Goal: Task Accomplishment & Management: Use online tool/utility

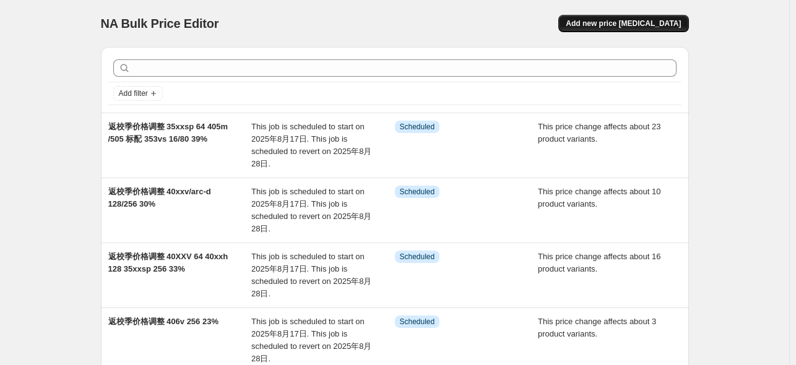
click at [661, 20] on span "Add new price [MEDICAL_DATA]" at bounding box center [622, 24] width 115 height 10
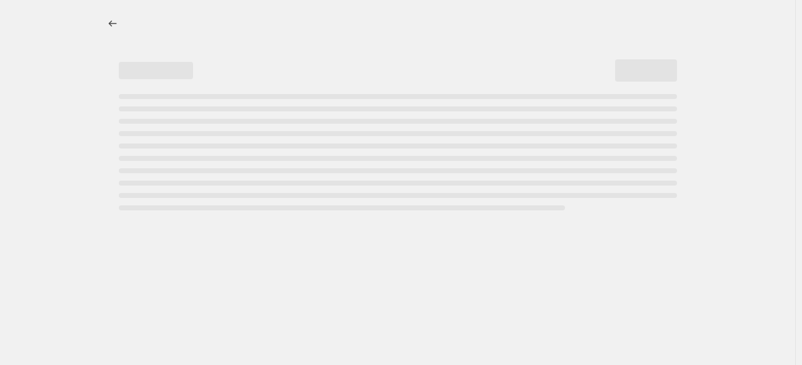
select select "percentage"
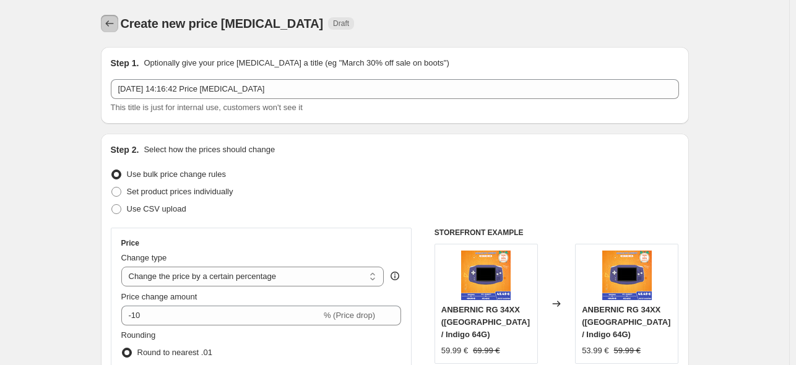
click at [114, 22] on icon "Price change jobs" at bounding box center [109, 23] width 12 height 12
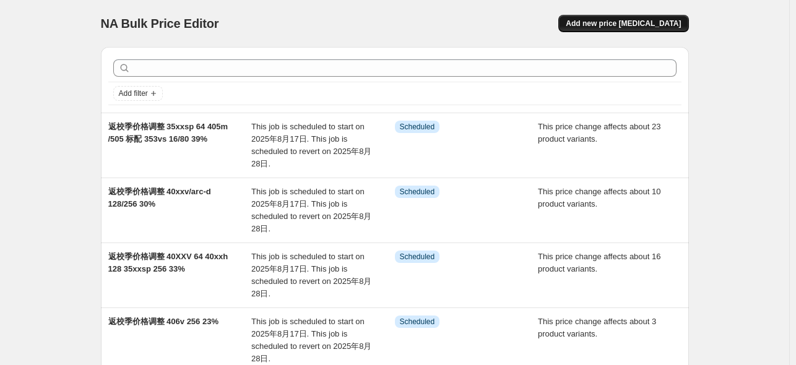
click at [655, 22] on span "Add new price [MEDICAL_DATA]" at bounding box center [622, 24] width 115 height 10
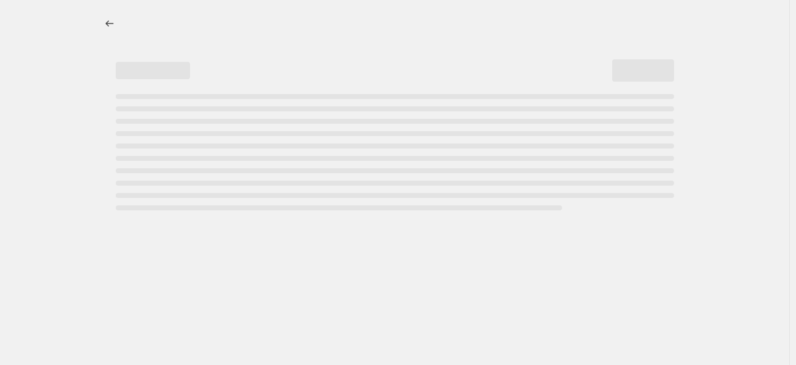
select select "percentage"
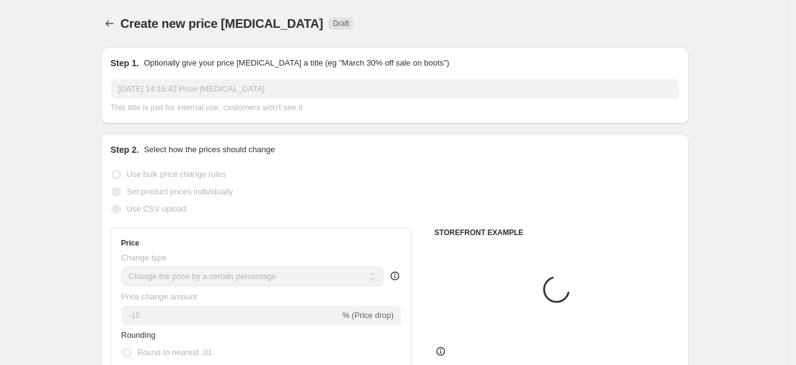
click at [285, 93] on input "[DATE] 14:16:42 Price [MEDICAL_DATA]" at bounding box center [395, 89] width 568 height 20
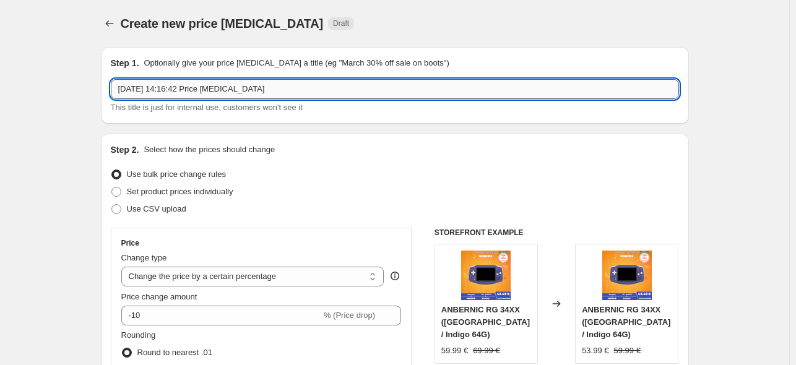
click at [283, 87] on input "[DATE] 14:16:42 Price [MEDICAL_DATA]" at bounding box center [395, 89] width 568 height 20
paste input "返校季价格调整"
click at [196, 93] on input "返校季价格调整 28xx 64" at bounding box center [395, 89] width 568 height 20
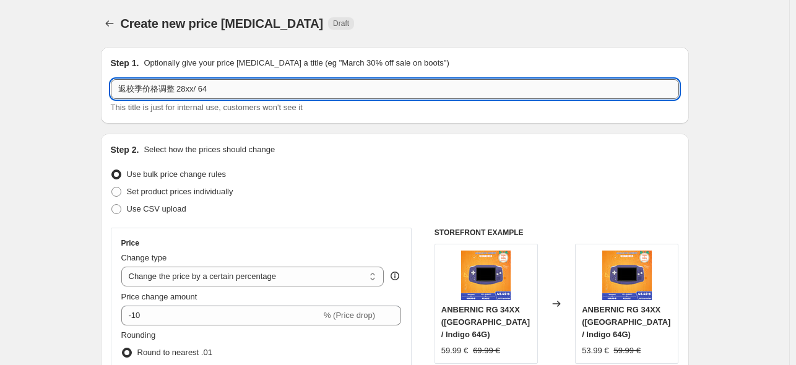
paste input "35XX PLUS"
click at [272, 91] on input "返校季价格调整 28xx/ 35XX PLUS 64" at bounding box center [395, 89] width 568 height 20
type input "返校季价格调整 28xx/ 35XX PLUS 64 nano 128 win600 256 47%"
click at [455, 178] on div "Use bulk price change rules" at bounding box center [395, 174] width 568 height 17
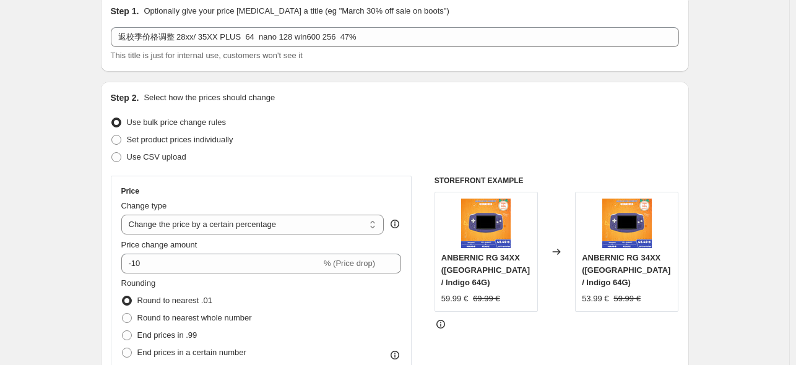
scroll to position [124, 0]
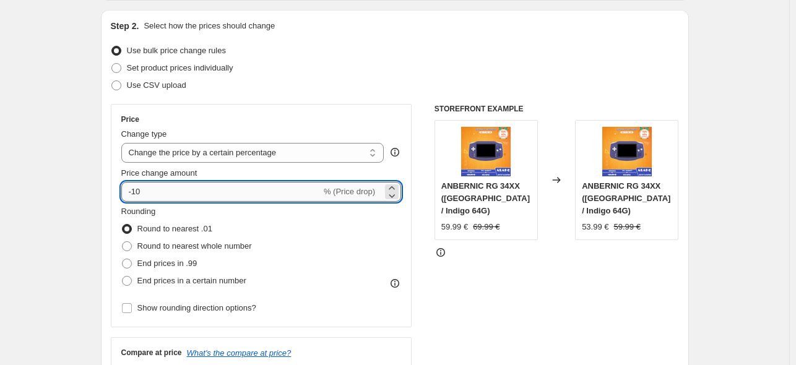
click at [214, 192] on input "-10" at bounding box center [221, 192] width 200 height 20
click at [262, 156] on select "Change the price to a certain amount Change the price by a certain amount Chang…" at bounding box center [252, 153] width 263 height 20
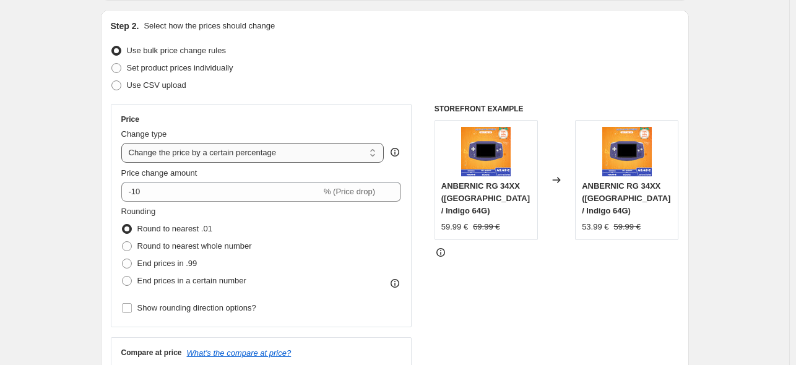
select select "pcap"
click at [124, 143] on select "Change the price to a certain amount Change the price by a certain amount Chang…" at bounding box center [252, 153] width 263 height 20
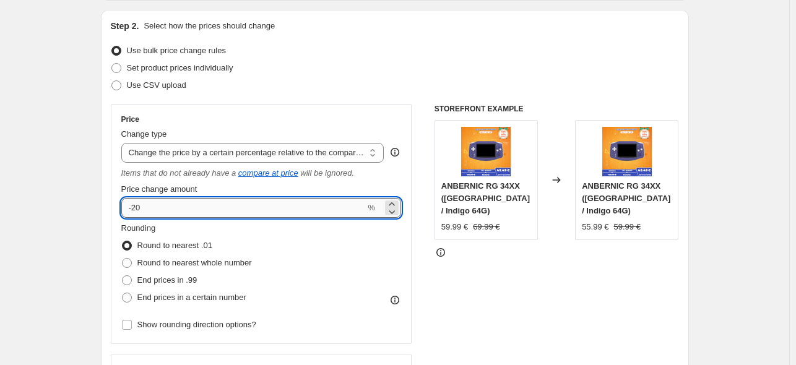
click at [230, 203] on input "-20" at bounding box center [243, 208] width 244 height 20
type input "-2"
type input "-47"
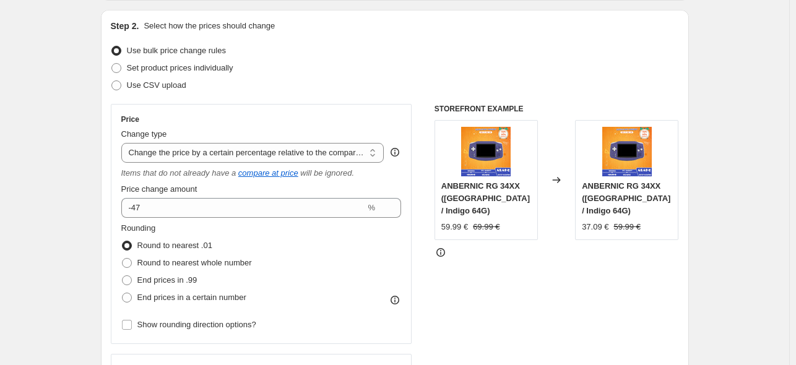
click at [510, 289] on div "STOREFRONT EXAMPLE ANBERNIC RG 34XX ([GEOGRAPHIC_DATA] / Indigo 64G) 59.99 € 69…" at bounding box center [556, 263] width 244 height 319
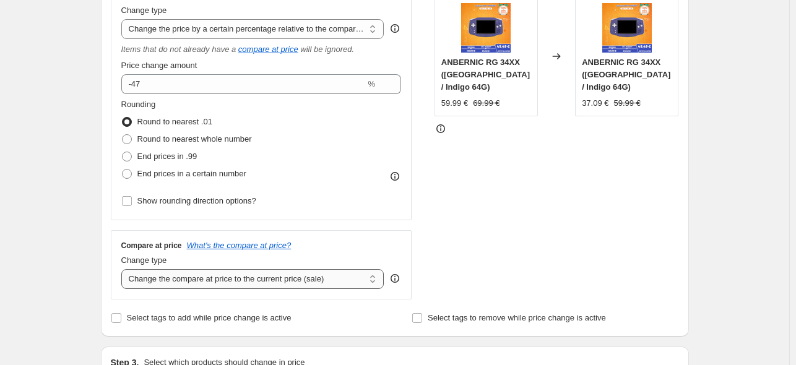
click at [343, 277] on select "Change the compare at price to the current price (sale) Change the compare at p…" at bounding box center [252, 279] width 263 height 20
select select "no_change"
click at [124, 270] on select "Change the compare at price to the current price (sale) Change the compare at p…" at bounding box center [252, 279] width 263 height 20
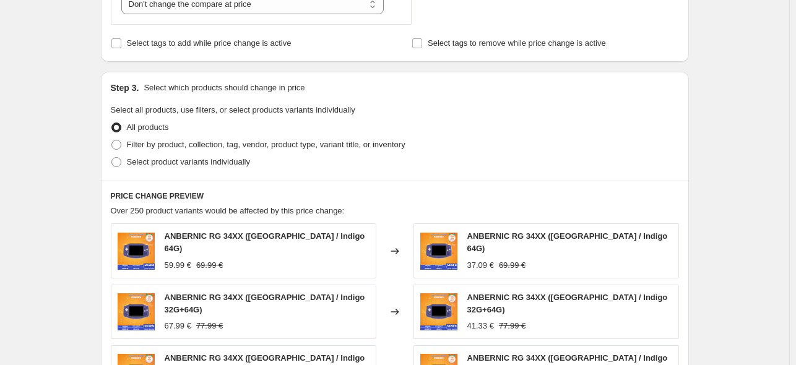
scroll to position [557, 0]
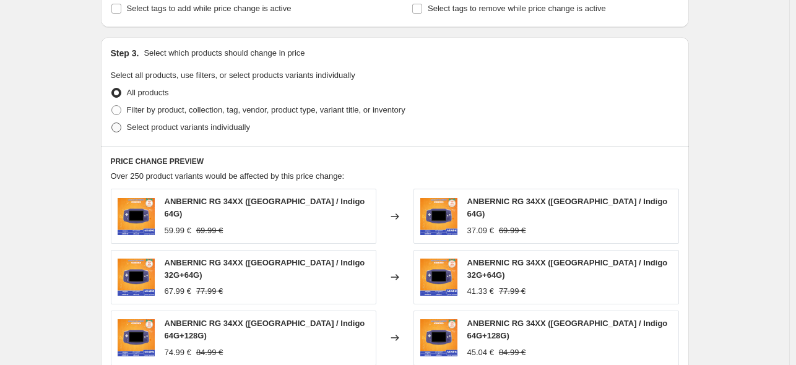
click at [140, 132] on span "Select product variants individually" at bounding box center [188, 126] width 123 height 9
click at [112, 123] on input "Select product variants individually" at bounding box center [111, 122] width 1 height 1
radio input "true"
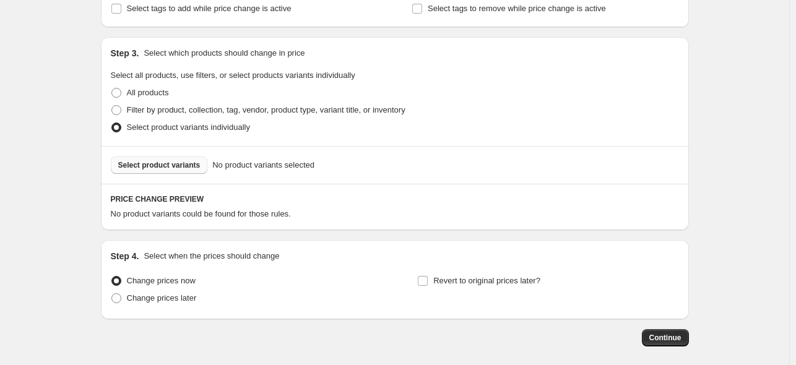
click at [173, 169] on span "Select product variants" at bounding box center [159, 165] width 82 height 10
click at [173, 162] on span "Select product variants" at bounding box center [159, 165] width 82 height 10
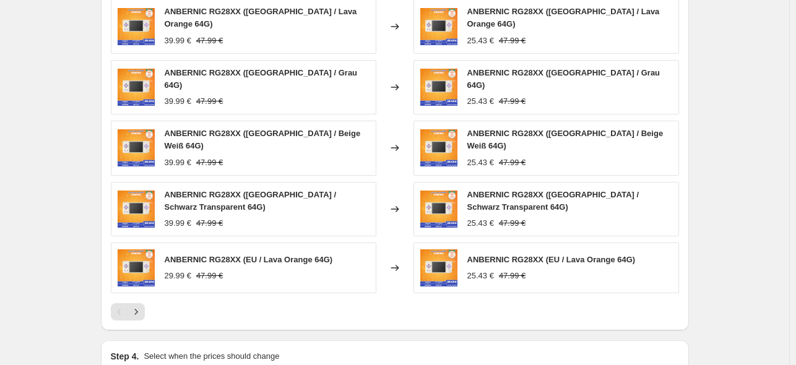
scroll to position [804, 0]
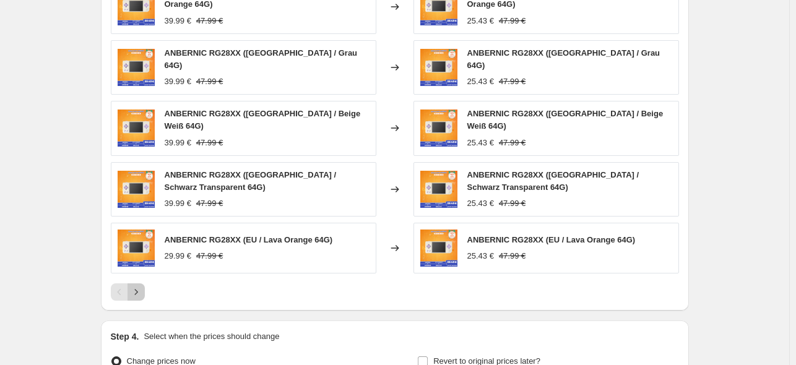
click at [135, 286] on icon "Next" at bounding box center [136, 292] width 12 height 12
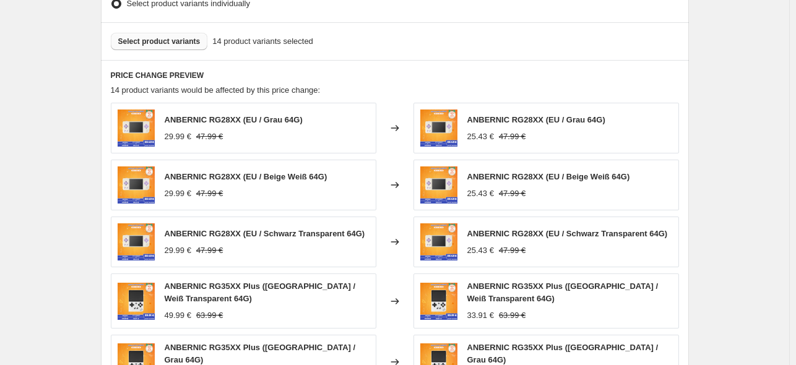
scroll to position [742, 0]
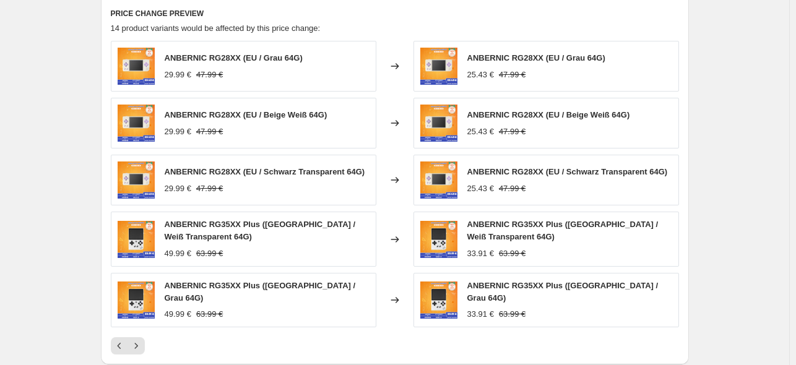
click at [387, 17] on h6 "PRICE CHANGE PREVIEW" at bounding box center [395, 14] width 568 height 10
click at [142, 340] on icon "Next" at bounding box center [136, 346] width 12 height 12
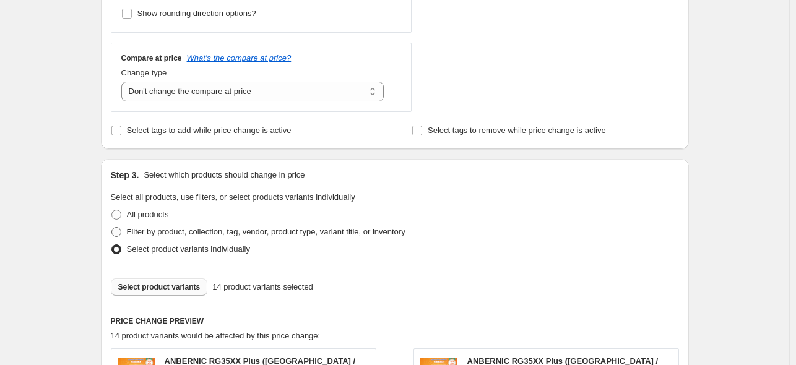
scroll to position [433, 0]
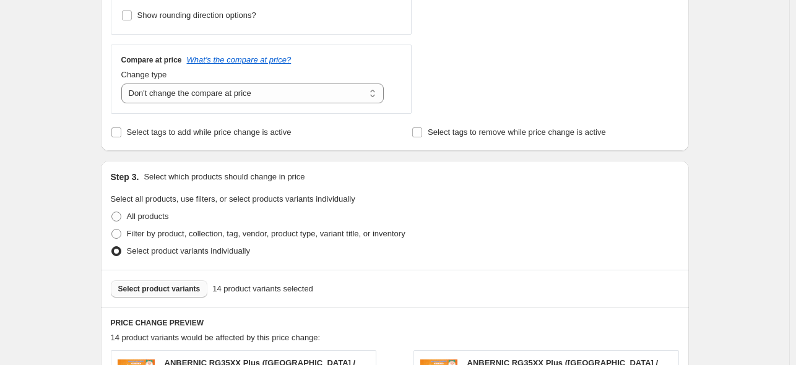
click at [155, 290] on span "Select product variants" at bounding box center [159, 289] width 82 height 10
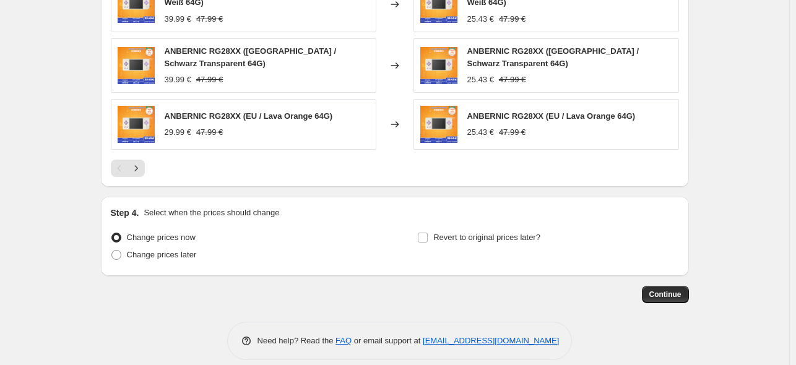
scroll to position [804, 0]
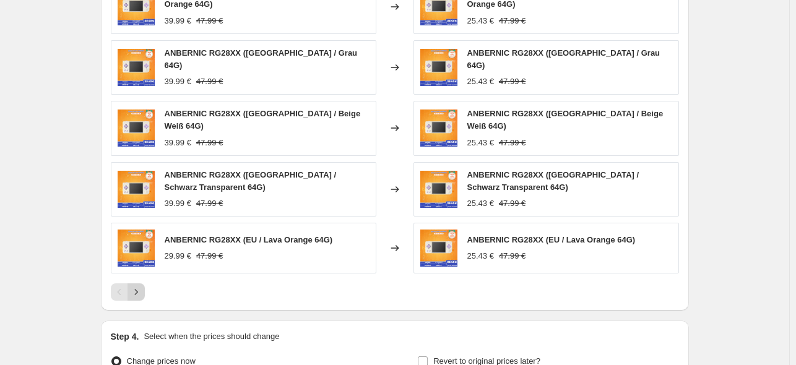
click at [141, 286] on icon "Next" at bounding box center [136, 292] width 12 height 12
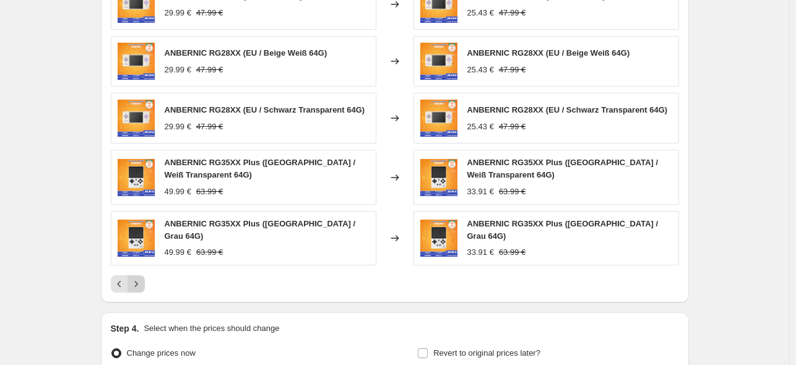
click at [141, 278] on icon "Next" at bounding box center [136, 284] width 12 height 12
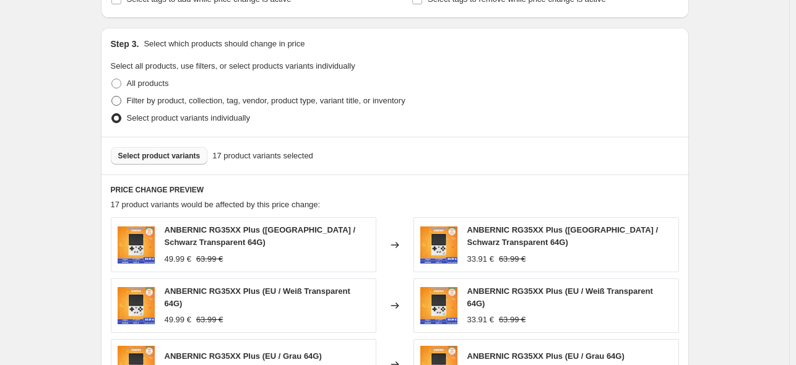
scroll to position [557, 0]
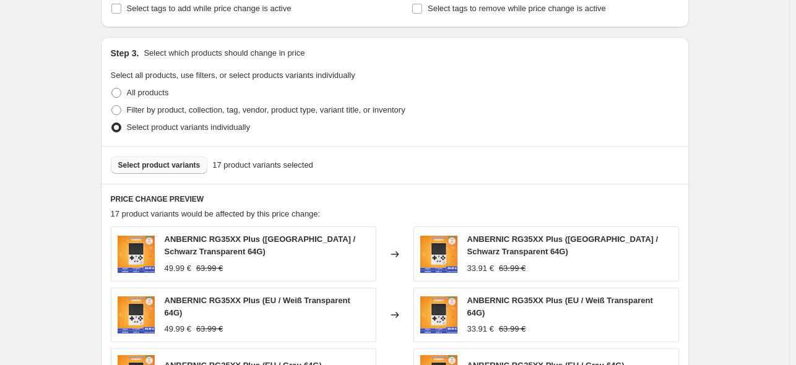
click at [186, 163] on span "Select product variants" at bounding box center [159, 165] width 82 height 10
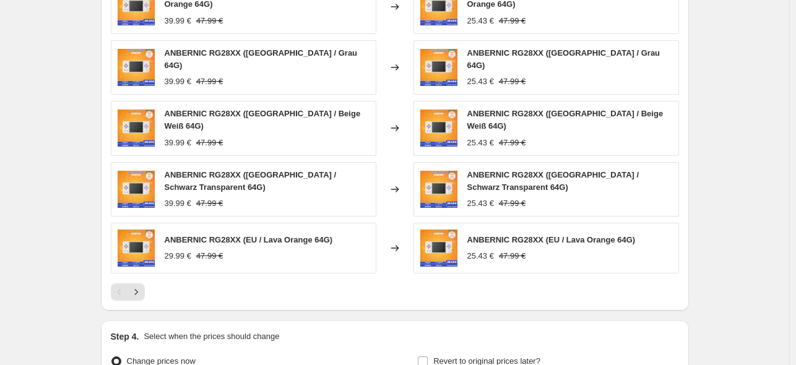
scroll to position [928, 0]
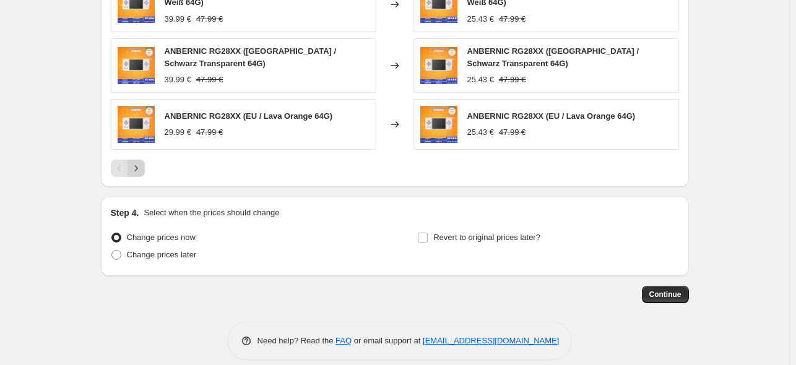
click at [139, 162] on icon "Next" at bounding box center [136, 168] width 12 height 12
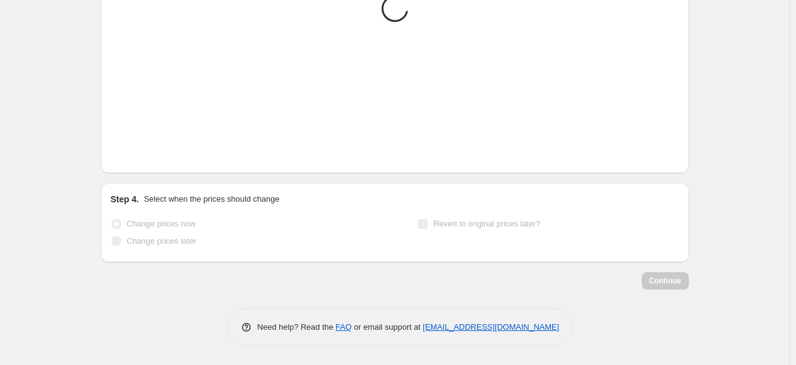
scroll to position [924, 0]
click at [139, 155] on icon "Next" at bounding box center [136, 156] width 12 height 12
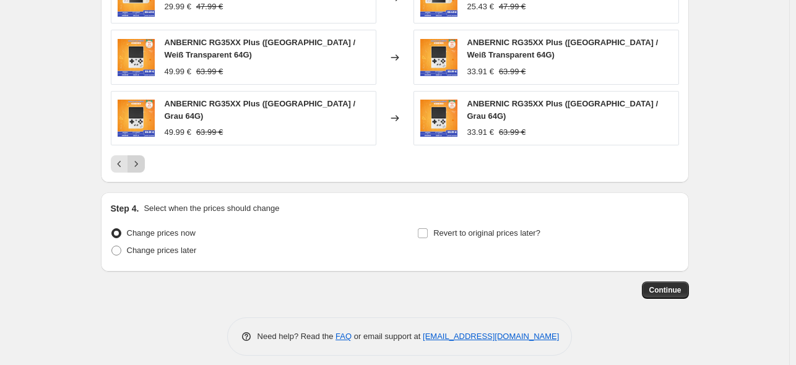
click at [142, 158] on icon "Next" at bounding box center [136, 164] width 12 height 12
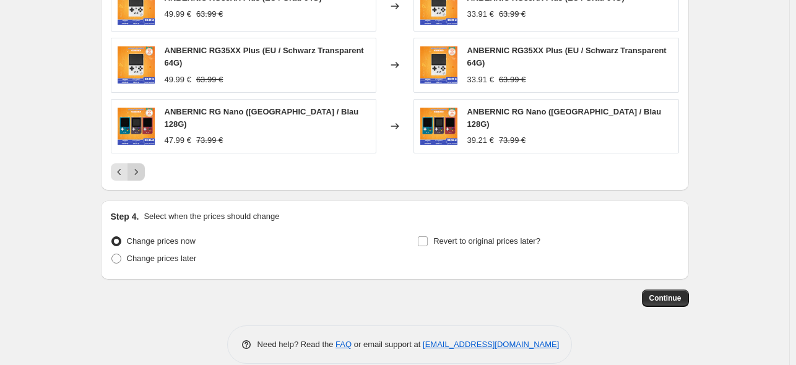
click at [142, 166] on icon "Next" at bounding box center [136, 172] width 12 height 12
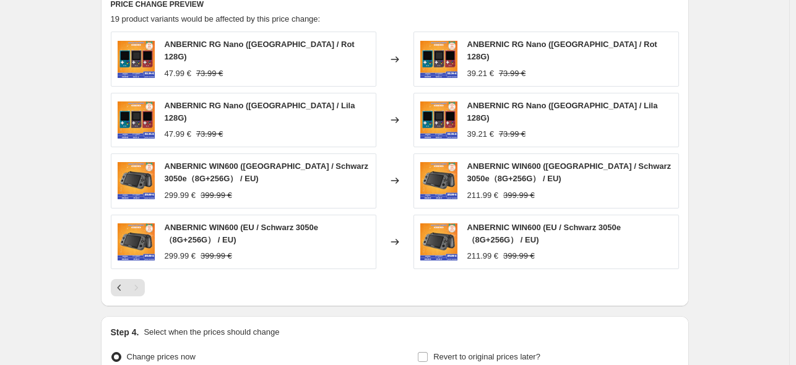
scroll to position [875, 0]
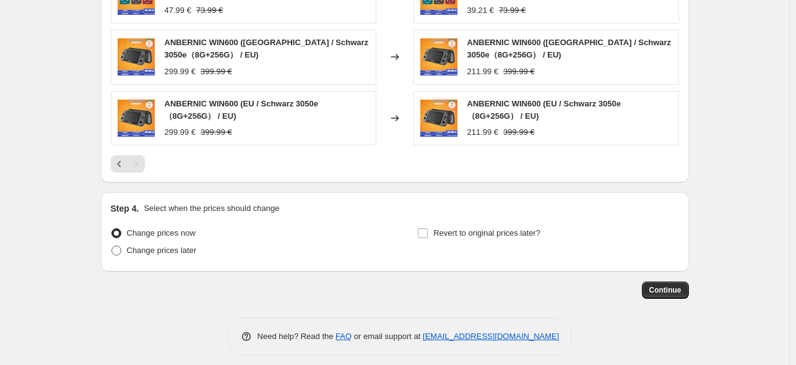
click at [150, 246] on span "Change prices later" at bounding box center [162, 250] width 70 height 9
click at [112, 246] on input "Change prices later" at bounding box center [111, 246] width 1 height 1
radio input "true"
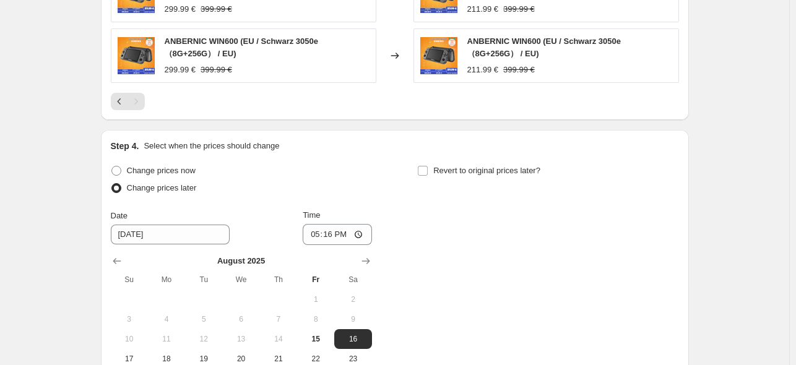
scroll to position [999, 0]
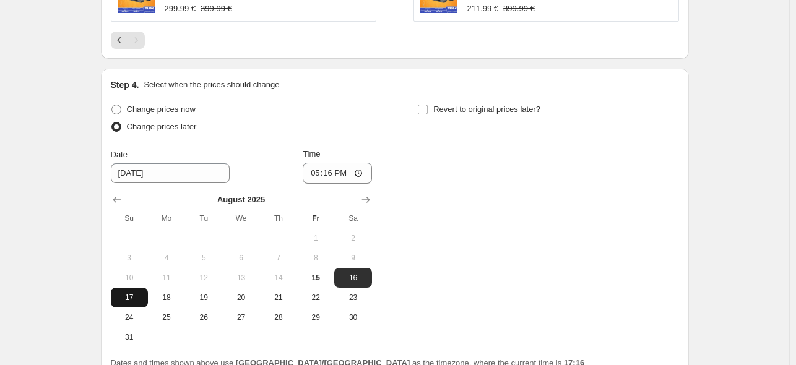
click at [135, 293] on span "17" at bounding box center [129, 298] width 27 height 10
type input "[DATE]"
click at [330, 163] on input "17:16" at bounding box center [336, 173] width 69 height 21
type input "22:50"
click at [429, 107] on label "Revert to original prices later?" at bounding box center [478, 109] width 123 height 17
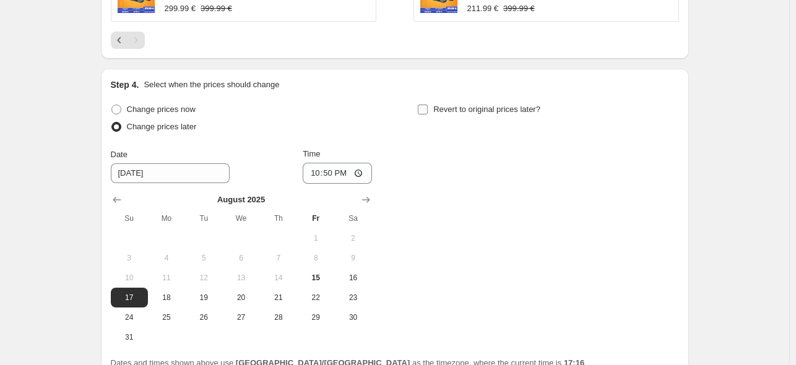
click at [427, 107] on input "Revert to original prices later?" at bounding box center [423, 110] width 10 height 10
checkbox input "true"
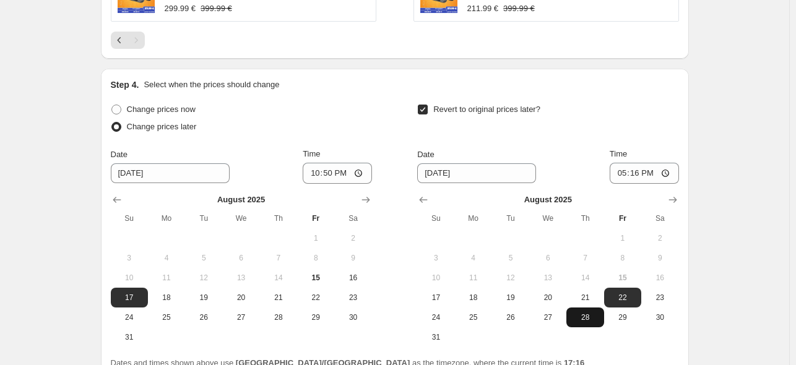
click at [578, 312] on span "28" at bounding box center [584, 317] width 27 height 10
type input "[DATE]"
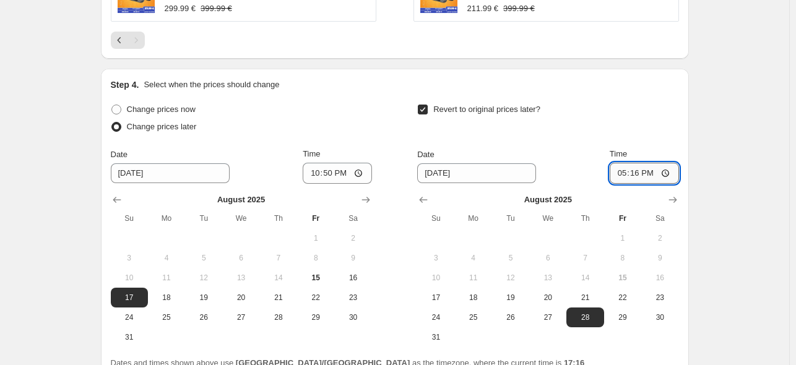
click at [638, 166] on input "17:16" at bounding box center [643, 173] width 69 height 21
type input "15:00"
click at [637, 101] on div "Revert to original prices later?" at bounding box center [547, 119] width 261 height 37
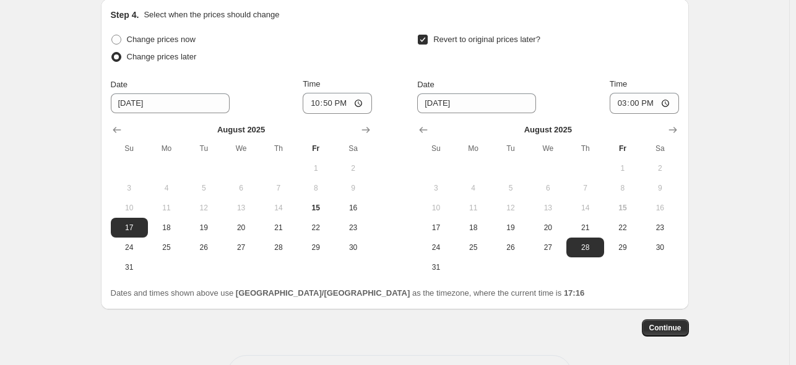
scroll to position [1107, 0]
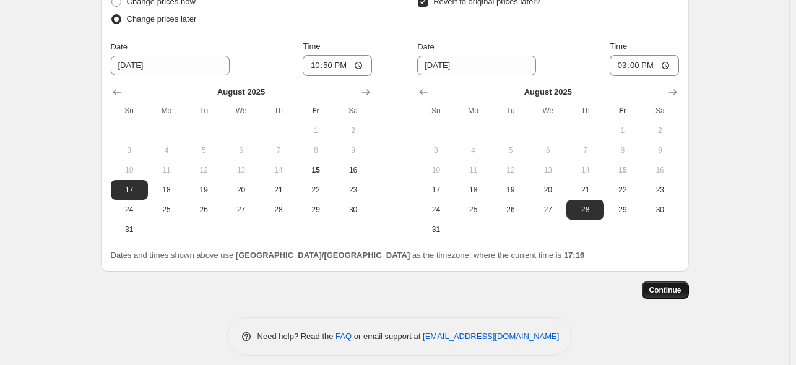
click at [667, 285] on span "Continue" at bounding box center [665, 290] width 32 height 10
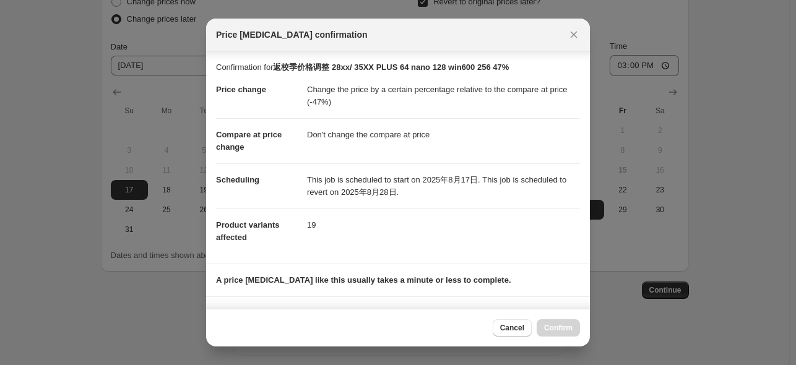
scroll to position [164, 0]
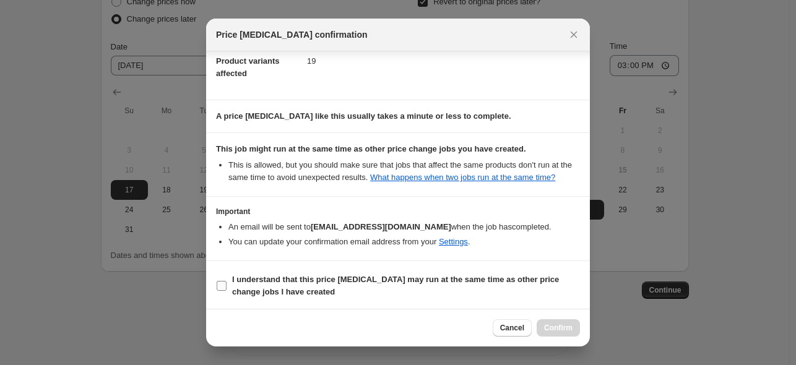
click at [329, 279] on b "I understand that this price [MEDICAL_DATA] may run at the same time as other p…" at bounding box center [395, 286] width 327 height 22
click at [226, 281] on input "I understand that this price [MEDICAL_DATA] may run at the same time as other p…" at bounding box center [222, 286] width 10 height 10
checkbox input "true"
click at [556, 324] on span "Confirm" at bounding box center [558, 328] width 28 height 10
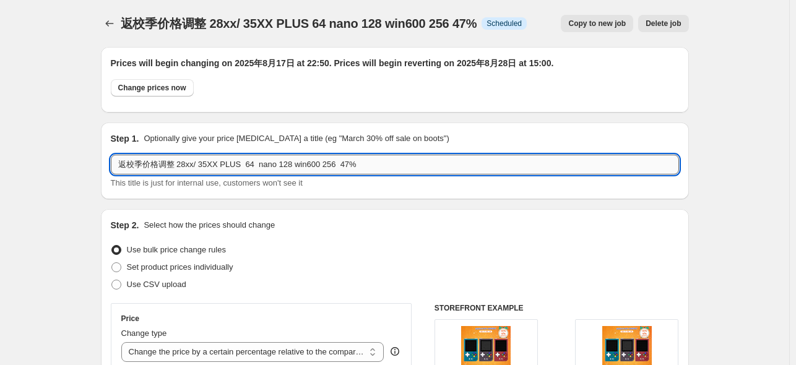
click at [388, 165] on input "返校季价格调整 28xx/ 35XX PLUS 64 nano 128 win600 256 47%" at bounding box center [395, 165] width 568 height 20
click at [116, 23] on icon "Price change jobs" at bounding box center [109, 23] width 12 height 12
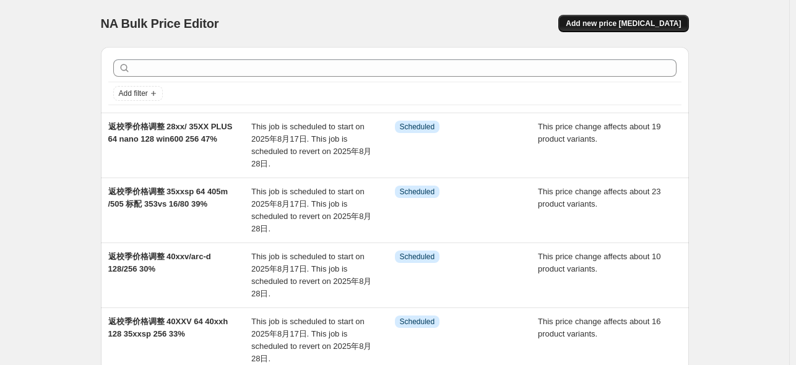
click at [609, 24] on span "Add new price [MEDICAL_DATA]" at bounding box center [622, 24] width 115 height 10
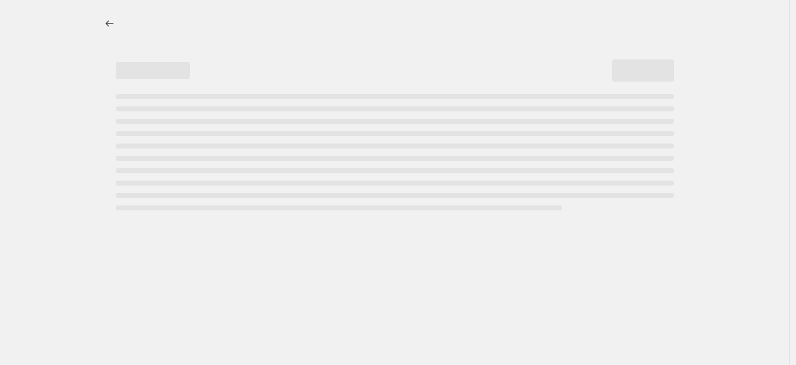
select select "percentage"
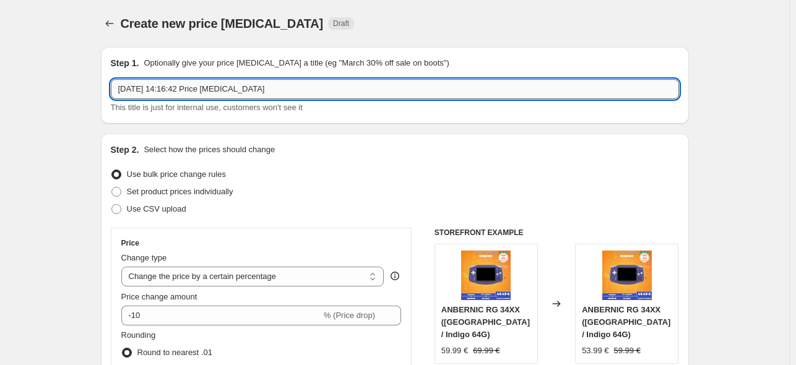
click at [235, 91] on input "[DATE] 14:16:42 Price [MEDICAL_DATA]" at bounding box center [395, 89] width 568 height 20
paste input "返校季价格调整 28xx/ 35XX PLUS 64 nano 128 win600 256 47%"
type input "返校季价格调整 28xx/ 35XX PLUS 64 nano 128 win600 256 47%"
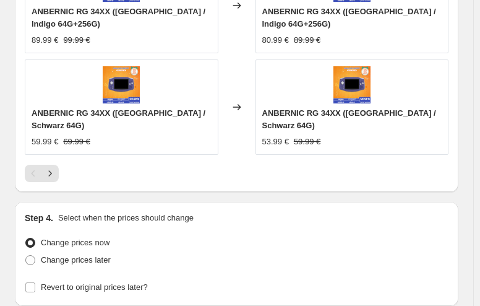
scroll to position [1267, 0]
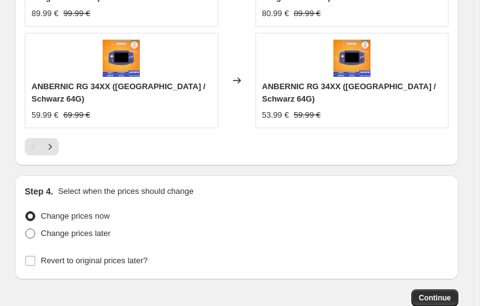
click at [52, 228] on span "Change prices later" at bounding box center [76, 232] width 70 height 9
click at [26, 228] on input "Change prices later" at bounding box center [25, 228] width 1 height 1
radio input "true"
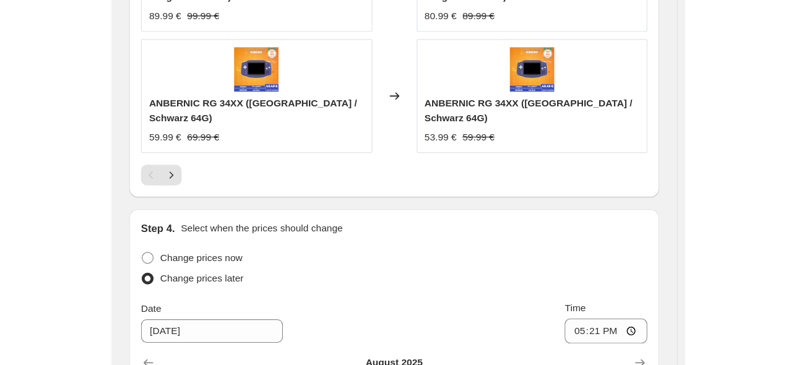
scroll to position [1101, 0]
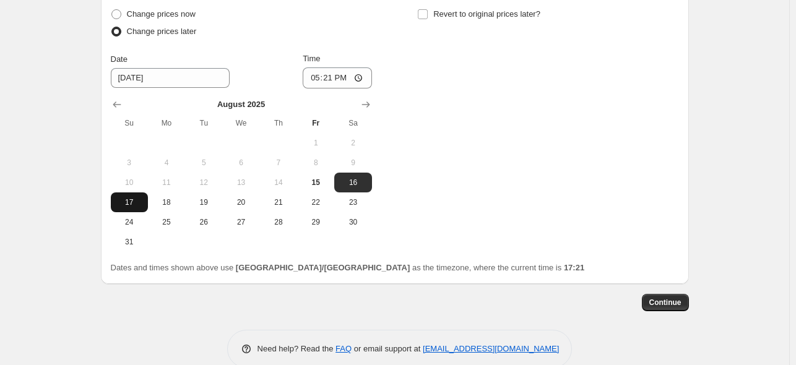
click at [131, 197] on span "17" at bounding box center [129, 202] width 27 height 10
type input "[DATE]"
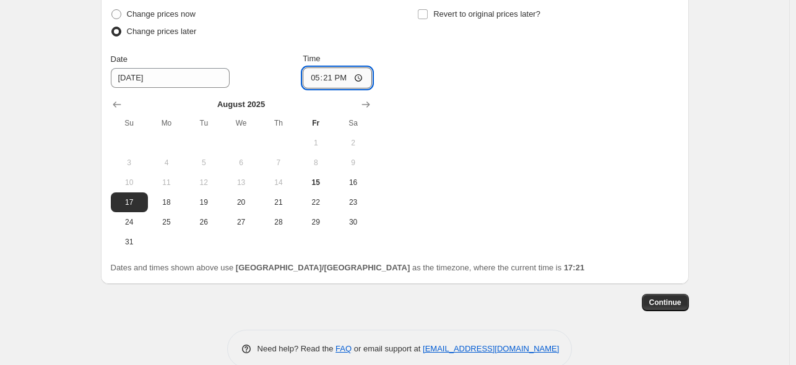
click at [329, 67] on input "17:21" at bounding box center [336, 77] width 69 height 21
type input "22:50"
click at [507, 97] on div "Change prices now Change prices later Date [DATE] Time 22:50 [DATE] Su Mo Tu We…" at bounding box center [395, 129] width 568 height 246
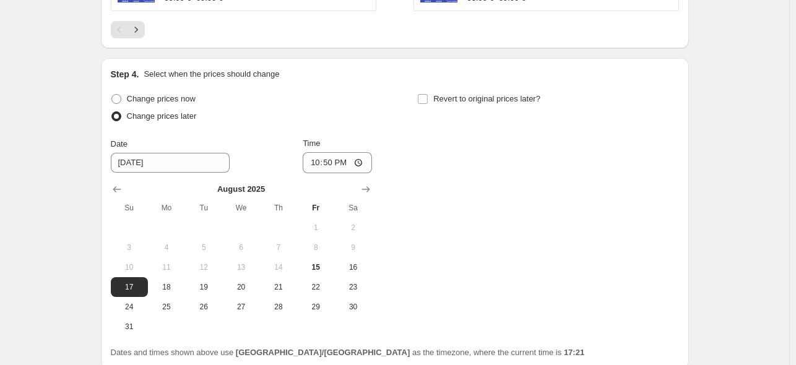
scroll to position [916, 0]
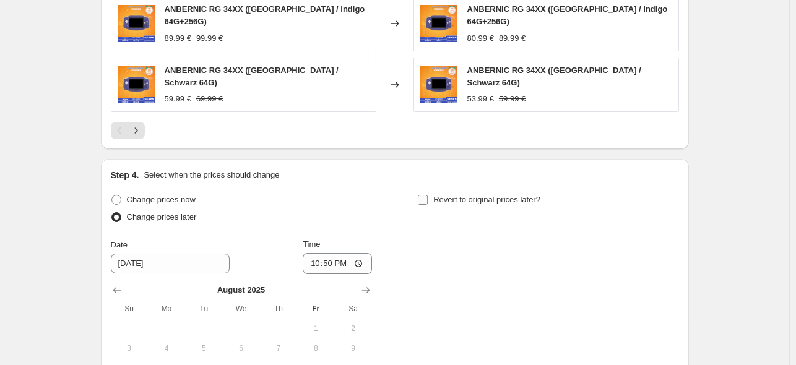
click at [426, 195] on input "Revert to original prices later?" at bounding box center [423, 200] width 10 height 10
checkbox input "true"
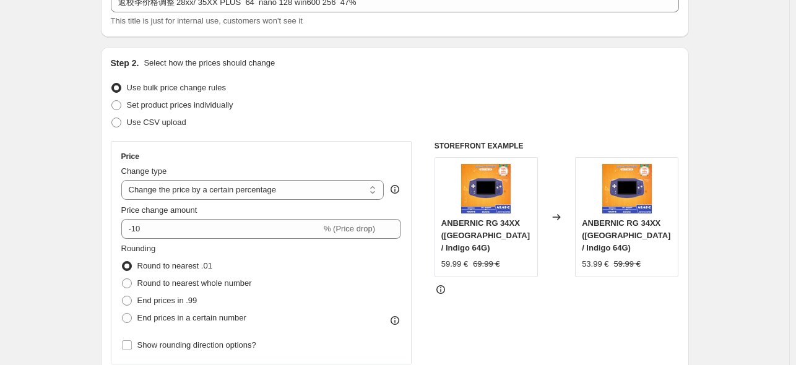
scroll to position [0, 0]
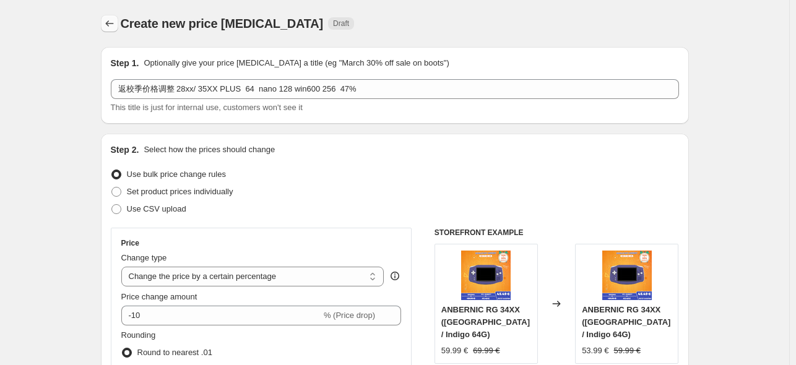
click at [108, 24] on icon "Price change jobs" at bounding box center [109, 23] width 12 height 12
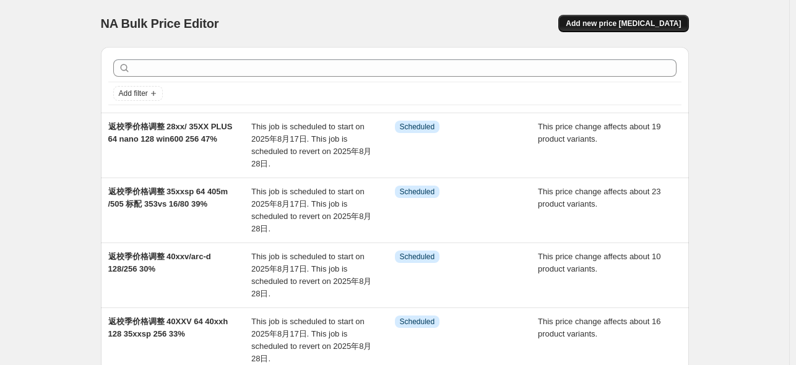
click at [631, 17] on button "Add new price [MEDICAL_DATA]" at bounding box center [623, 23] width 130 height 17
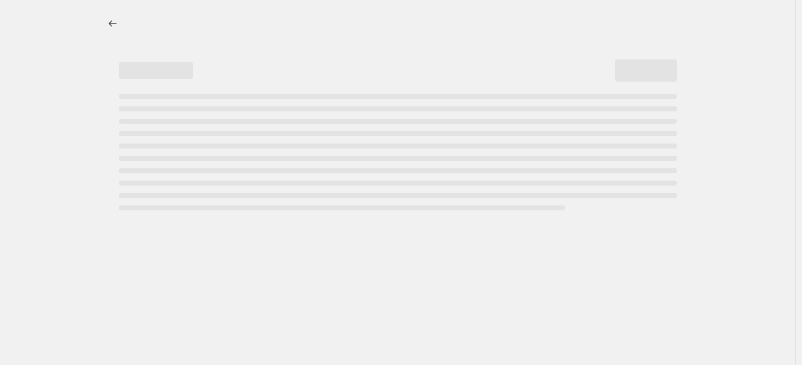
select select "percentage"
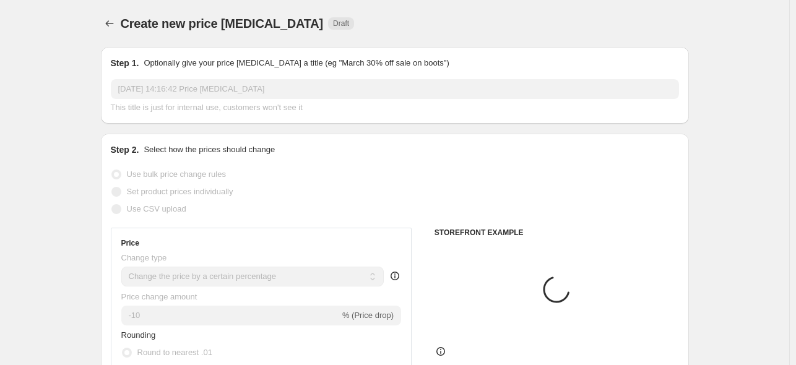
click at [270, 86] on input "[DATE] 14:16:42 Price [MEDICAL_DATA]" at bounding box center [395, 89] width 568 height 20
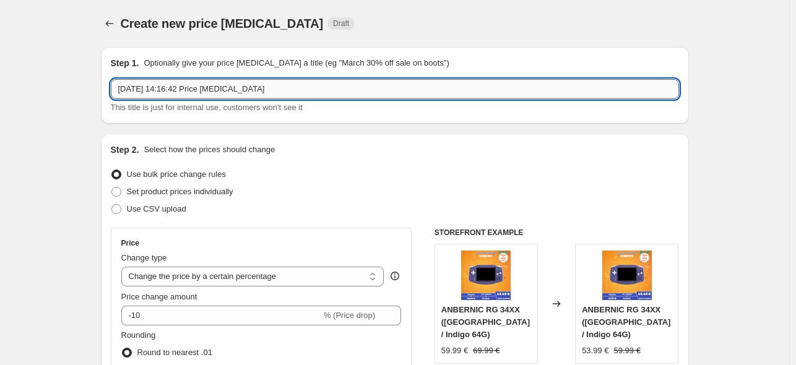
click at [278, 90] on input "[DATE] 14:16:42 Price [MEDICAL_DATA]" at bounding box center [395, 89] width 568 height 20
paste input "返校季价格调整 28xx/ 35XX PLUS 64 nano 128 win600 256 47%"
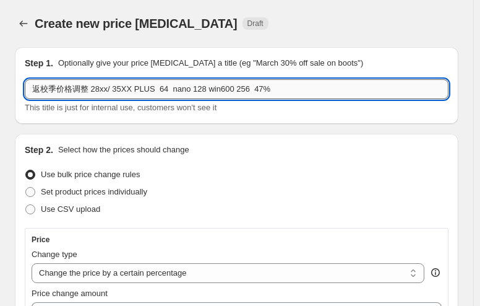
drag, startPoint x: 106, startPoint y: 88, endPoint x: 245, endPoint y: 95, distance: 138.7
click at [245, 95] on input "返校季价格调整 28xx/ 35XX PLUS 64 nano 128 win600 256 47%" at bounding box center [237, 89] width 424 height 20
click at [108, 88] on input "返校季价格调整 28xx 128 35xxh 64 47%" at bounding box center [237, 89] width 424 height 20
click at [220, 93] on input "返校季价格调整 28xx /35xxplus 128 35xxh 64 47%" at bounding box center [237, 89] width 424 height 20
click at [203, 90] on input "返校季价格调整 28xx /35xxplus 128 35xxh 64 47%" at bounding box center [237, 89] width 424 height 20
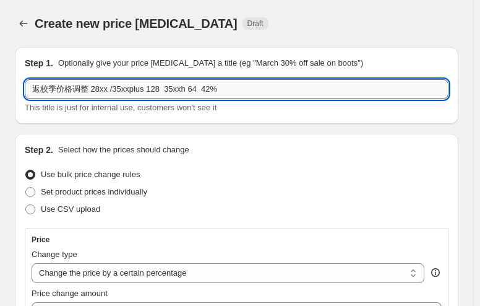
click at [234, 95] on input "返校季价格调整 28xx /35xxplus 128 35xxh 64 42%" at bounding box center [237, 89] width 424 height 20
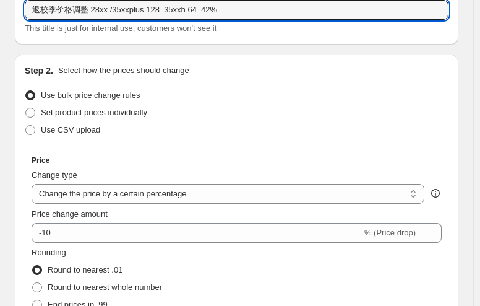
scroll to position [186, 0]
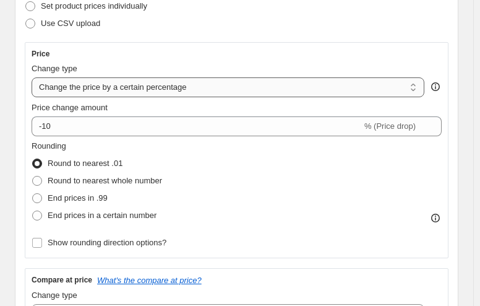
type input "返校季价格调整 28xx /35xxplus 128 35xxh 64 42%"
click at [174, 92] on select "Change the price to a certain amount Change the price by a certain amount Chang…" at bounding box center [228, 87] width 393 height 20
select select "pcap"
click at [32, 77] on select "Change the price to a certain amount Change the price by a certain amount Chang…" at bounding box center [228, 87] width 393 height 20
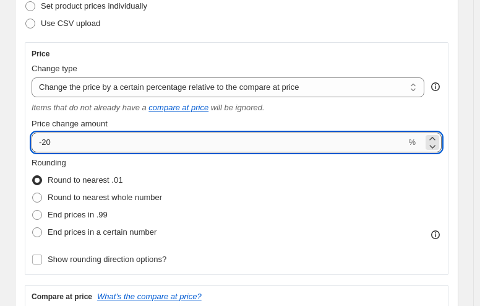
click at [103, 142] on input "-20" at bounding box center [219, 142] width 374 height 20
type input "-2"
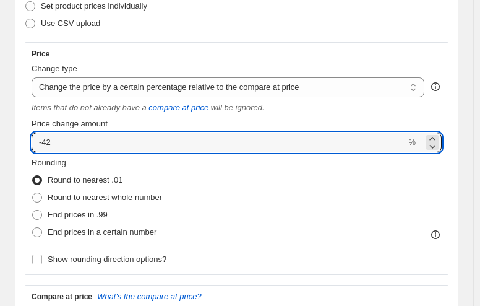
type input "-42"
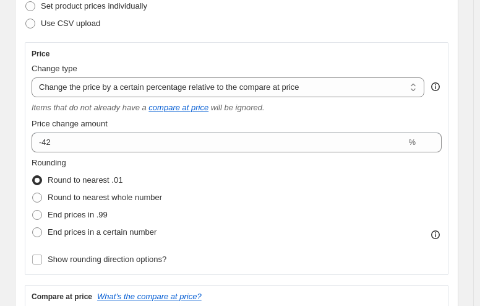
click at [250, 202] on div "Rounding Round to nearest .01 Round to nearest whole number End prices in .99 E…" at bounding box center [237, 199] width 410 height 84
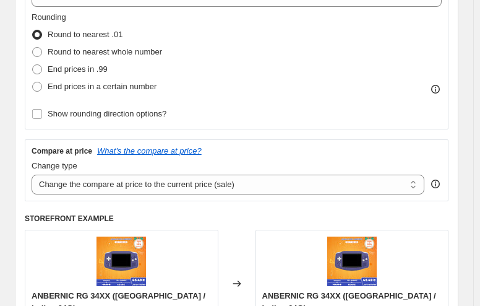
scroll to position [433, 0]
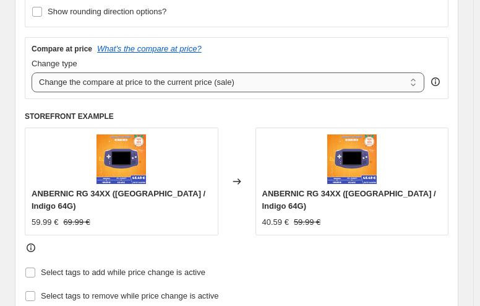
click at [157, 82] on select "Change the compare at price to the current price (sale) Change the compare at p…" at bounding box center [228, 82] width 393 height 20
select select "no_change"
click at [32, 73] on select "Change the compare at price to the current price (sale) Change the compare at p…" at bounding box center [228, 82] width 393 height 20
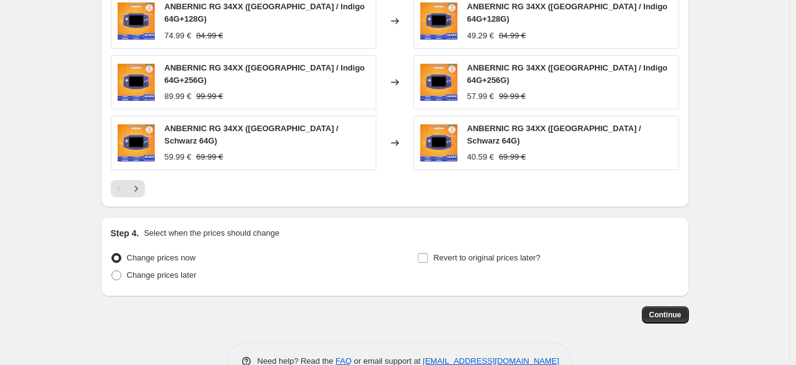
scroll to position [886, 0]
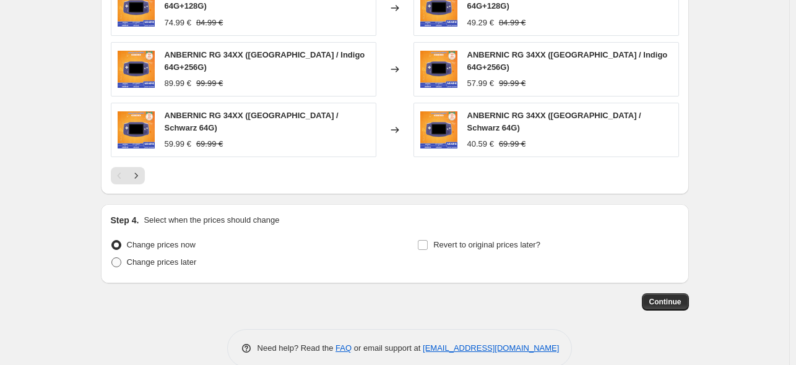
click at [117, 257] on span at bounding box center [116, 262] width 10 height 10
click at [112, 257] on input "Change prices later" at bounding box center [111, 257] width 1 height 1
radio input "true"
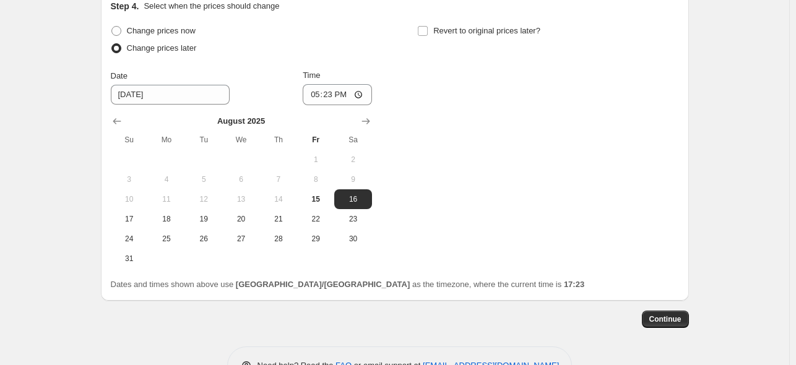
scroll to position [1118, 0]
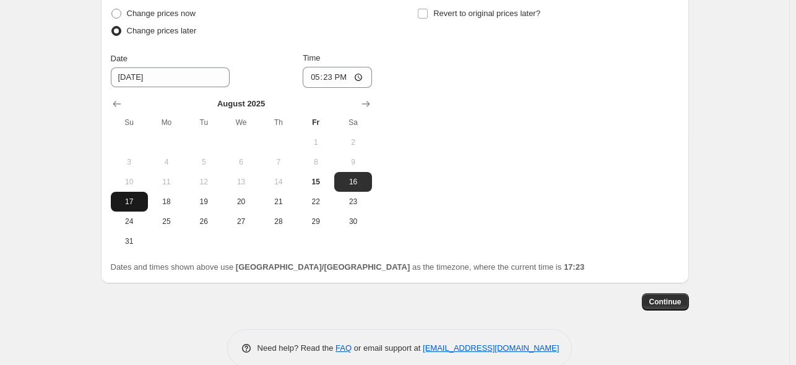
click at [132, 197] on span "17" at bounding box center [129, 202] width 27 height 10
type input "[DATE]"
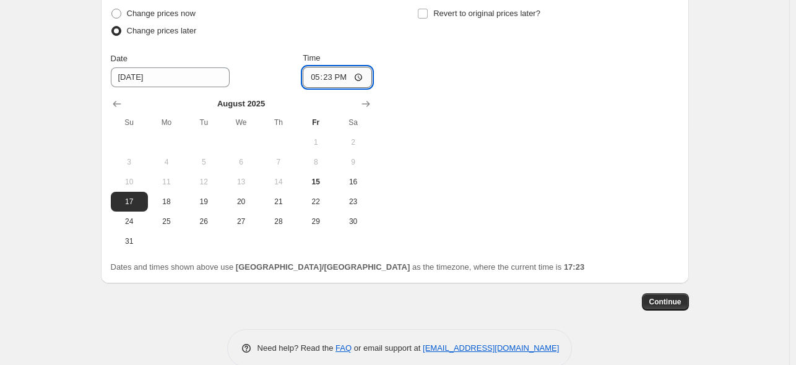
click at [324, 67] on input "17:23" at bounding box center [336, 77] width 69 height 21
type input "22:50"
click at [574, 88] on div "Change prices now Change prices later Date [DATE] Time 22:50 [DATE] Su Mo Tu We…" at bounding box center [395, 128] width 568 height 246
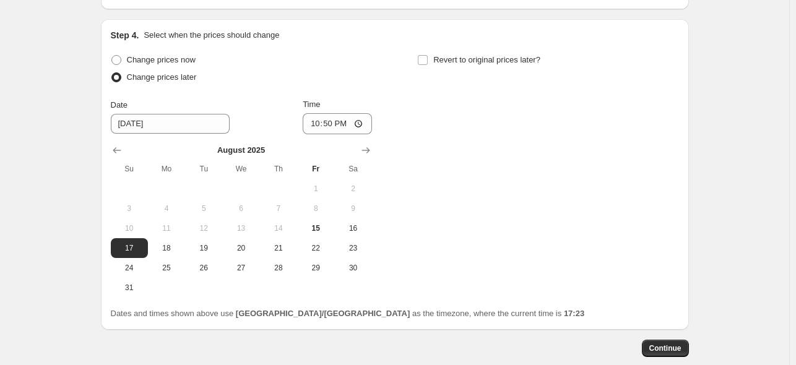
scroll to position [994, 0]
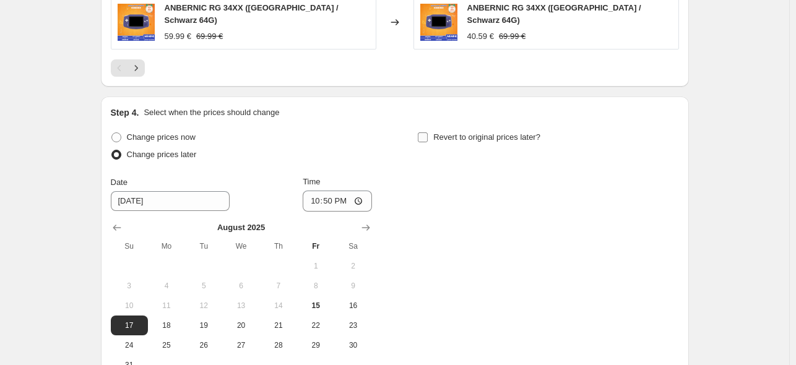
click at [426, 132] on input "Revert to original prices later?" at bounding box center [423, 137] width 10 height 10
checkbox input "true"
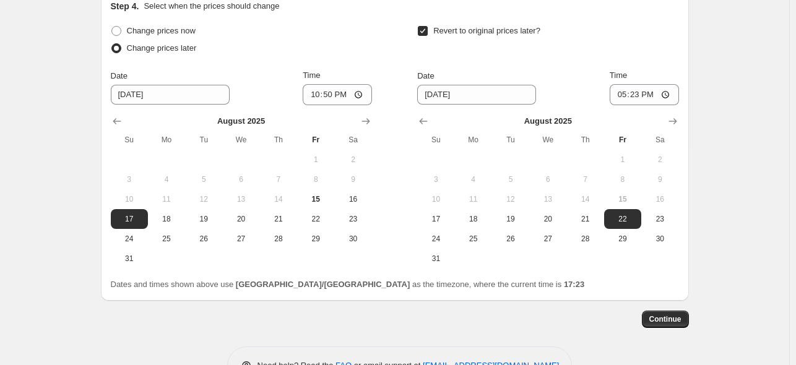
scroll to position [1118, 0]
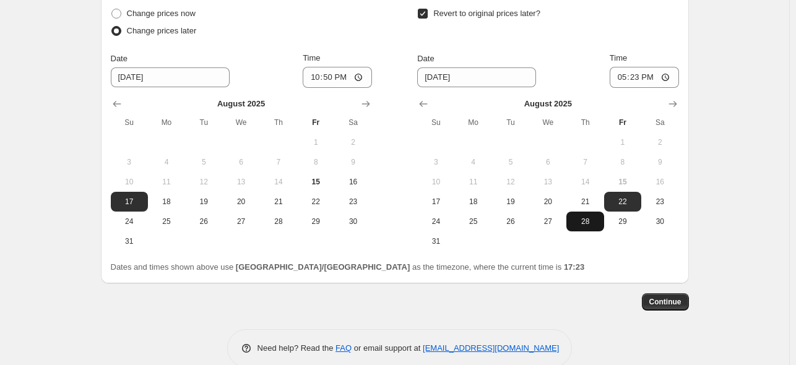
click at [590, 217] on span "28" at bounding box center [584, 222] width 27 height 10
type input "[DATE]"
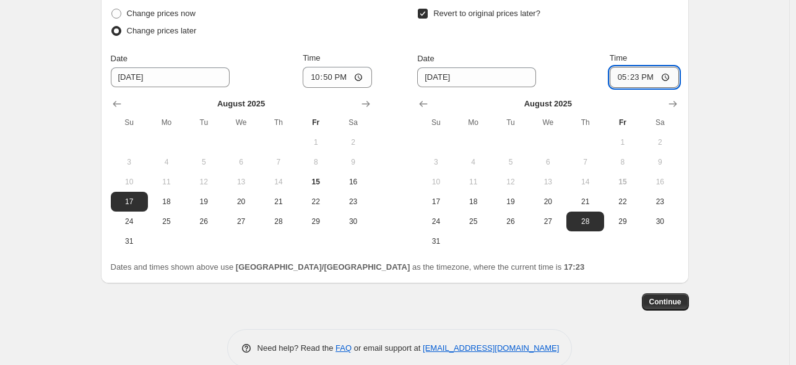
click at [640, 67] on input "17:23" at bounding box center [643, 77] width 69 height 21
type input "15:00"
click at [515, 5] on div "Revert to original prices later?" at bounding box center [547, 23] width 261 height 37
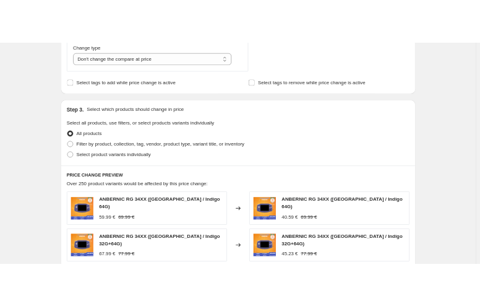
scroll to position [375, 0]
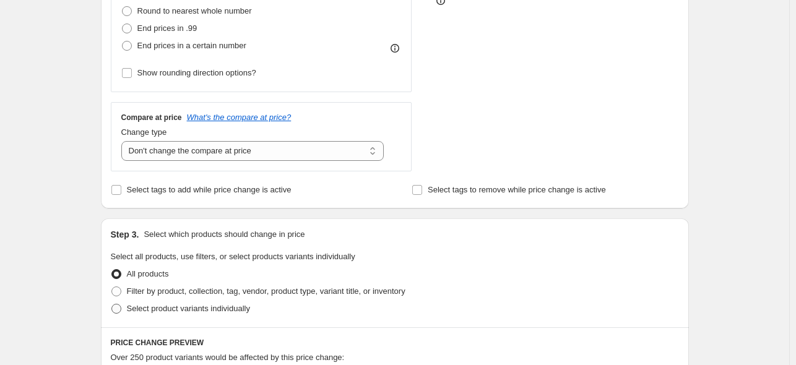
click at [157, 317] on label "Select product variants individually" at bounding box center [180, 308] width 139 height 17
click at [112, 304] on input "Select product variants individually" at bounding box center [111, 304] width 1 height 1
radio input "true"
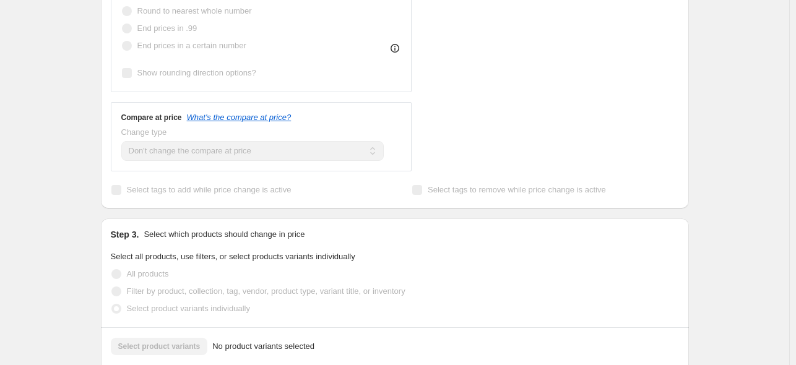
click at [156, 311] on span "Select product variants individually" at bounding box center [188, 308] width 123 height 9
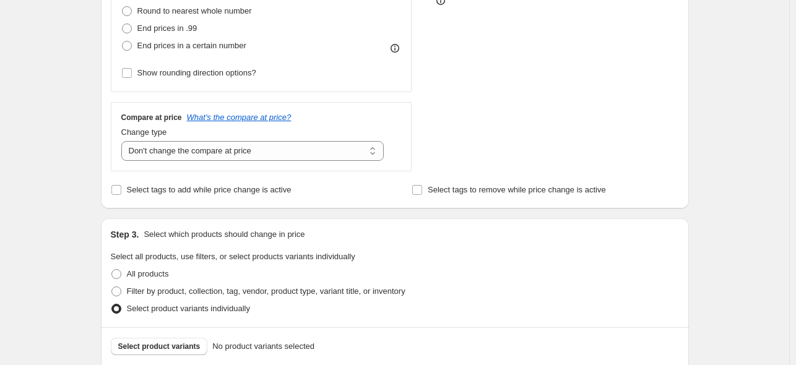
click at [157, 337] on div "Select product variants No product variants selected" at bounding box center [395, 346] width 588 height 38
click at [160, 348] on span "Select product variants" at bounding box center [159, 346] width 82 height 10
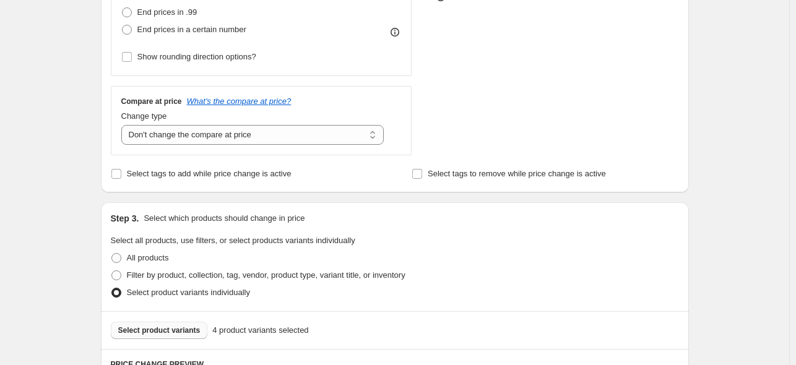
scroll to position [499, 0]
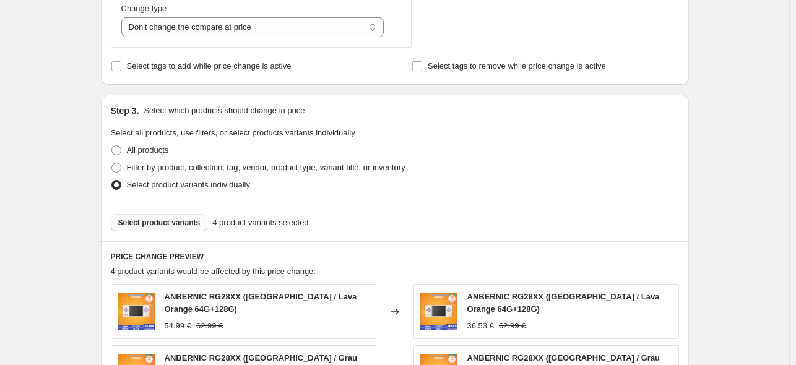
click at [172, 221] on span "Select product variants" at bounding box center [159, 223] width 82 height 10
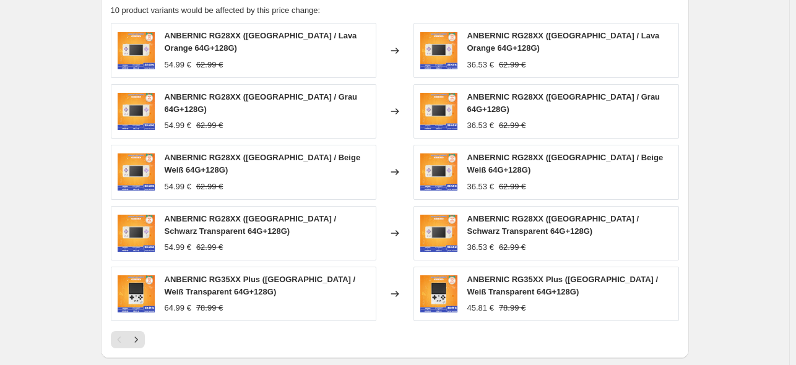
scroll to position [747, 0]
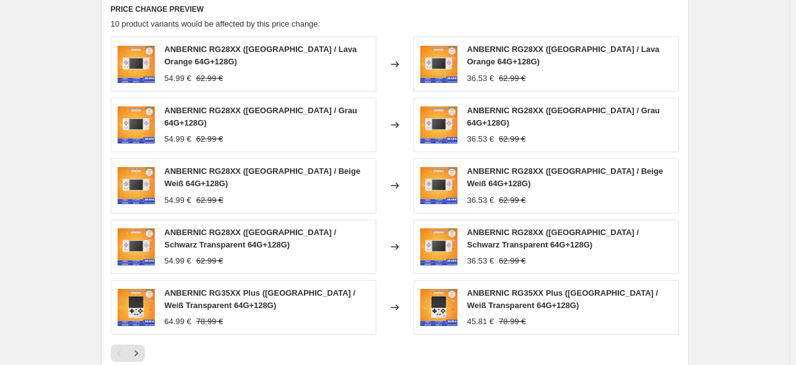
click at [364, 260] on div "ANBERNIC RG28XX ([GEOGRAPHIC_DATA] / Schwarz Transparent 64G+128G) 54.99 € 62.9…" at bounding box center [243, 247] width 265 height 54
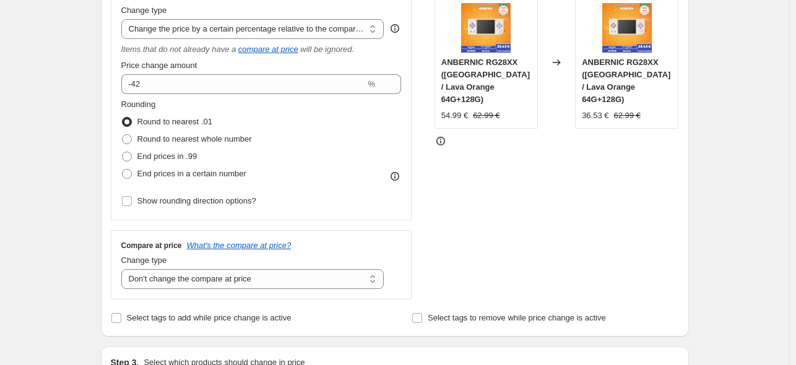
scroll to position [495, 0]
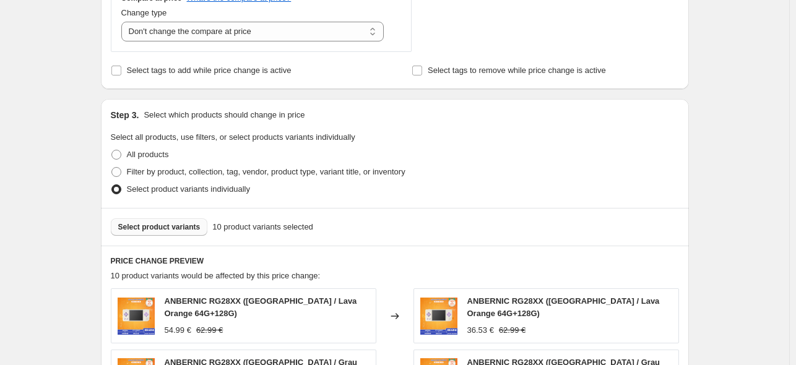
click at [163, 225] on span "Select product variants" at bounding box center [159, 227] width 82 height 10
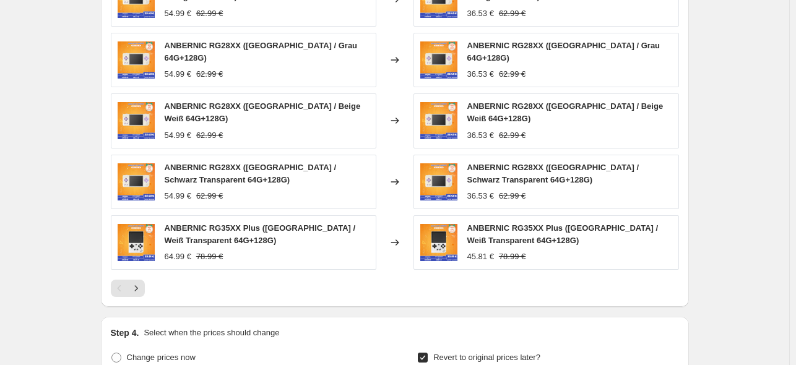
scroll to position [928, 0]
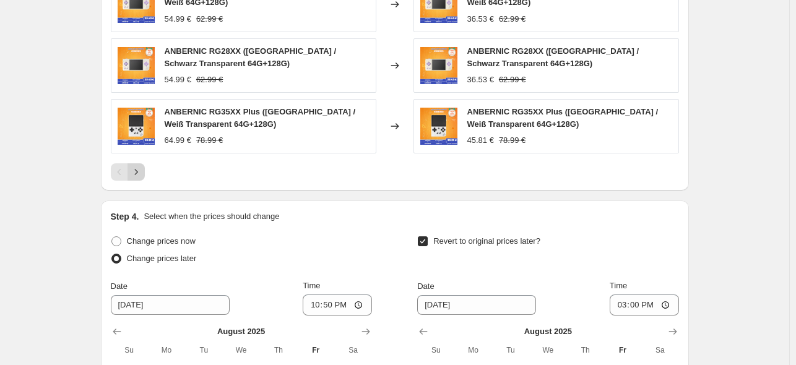
click at [140, 166] on icon "Next" at bounding box center [136, 172] width 12 height 12
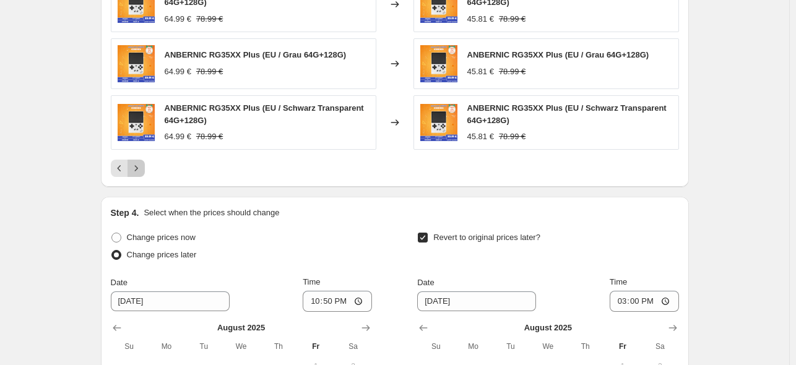
click at [140, 162] on icon "Next" at bounding box center [136, 168] width 12 height 12
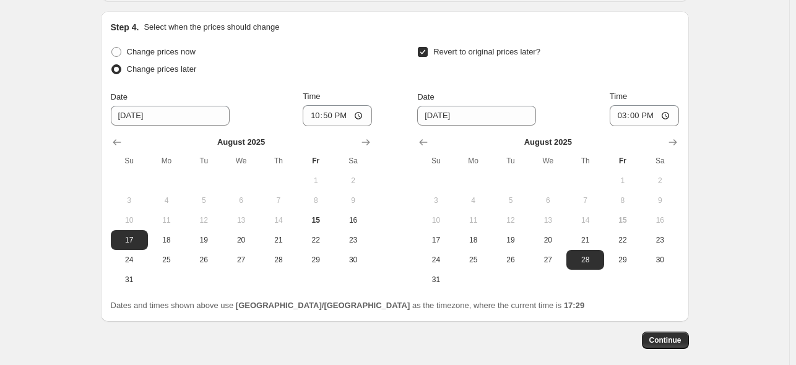
scroll to position [1163, 0]
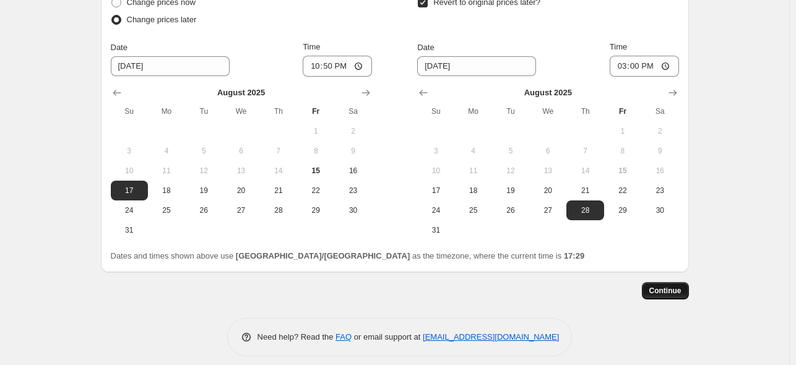
click at [679, 286] on span "Continue" at bounding box center [665, 291] width 32 height 10
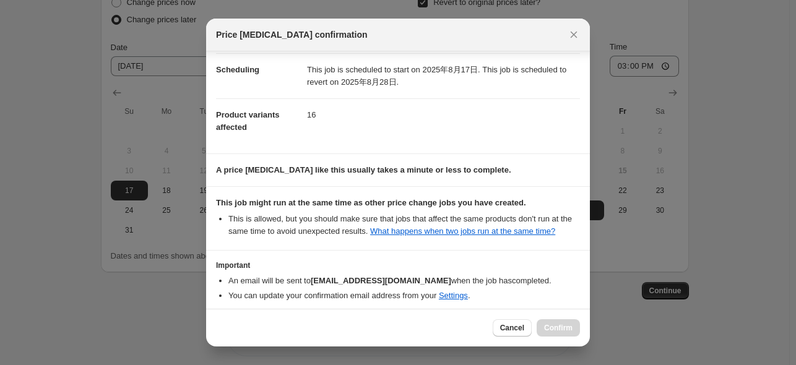
scroll to position [164, 0]
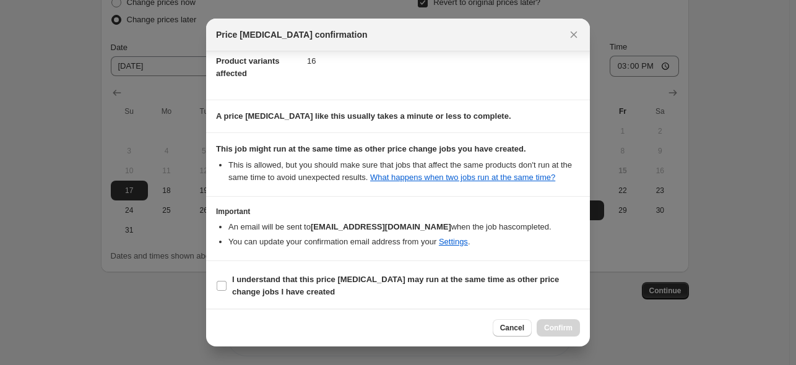
drag, startPoint x: 415, startPoint y: 280, endPoint x: 532, endPoint y: 306, distance: 119.9
click at [417, 281] on b "I understand that this price [MEDICAL_DATA] may run at the same time as other p…" at bounding box center [395, 286] width 327 height 22
click at [519, 289] on span "I understand that this price [MEDICAL_DATA] may run at the same time as other p…" at bounding box center [406, 285] width 348 height 25
click at [226, 289] on input "I understand that this price [MEDICAL_DATA] may run at the same time as other p…" at bounding box center [222, 286] width 10 height 10
checkbox input "true"
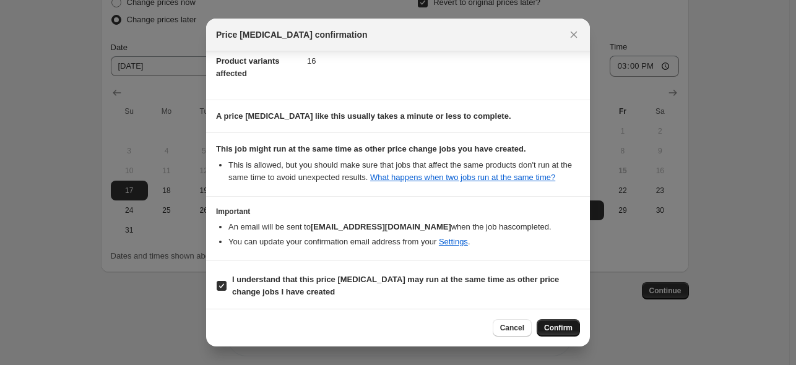
click at [557, 330] on span "Confirm" at bounding box center [558, 328] width 28 height 10
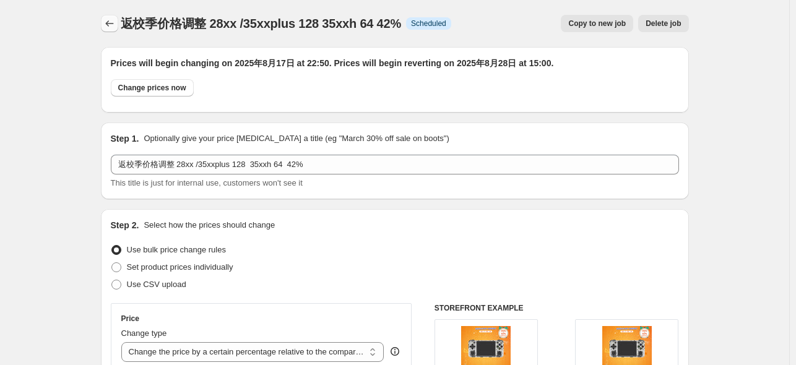
click at [118, 19] on button "Price change jobs" at bounding box center [109, 23] width 17 height 17
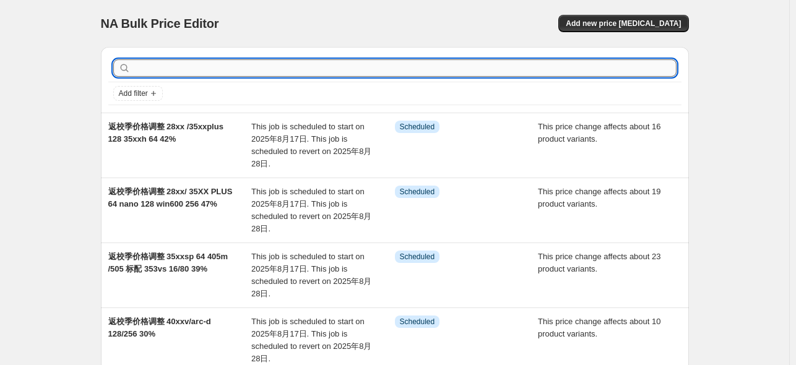
click at [239, 63] on input "text" at bounding box center [404, 67] width 543 height 17
type input "28"
click at [174, 65] on input "28" at bounding box center [393, 67] width 521 height 17
type input "2"
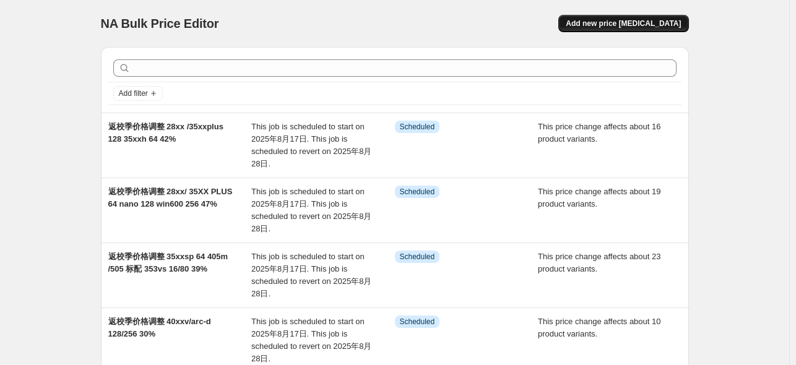
click at [656, 27] on span "Add new price [MEDICAL_DATA]" at bounding box center [622, 24] width 115 height 10
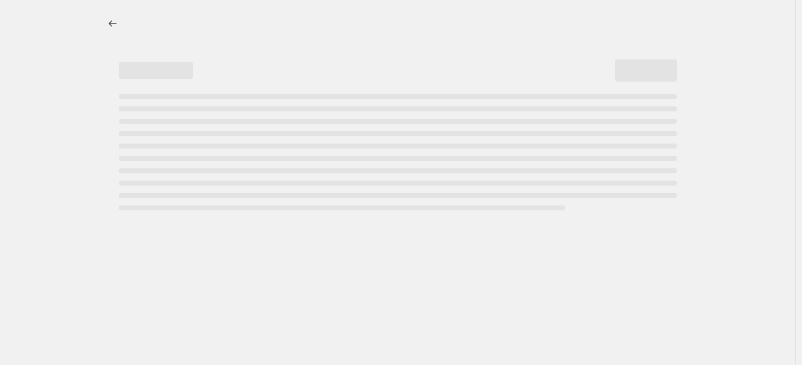
select select "percentage"
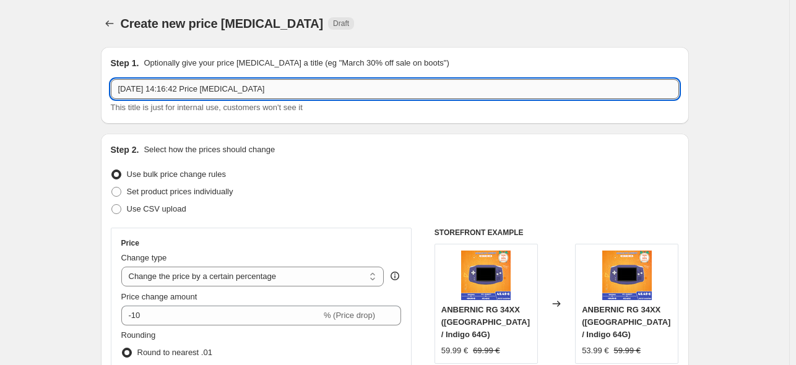
click at [316, 91] on input "[DATE] 14:16:42 Price [MEDICAL_DATA]" at bounding box center [395, 89] width 568 height 20
paste input "返校季价格调整 28xx/ 35XX PLUS 64 nano 128 win600 256 47%"
click at [340, 88] on input "返校季价格调整 28xx/ 35XX PLUS 64 nano 128 win600 256 47%" at bounding box center [395, 89] width 568 height 20
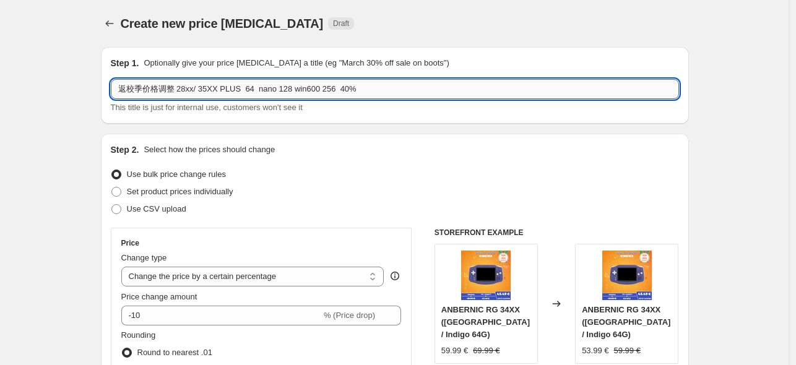
click at [398, 90] on input "返校季价格调整 28xx/ 35XX PLUS 64 nano 128 win600 256 40%" at bounding box center [395, 89] width 568 height 20
drag, startPoint x: 322, startPoint y: 88, endPoint x: 195, endPoint y: 94, distance: 126.9
click at [195, 94] on input "返校季价格调整 28xx/ 35XX PLUS 64 nano 128 win600 256 40%" at bounding box center [395, 89] width 568 height 20
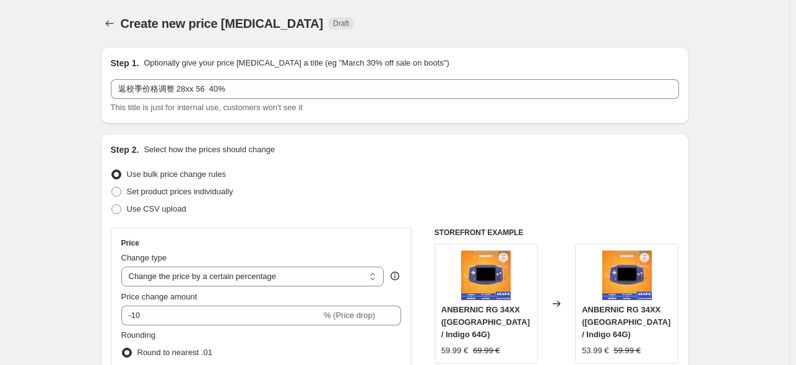
click at [440, 153] on div "Step 2. Select how the prices should change" at bounding box center [395, 150] width 568 height 12
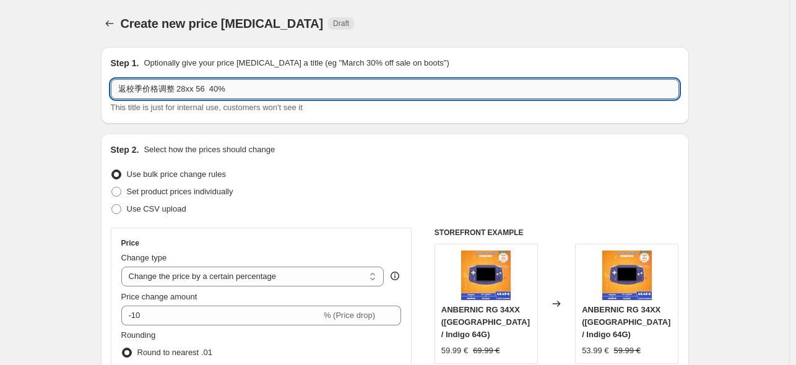
click at [198, 88] on input "返校季价格调整 28xx 56 40%" at bounding box center [395, 89] width 568 height 20
click at [195, 89] on input "返校季价格调整 28xx 256 40%" at bounding box center [395, 89] width 568 height 20
click at [272, 88] on input "返校季价格调整 28xx/35xxplux 256 40%" at bounding box center [395, 89] width 568 height 20
click at [249, 92] on input "返校季价格调整 28xx/35xxplux 256 40%" at bounding box center [395, 89] width 568 height 20
click at [345, 96] on input "返校季价格调整 28xx/35xxplux 256 35xx 64 40%" at bounding box center [395, 89] width 568 height 20
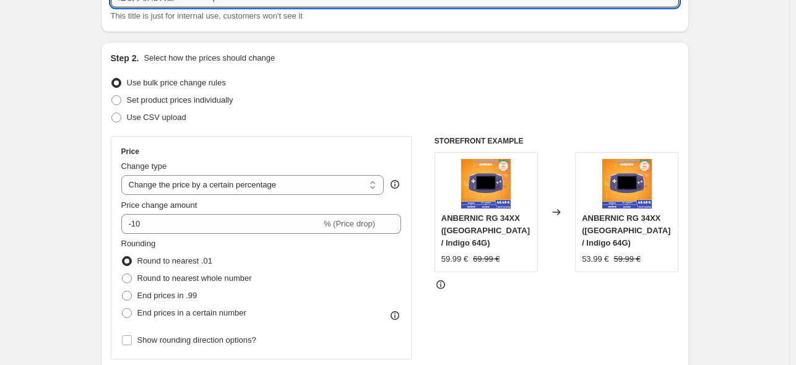
scroll to position [186, 0]
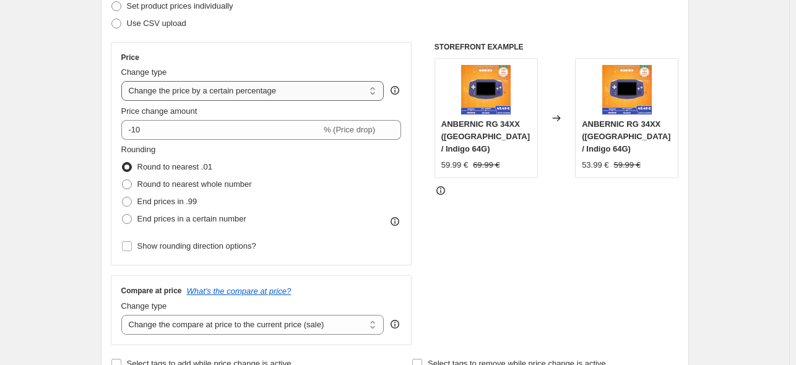
type input "返校季价格调整 28xx/35xxplux 256 35xx 64 40%"
click at [296, 96] on select "Change the price to a certain amount Change the price by a certain amount Chang…" at bounding box center [252, 91] width 263 height 20
select select "pcap"
click at [124, 81] on select "Change the price to a certain amount Change the price by a certain amount Chang…" at bounding box center [252, 91] width 263 height 20
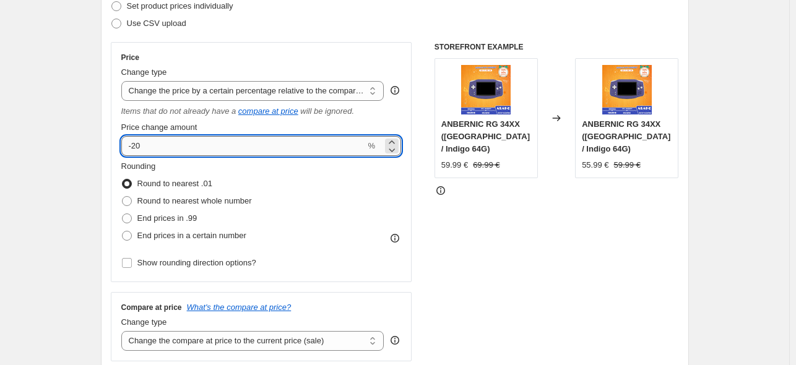
click at [268, 150] on input "-20" at bounding box center [243, 146] width 244 height 20
type input "-2"
type input "-40"
click at [569, 215] on div "STOREFRONT EXAMPLE ANBERNIC RG 34XX ([GEOGRAPHIC_DATA] / Indigo 64G) 59.99 € 69…" at bounding box center [556, 201] width 244 height 319
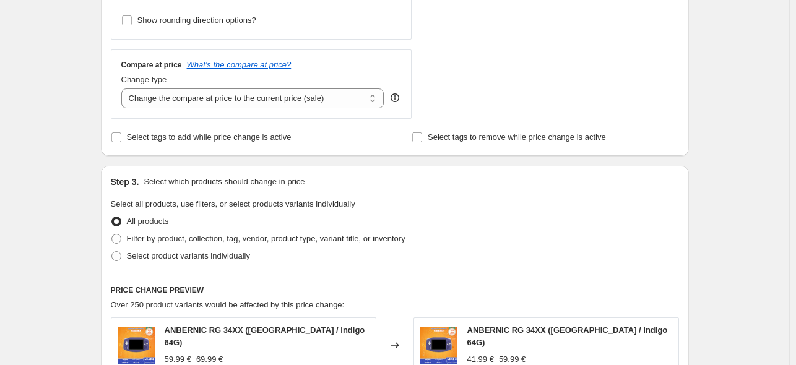
scroll to position [433, 0]
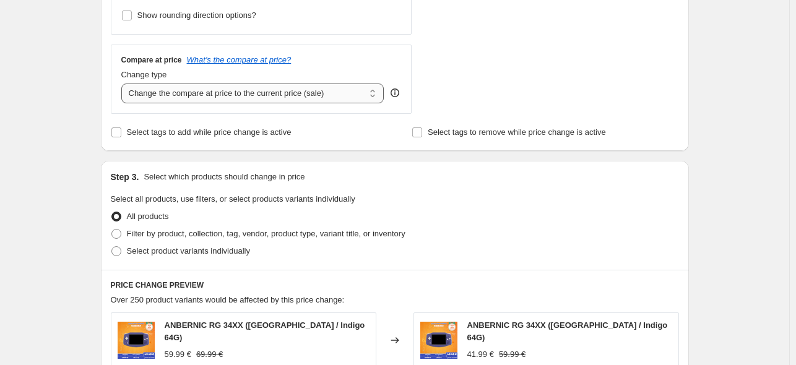
click at [329, 93] on select "Change the compare at price to the current price (sale) Change the compare at p…" at bounding box center [252, 94] width 263 height 20
select select "no_change"
click at [124, 84] on select "Change the compare at price to the current price (sale) Change the compare at p…" at bounding box center [252, 94] width 263 height 20
click at [188, 254] on span "Select product variants individually" at bounding box center [188, 250] width 123 height 9
click at [112, 247] on input "Select product variants individually" at bounding box center [111, 246] width 1 height 1
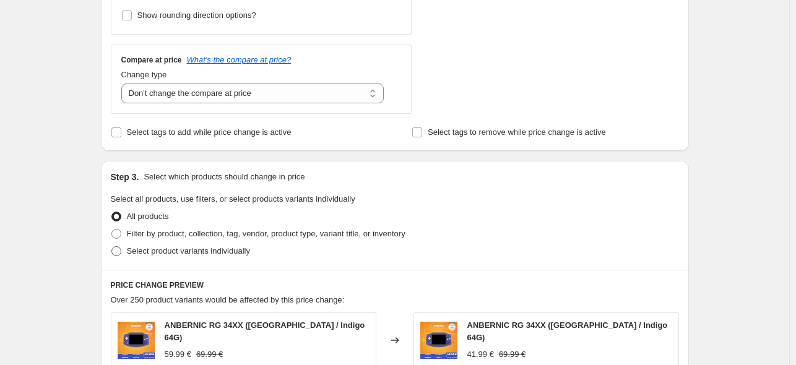
radio input "true"
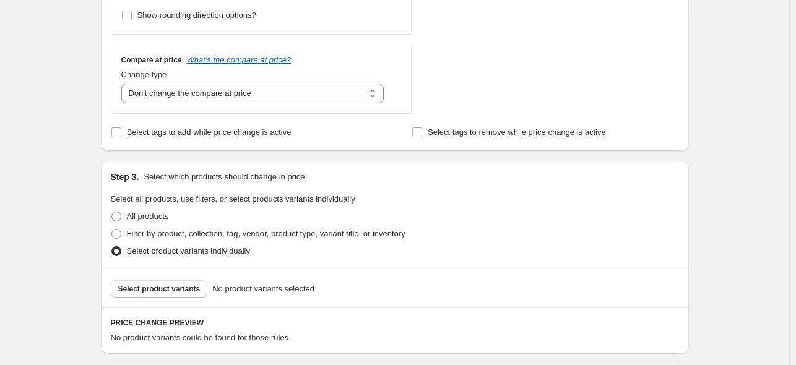
click at [173, 277] on div "Select product variants No product variants selected" at bounding box center [395, 289] width 588 height 38
click at [171, 289] on span "Select product variants" at bounding box center [159, 289] width 82 height 10
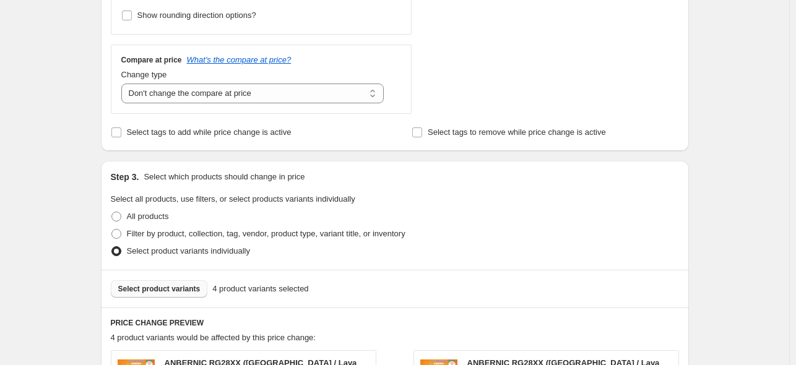
click at [557, 223] on div "All products" at bounding box center [395, 216] width 568 height 17
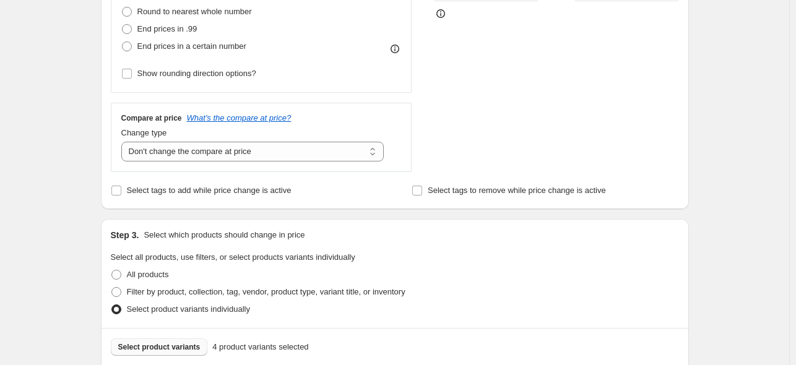
scroll to position [371, 0]
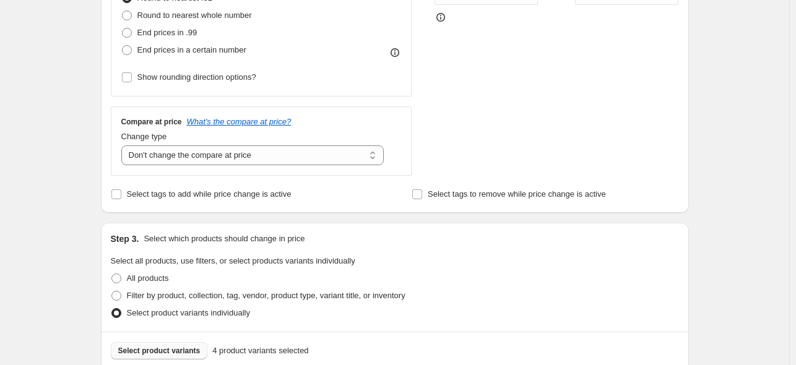
click at [476, 143] on div "STOREFRONT EXAMPLE ANBERNIC RG28XX ([GEOGRAPHIC_DATA] / Lava Orange 64G+256G) 6…" at bounding box center [556, 15] width 244 height 319
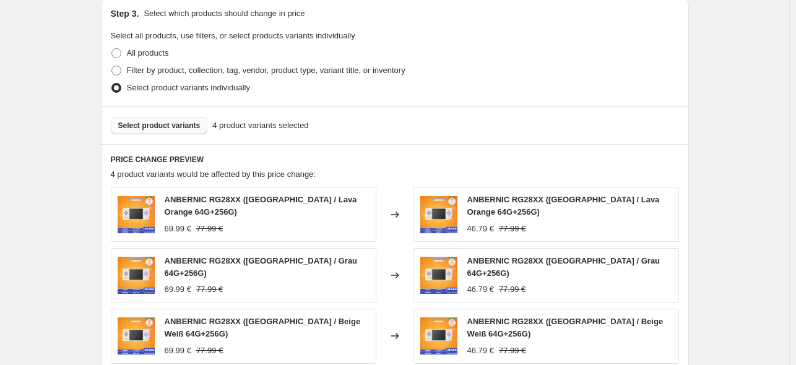
scroll to position [619, 0]
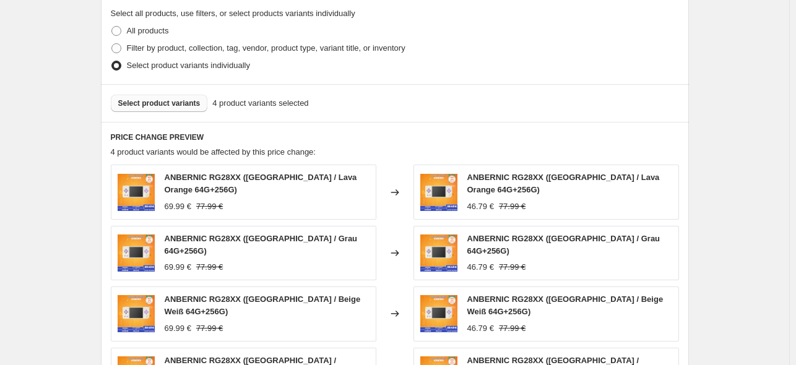
click at [171, 100] on span "Select product variants" at bounding box center [159, 103] width 82 height 10
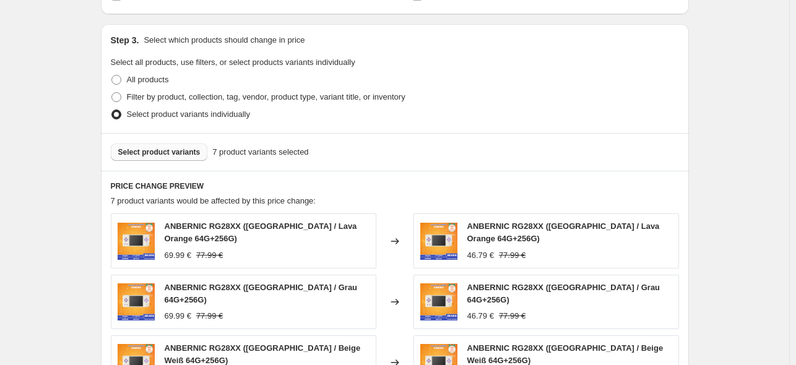
scroll to position [557, 0]
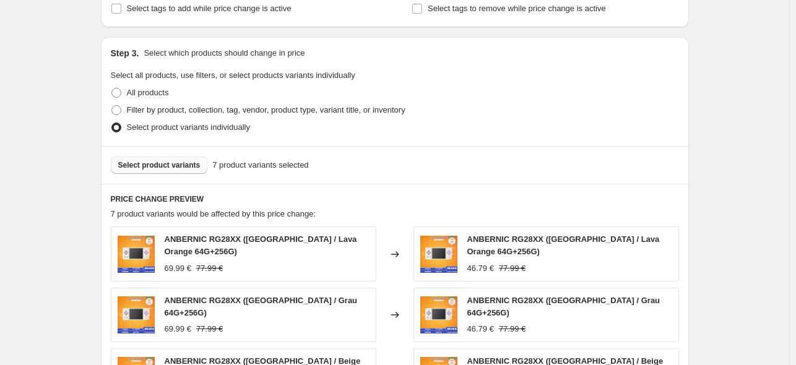
click at [179, 158] on button "Select product variants" at bounding box center [159, 165] width 97 height 17
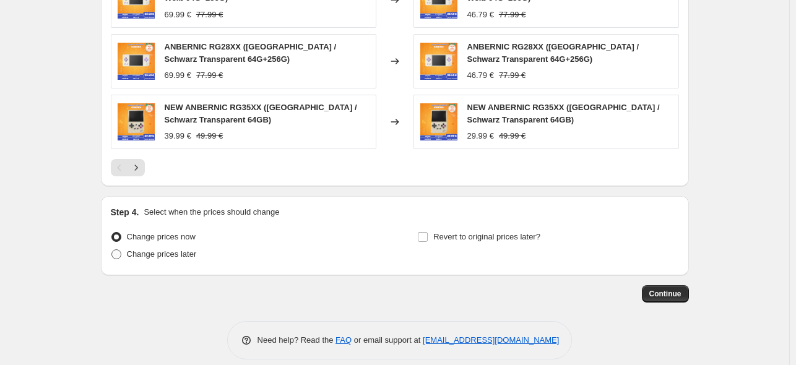
click at [166, 249] on span "Change prices later" at bounding box center [162, 253] width 70 height 9
click at [112, 249] on input "Change prices later" at bounding box center [111, 249] width 1 height 1
radio input "true"
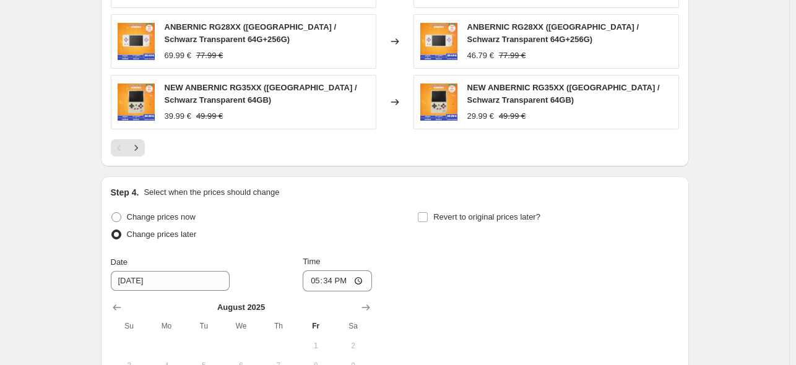
scroll to position [1118, 0]
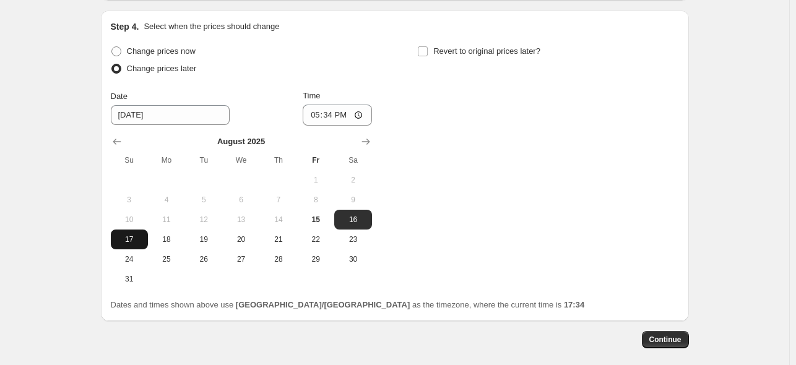
click at [135, 232] on button "17" at bounding box center [129, 240] width 37 height 20
type input "[DATE]"
click at [332, 105] on input "17:34" at bounding box center [336, 115] width 69 height 21
type input "22:50"
click at [424, 46] on input "Revert to original prices later?" at bounding box center [423, 51] width 10 height 10
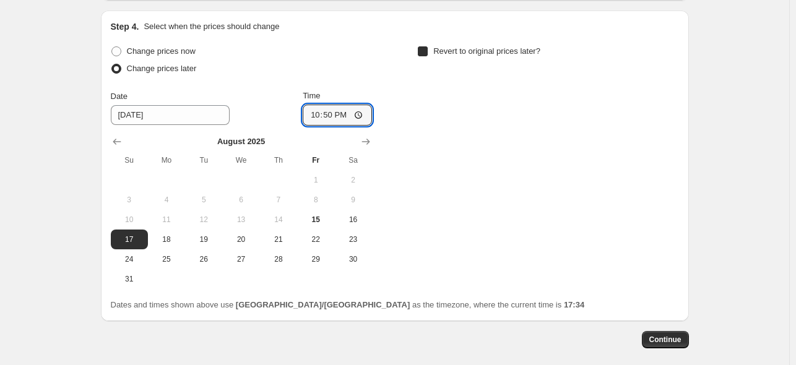
checkbox input "true"
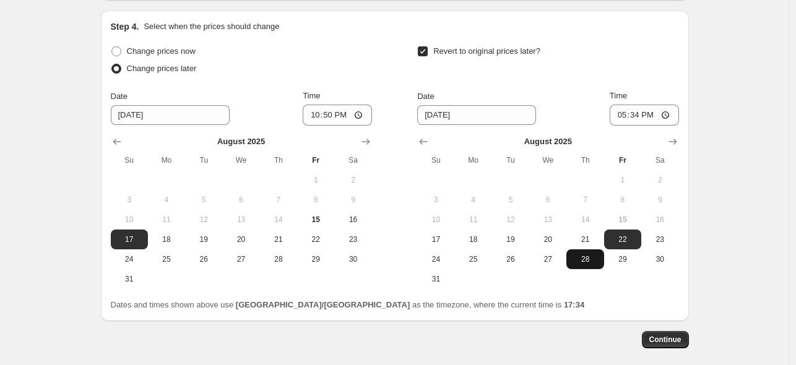
click at [591, 254] on span "28" at bounding box center [584, 259] width 27 height 10
type input "[DATE]"
click at [636, 105] on input "17:34" at bounding box center [643, 115] width 69 height 21
type input "15:00"
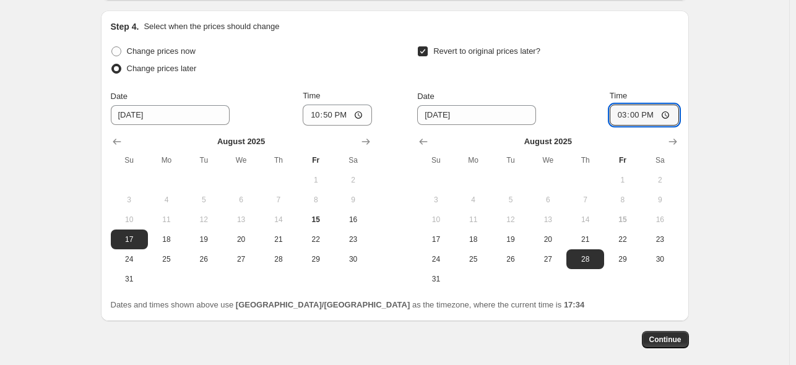
click at [596, 61] on div "Revert to original prices later?" at bounding box center [547, 61] width 261 height 37
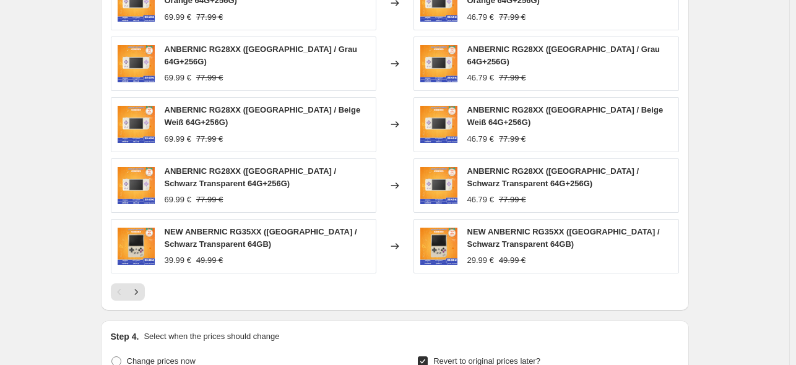
scroll to position [809, 0]
click at [384, 267] on div "ANBERNIC RG28XX ([GEOGRAPHIC_DATA] / Lava Orange 64G+256G) 69.99 € 77.99 € Chan…" at bounding box center [395, 137] width 568 height 325
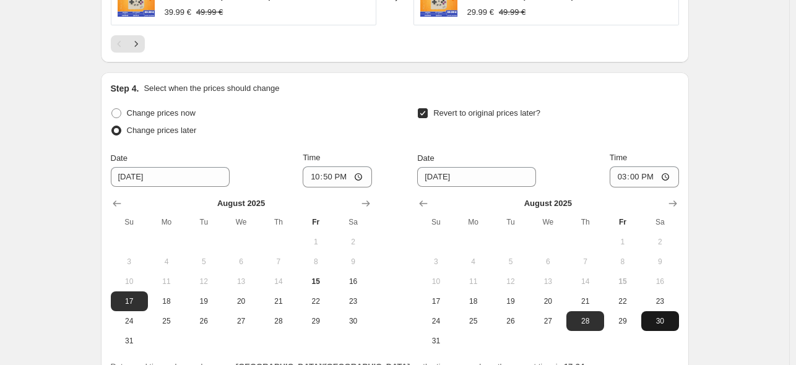
scroll to position [1163, 0]
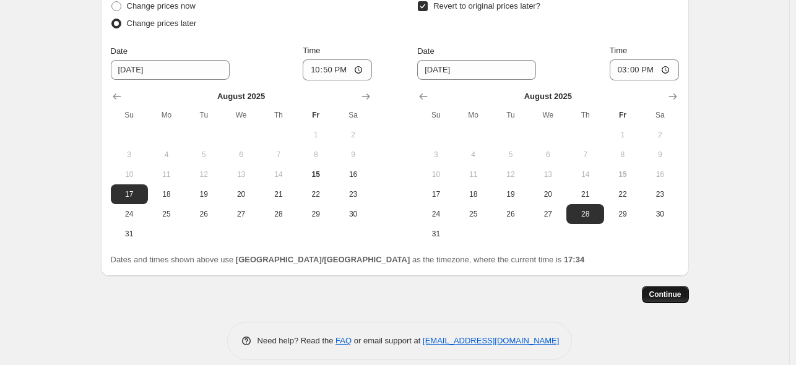
click at [667, 290] on button "Continue" at bounding box center [664, 294] width 47 height 17
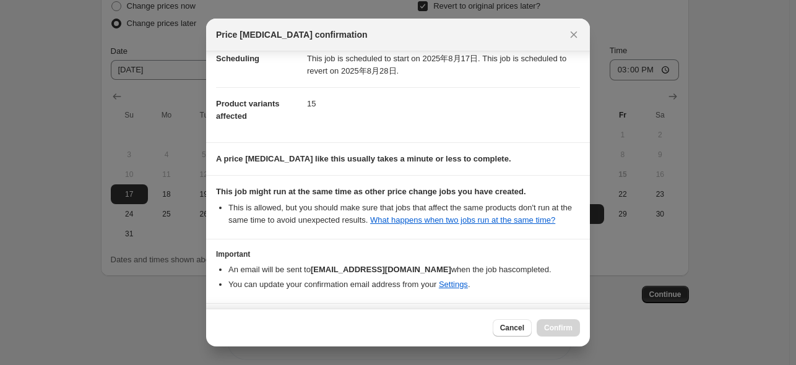
scroll to position [164, 0]
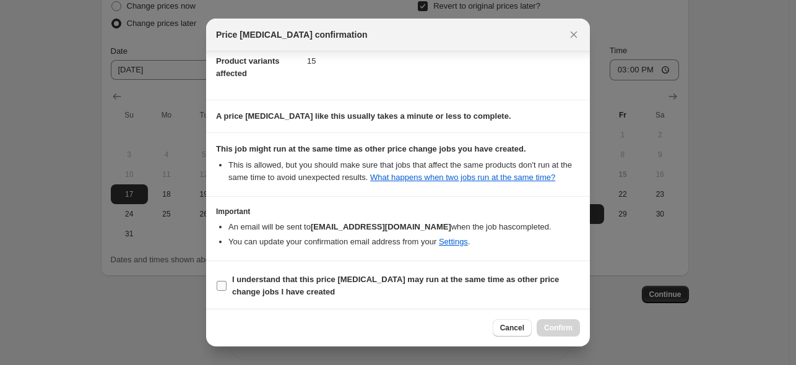
click at [337, 282] on b "I understand that this price [MEDICAL_DATA] may run at the same time as other p…" at bounding box center [395, 286] width 327 height 22
click at [226, 282] on input "I understand that this price [MEDICAL_DATA] may run at the same time as other p…" at bounding box center [222, 286] width 10 height 10
checkbox input "true"
click at [577, 328] on button "Confirm" at bounding box center [557, 327] width 43 height 17
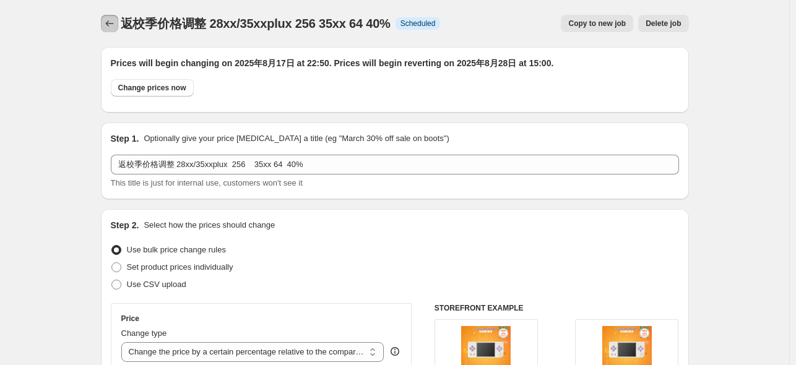
click at [116, 19] on icon "Price change jobs" at bounding box center [109, 23] width 12 height 12
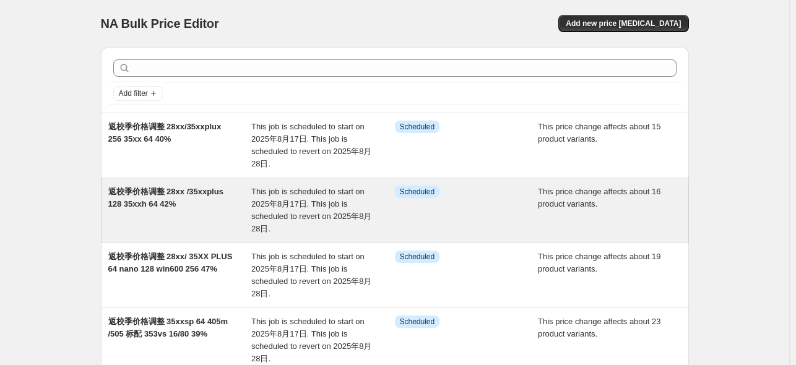
click at [191, 192] on span "返校季价格调整 28xx /35xxplus 128 35xxh 64 42%" at bounding box center [165, 198] width 115 height 22
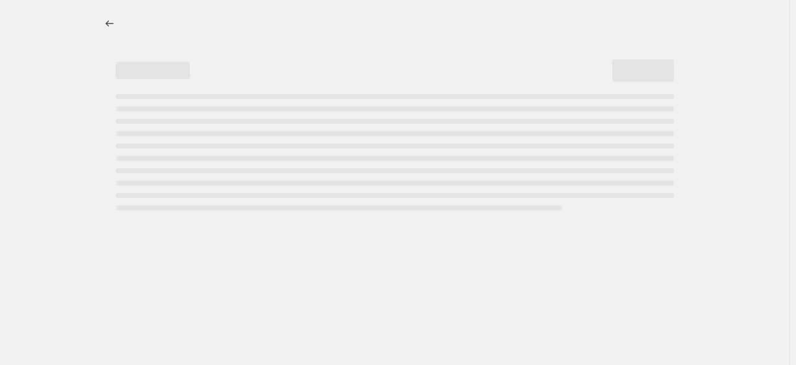
select select "pcap"
select select "no_change"
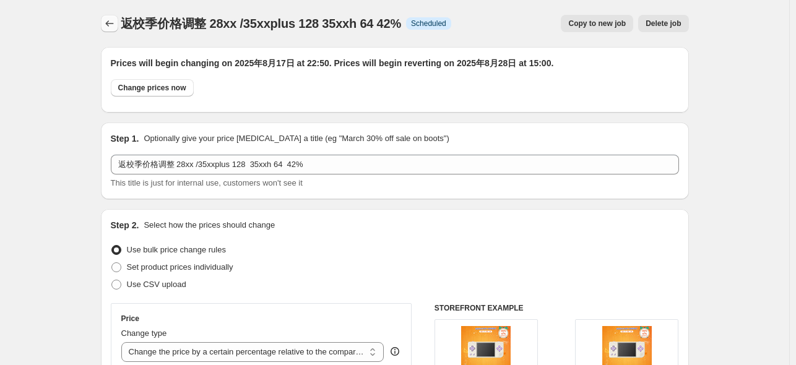
click at [112, 24] on icon "Price change jobs" at bounding box center [109, 23] width 12 height 12
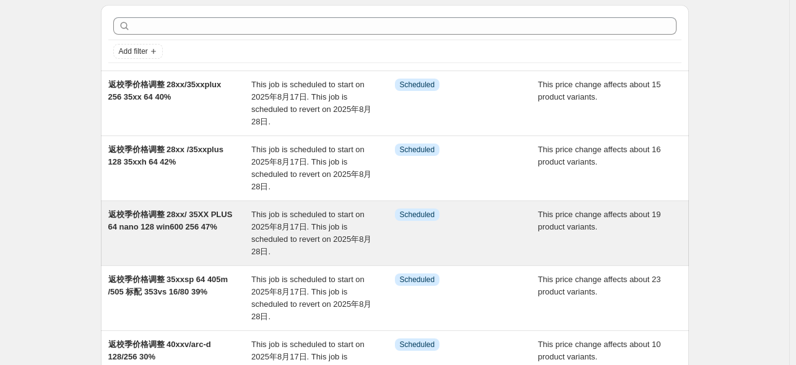
scroll to position [124, 0]
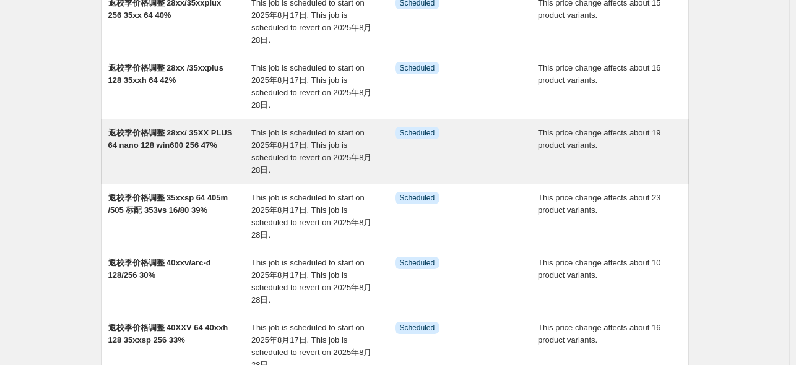
click at [183, 144] on span "返校季价格调整 28xx/ 35XX PLUS 64 nano 128 win600 256 47%" at bounding box center [170, 139] width 124 height 22
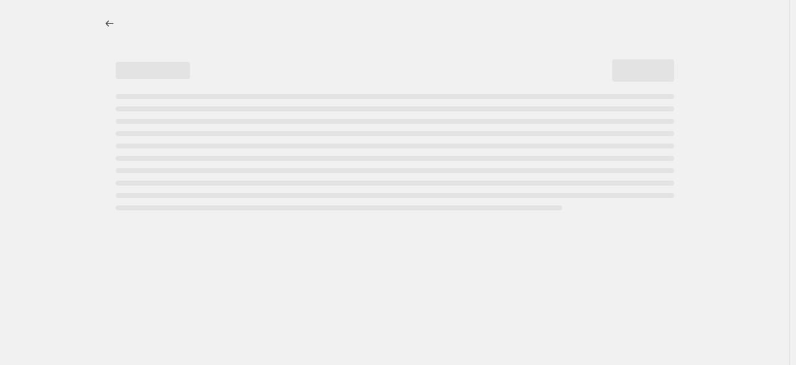
select select "pcap"
select select "no_change"
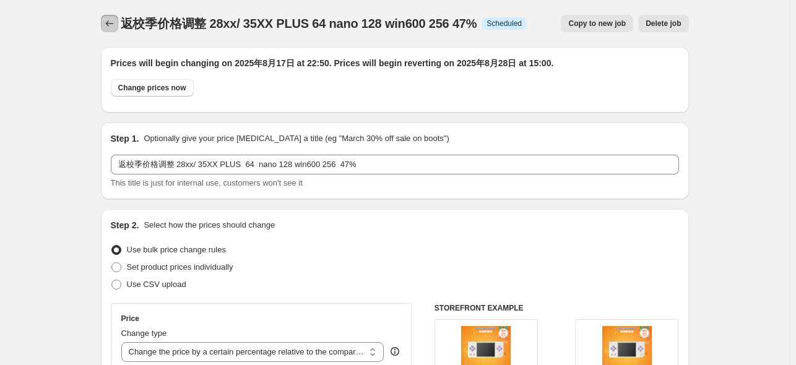
click at [111, 20] on icon "Price change jobs" at bounding box center [109, 23] width 12 height 12
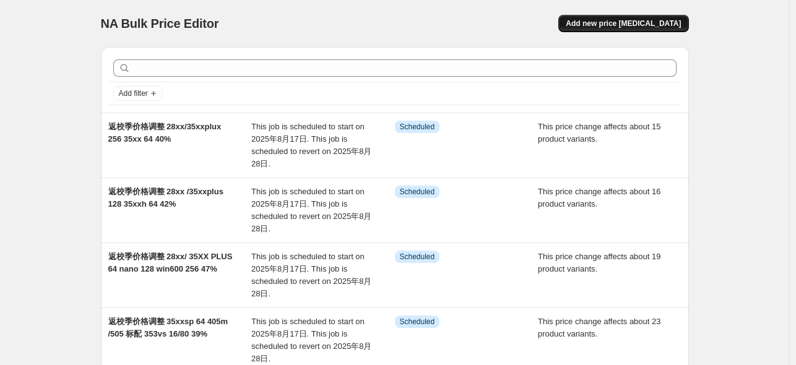
click at [631, 25] on span "Add new price [MEDICAL_DATA]" at bounding box center [622, 24] width 115 height 10
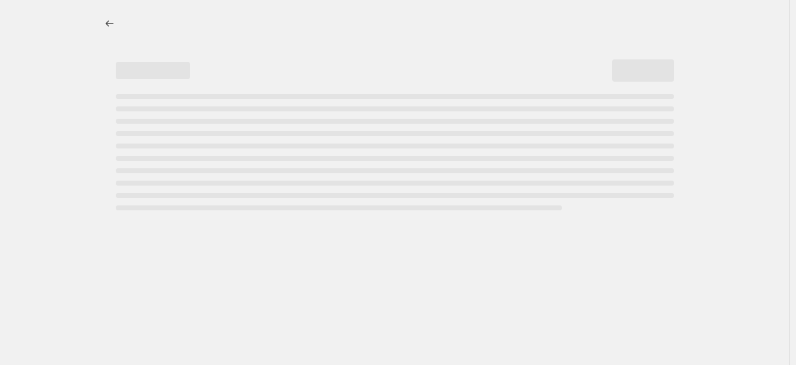
select select "percentage"
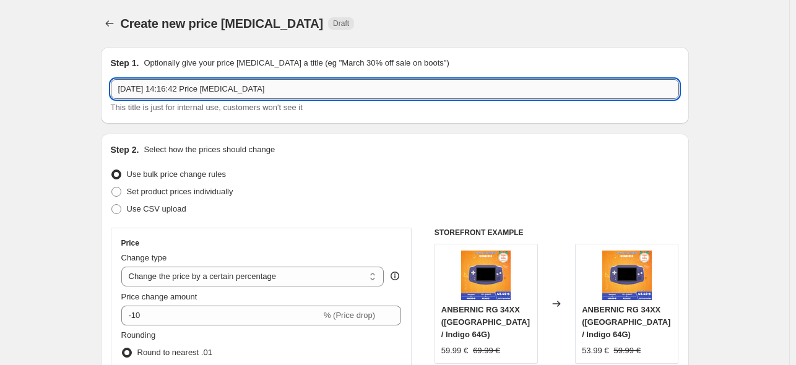
click at [296, 88] on input "[DATE] 14:16:42 Price [MEDICAL_DATA]" at bounding box center [395, 89] width 568 height 20
paste input "返校季价格调整 28xx/ 35XX PLUS 64 nano 128 win600 256 47%"
drag, startPoint x: 178, startPoint y: 94, endPoint x: 332, endPoint y: 100, distance: 154.2
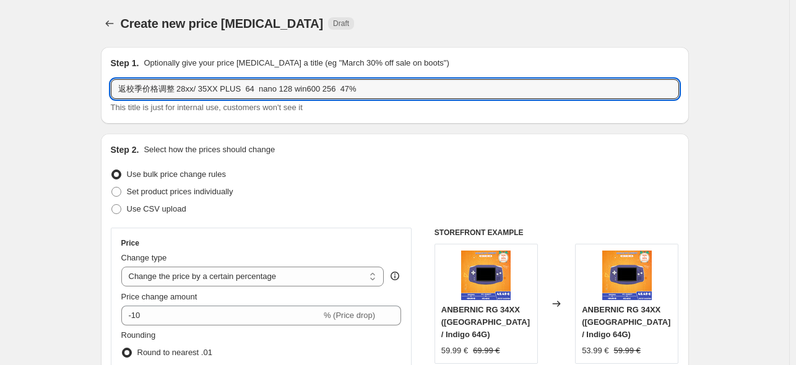
click at [332, 100] on div "返校季价格调整 28xx/ 35XX PLUS 64 nano 128 win600 256 47% This title is just for inter…" at bounding box center [395, 96] width 568 height 35
click at [217, 90] on input "返校季价格调整556 标配、256 47%" at bounding box center [395, 89] width 568 height 20
click at [226, 88] on input "返校季价格调整556 标配、256 47%" at bounding box center [395, 89] width 568 height 20
drag, startPoint x: 228, startPoint y: 90, endPoint x: 216, endPoint y: 87, distance: 12.8
click at [216, 87] on input "返校季价格调整556 标配、256 47%" at bounding box center [395, 89] width 568 height 20
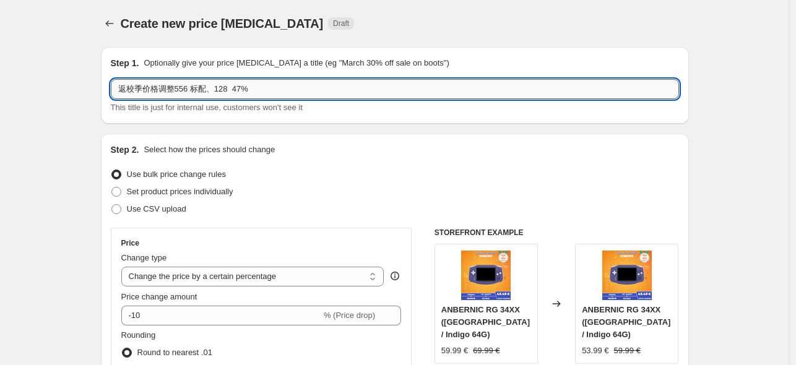
click at [216, 90] on input "返校季价格调整556 标配、128 47%" at bounding box center [395, 89] width 568 height 20
click at [257, 85] on input "返校季价格调整556 标配/.128 47%" at bounding box center [395, 89] width 568 height 20
click at [213, 88] on input "返校季价格调整556 标配/.128 47%" at bounding box center [395, 89] width 568 height 20
click at [267, 91] on input "返校季价格调整556 标配/128 47%" at bounding box center [395, 89] width 568 height 20
drag, startPoint x: 236, startPoint y: 92, endPoint x: 230, endPoint y: 91, distance: 6.9
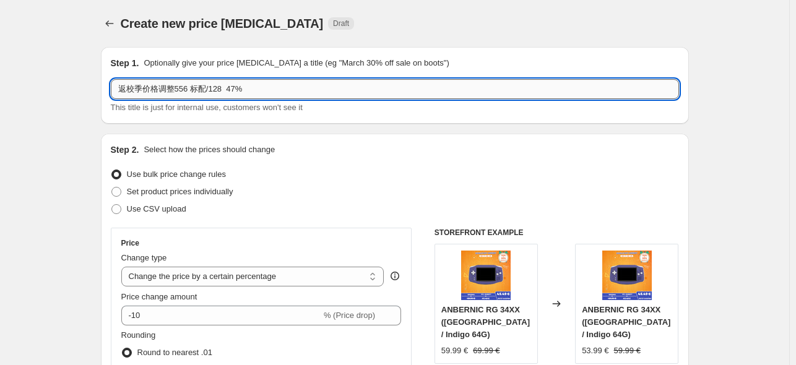
click at [230, 91] on input "返校季价格调整556 标配/128 47%" at bounding box center [395, 89] width 568 height 20
type input "返校季价格调整556 标配/128 22%"
click at [382, 26] on div "Create new price [MEDICAL_DATA] Draft" at bounding box center [319, 23] width 396 height 17
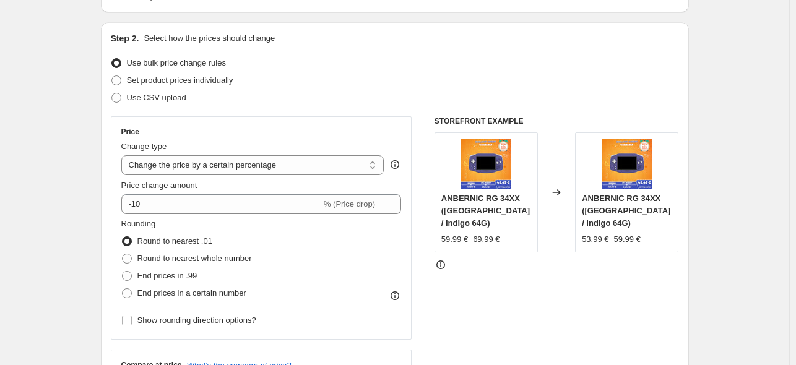
scroll to position [124, 0]
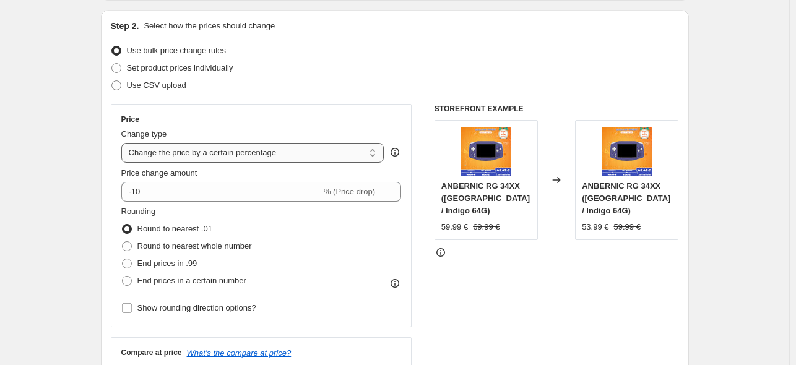
click at [253, 156] on select "Change the price to a certain amount Change the price by a certain amount Chang…" at bounding box center [252, 153] width 263 height 20
select select "pcap"
click at [124, 143] on select "Change the price to a certain amount Change the price by a certain amount Chang…" at bounding box center [252, 153] width 263 height 20
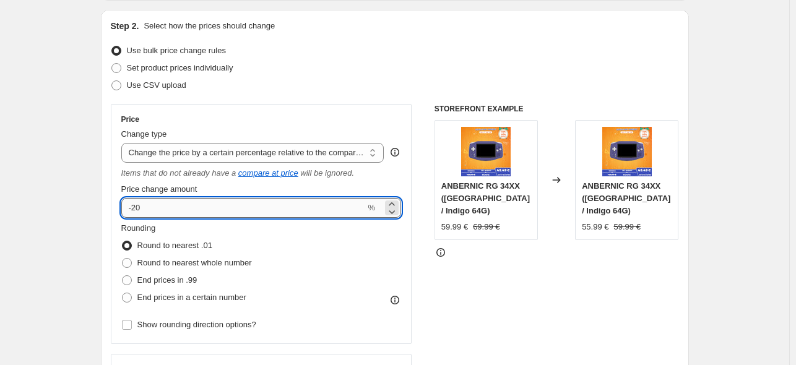
click at [213, 214] on input "-20" at bounding box center [243, 208] width 244 height 20
type input "-22"
click at [341, 109] on div "Price Change type Change the price to a certain amount Change the price by a ce…" at bounding box center [261, 224] width 301 height 240
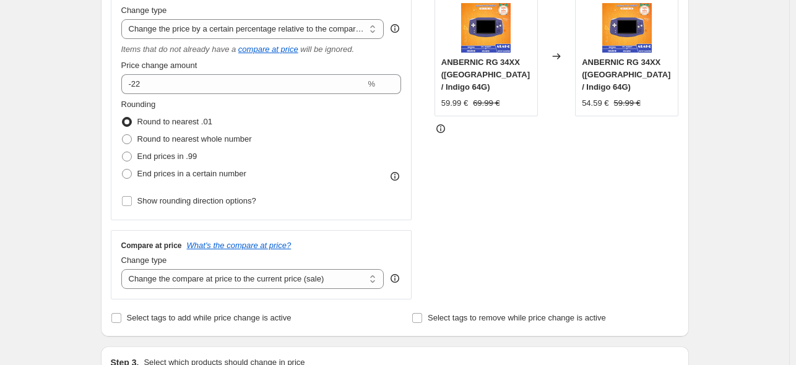
scroll to position [371, 0]
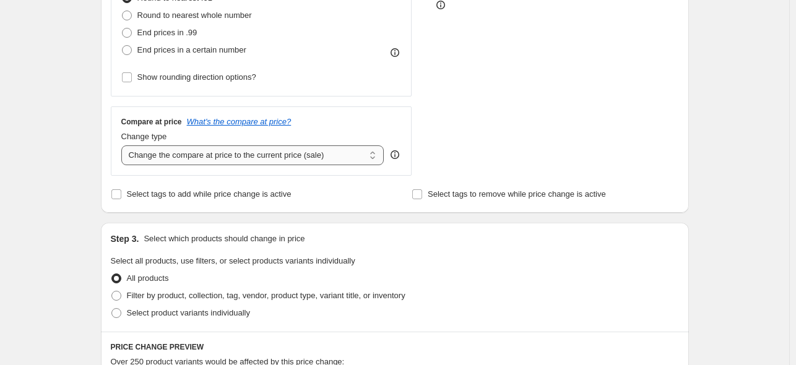
click at [332, 155] on select "Change the compare at price to the current price (sale) Change the compare at p…" at bounding box center [252, 155] width 263 height 20
select select "no_change"
click at [124, 146] on select "Change the compare at price to the current price (sale) Change the compare at p…" at bounding box center [252, 155] width 263 height 20
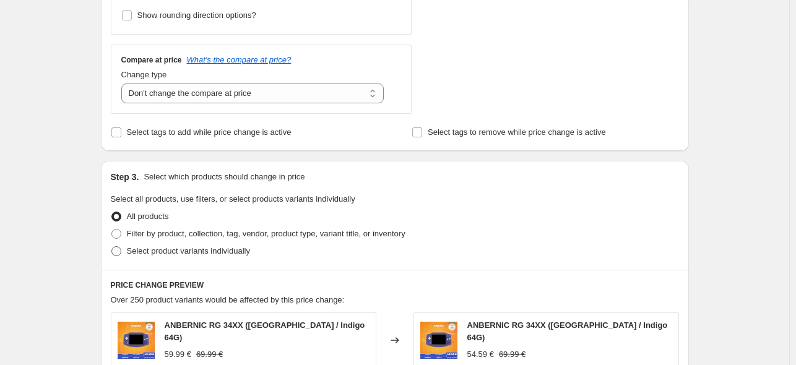
click at [150, 254] on span "Select product variants individually" at bounding box center [188, 250] width 123 height 9
click at [112, 247] on input "Select product variants individually" at bounding box center [111, 246] width 1 height 1
radio input "true"
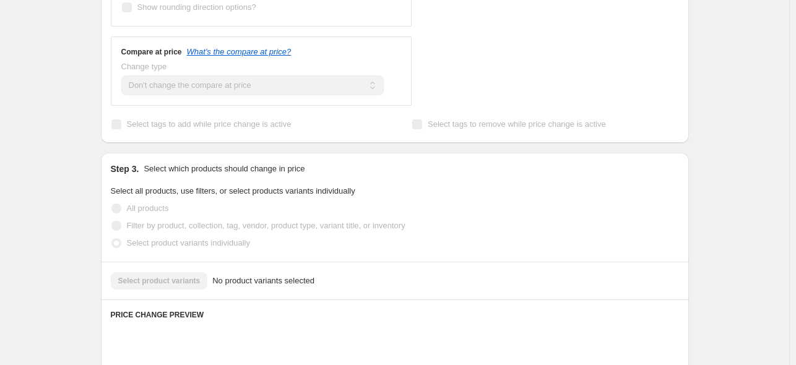
scroll to position [557, 0]
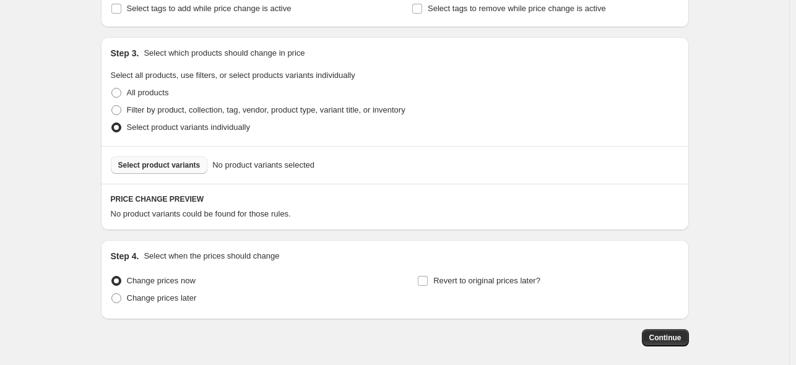
click at [171, 168] on span "Select product variants" at bounding box center [159, 165] width 82 height 10
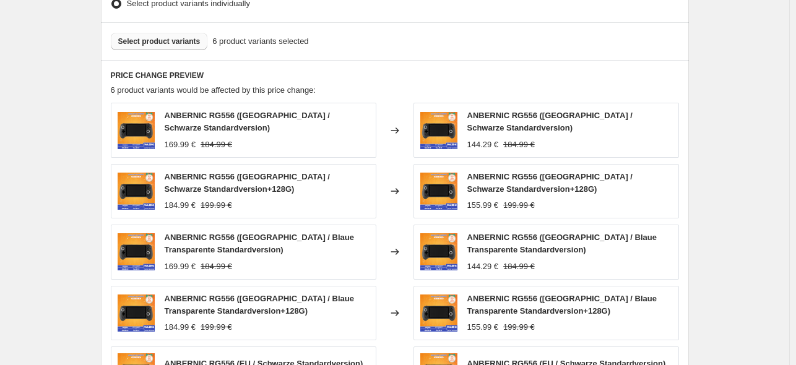
scroll to position [495, 0]
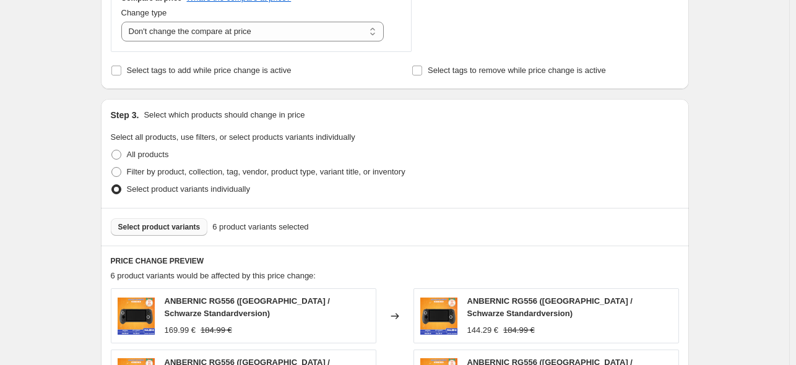
click at [169, 231] on span "Select product variants" at bounding box center [159, 227] width 82 height 10
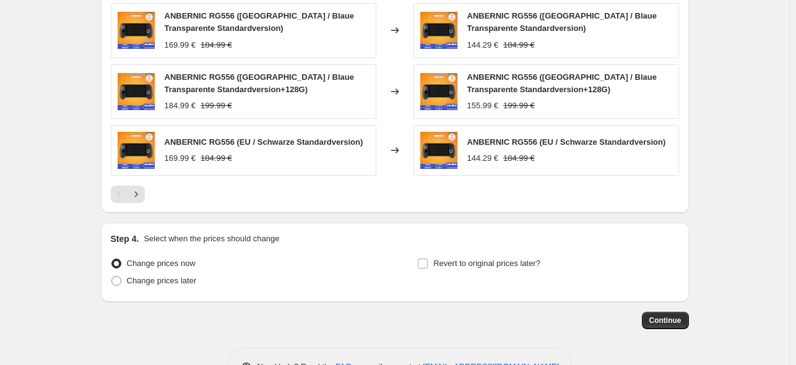
scroll to position [928, 0]
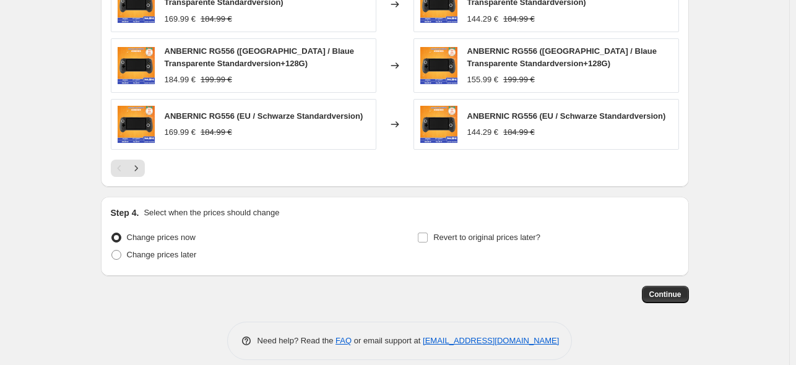
click at [505, 173] on div "PRICE CHANGE PREVIEW 6 product variants would be affected by this price change:…" at bounding box center [395, 0] width 588 height 374
click at [156, 252] on span "Change prices later" at bounding box center [162, 254] width 70 height 9
click at [112, 251] on input "Change prices later" at bounding box center [111, 250] width 1 height 1
radio input "true"
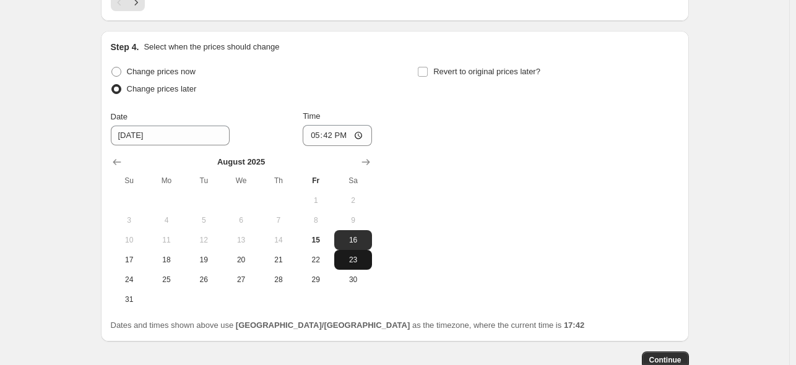
scroll to position [1113, 0]
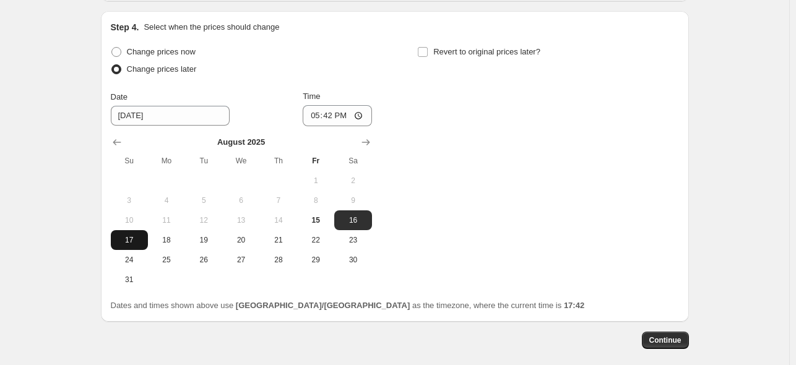
click at [146, 234] on button "17" at bounding box center [129, 240] width 37 height 20
type input "[DATE]"
click at [334, 113] on input "17:42" at bounding box center [336, 115] width 69 height 21
type input "22:50"
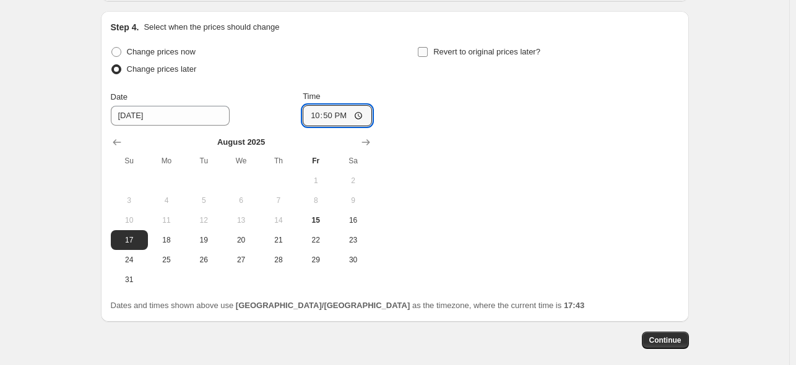
click at [423, 47] on input "Revert to original prices later?" at bounding box center [423, 52] width 10 height 10
checkbox input "true"
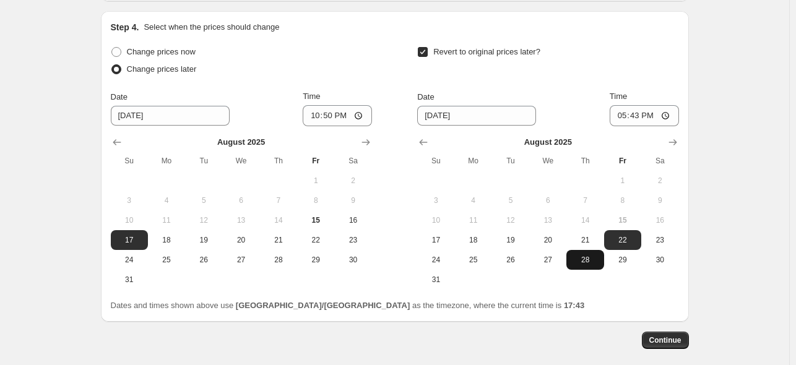
click at [588, 255] on span "28" at bounding box center [584, 260] width 27 height 10
type input "[DATE]"
click at [645, 111] on input "17:43" at bounding box center [643, 115] width 69 height 21
type input "15:00"
click at [622, 61] on div "Revert to original prices later?" at bounding box center [547, 61] width 261 height 37
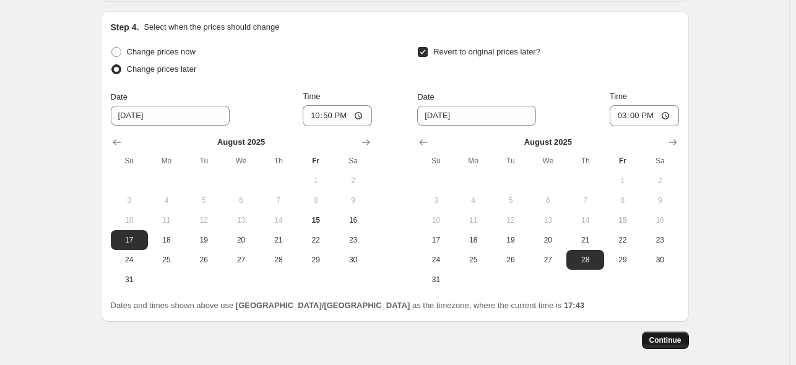
click at [669, 335] on span "Continue" at bounding box center [665, 340] width 32 height 10
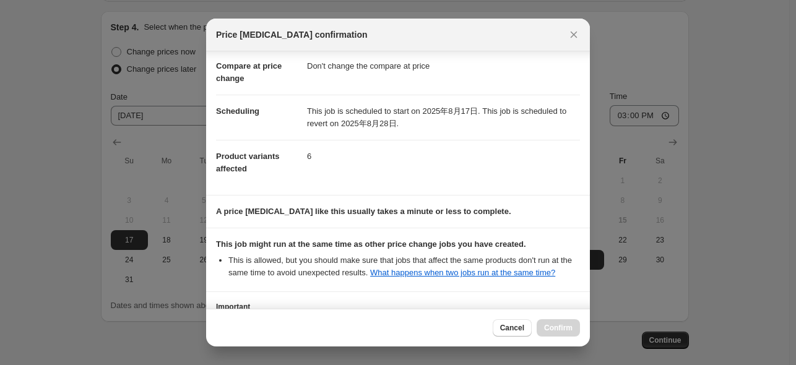
scroll to position [164, 0]
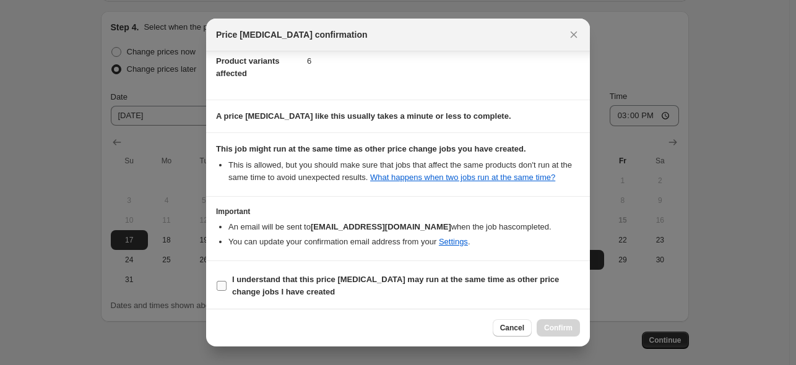
click at [353, 288] on span "I understand that this price [MEDICAL_DATA] may run at the same time as other p…" at bounding box center [406, 285] width 348 height 25
click at [226, 288] on input "I understand that this price [MEDICAL_DATA] may run at the same time as other p…" at bounding box center [222, 286] width 10 height 10
checkbox input "true"
click at [557, 324] on span "Confirm" at bounding box center [558, 328] width 28 height 10
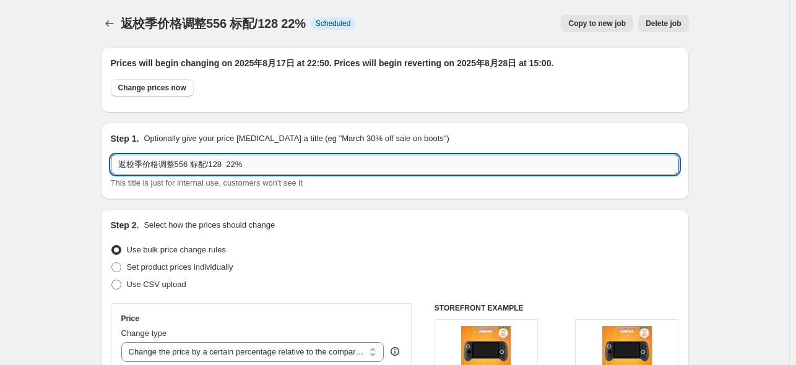
click at [281, 166] on input "返校季价格调整556 标配/128 22%" at bounding box center [395, 165] width 568 height 20
click at [111, 22] on icon "Price change jobs" at bounding box center [109, 23] width 8 height 6
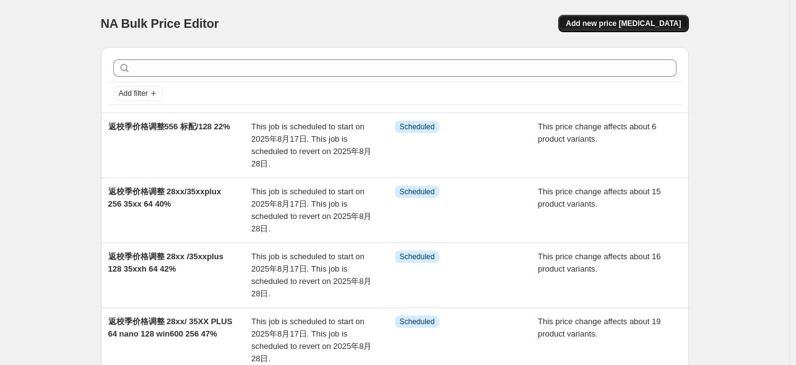
click at [659, 27] on span "Add new price [MEDICAL_DATA]" at bounding box center [622, 24] width 115 height 10
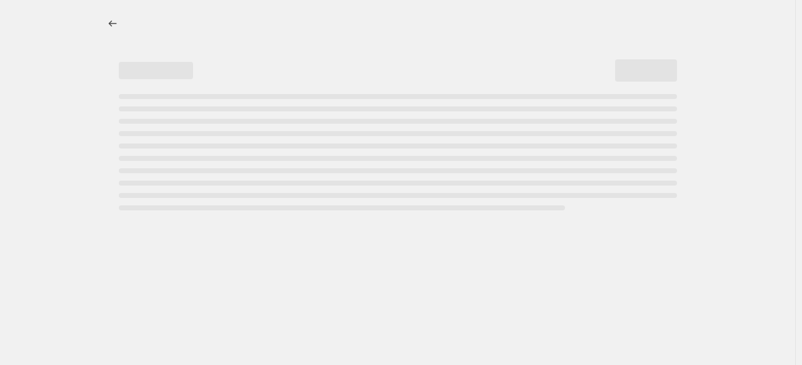
select select "percentage"
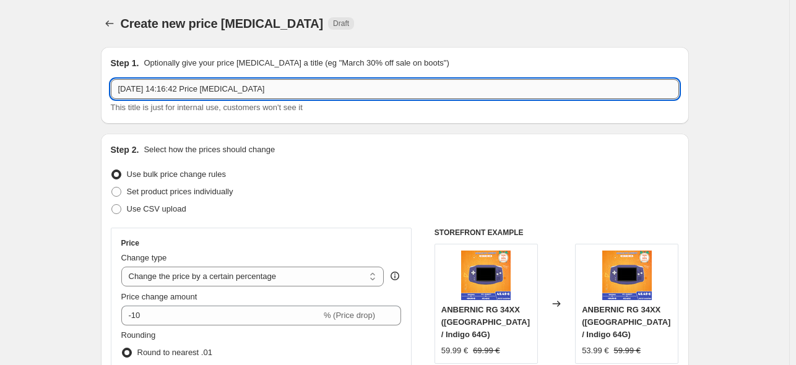
click at [285, 87] on input "[DATE] 14:16:42 Price [MEDICAL_DATA]" at bounding box center [395, 89] width 568 height 20
paste input "返校季价格调整556 标配/128 22%"
drag, startPoint x: 176, startPoint y: 87, endPoint x: 230, endPoint y: 93, distance: 53.6
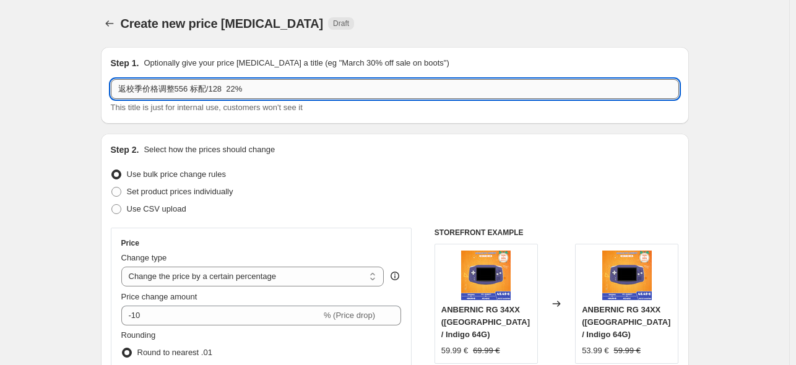
click at [230, 93] on input "返校季价格调整556 标配/128 22%" at bounding box center [395, 89] width 568 height 20
click at [198, 85] on input "返校季价格调整 351p 22%" at bounding box center [395, 89] width 568 height 20
type input "返校季价格调整 351p 54%"
click at [224, 279] on select "Change the price to a certain amount Change the price by a certain amount Chang…" at bounding box center [252, 277] width 263 height 20
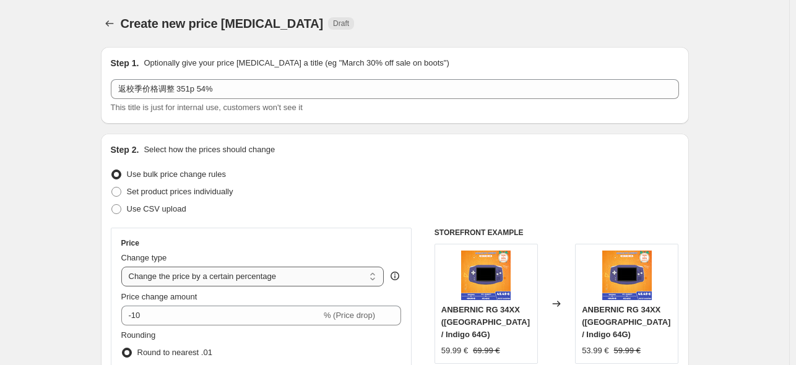
select select "pcap"
click at [124, 267] on select "Change the price to a certain amount Change the price by a certain amount Chang…" at bounding box center [252, 277] width 263 height 20
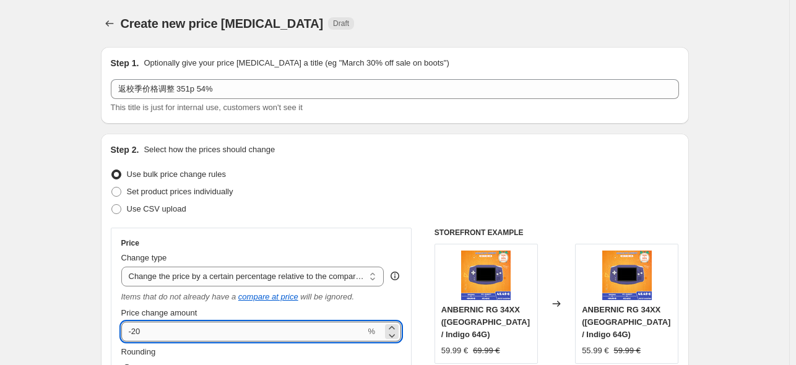
click at [210, 329] on input "-20" at bounding box center [243, 332] width 244 height 20
type input "-2"
type input "-54"
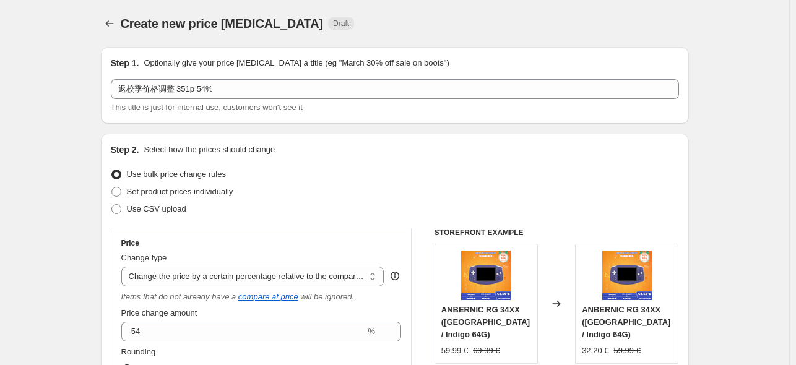
click at [308, 218] on div "Step 2. Select how the prices should change Use bulk price change rules Set pro…" at bounding box center [395, 359] width 568 height 431
click at [280, 280] on select "Change the price to a certain amount Change the price by a certain amount Chang…" at bounding box center [252, 277] width 263 height 20
click at [124, 267] on select "Change the price to a certain amount Change the price by a certain amount Chang…" at bounding box center [252, 277] width 263 height 20
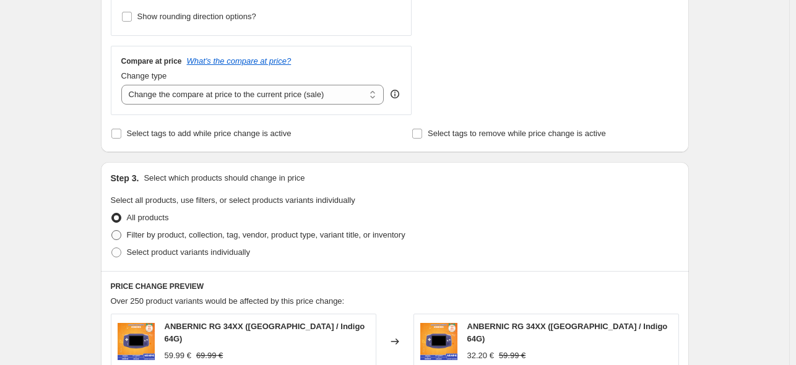
scroll to position [433, 0]
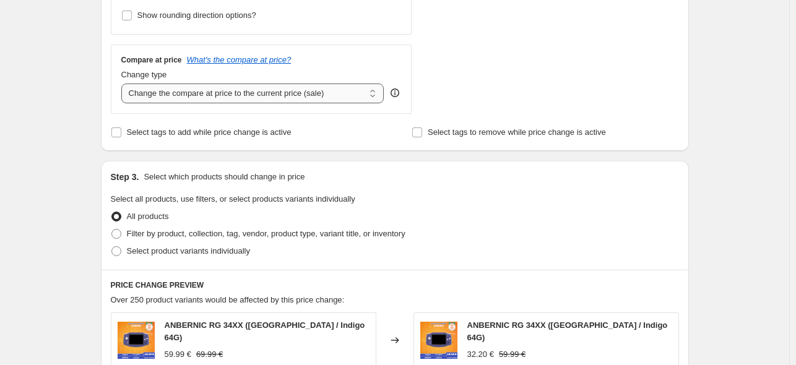
click at [297, 102] on select "Change the compare at price to the current price (sale) Change the compare at p…" at bounding box center [252, 94] width 263 height 20
select select "no_change"
click at [124, 84] on select "Change the compare at price to the current price (sale) Change the compare at p…" at bounding box center [252, 94] width 263 height 20
click at [139, 252] on span "Select product variants individually" at bounding box center [188, 250] width 123 height 9
click at [112, 247] on input "Select product variants individually" at bounding box center [111, 246] width 1 height 1
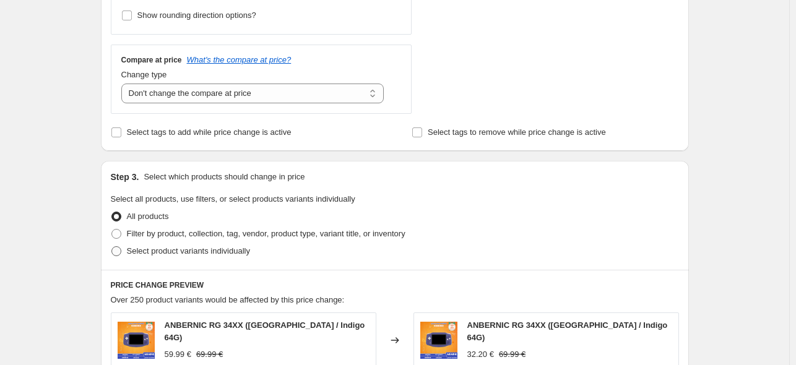
radio input "true"
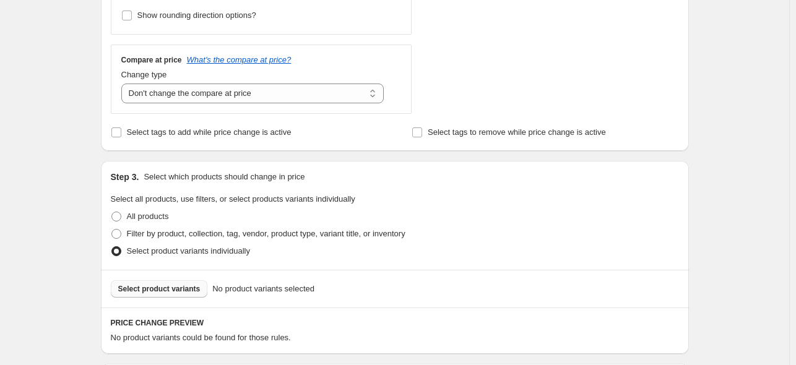
click at [200, 292] on button "Select product variants" at bounding box center [159, 288] width 97 height 17
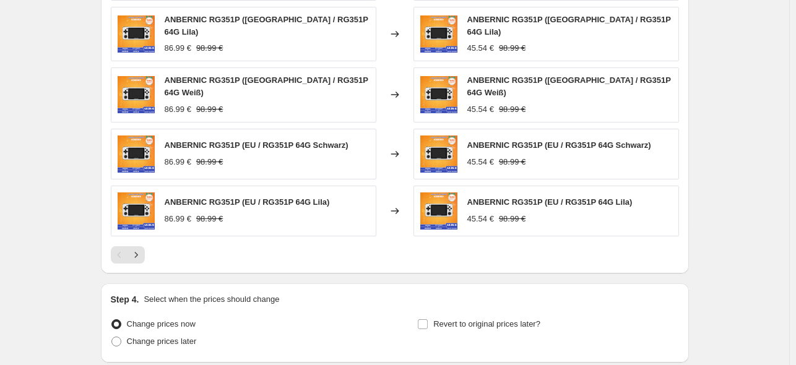
scroll to position [924, 0]
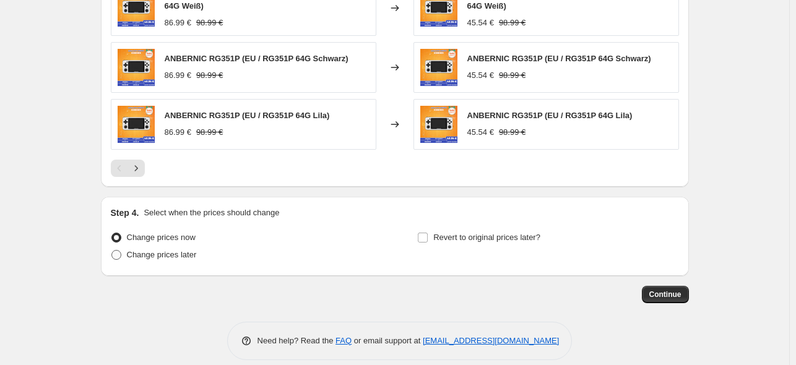
click at [176, 250] on span "Change prices later" at bounding box center [162, 254] width 70 height 9
click at [112, 250] on input "Change prices later" at bounding box center [111, 250] width 1 height 1
radio input "true"
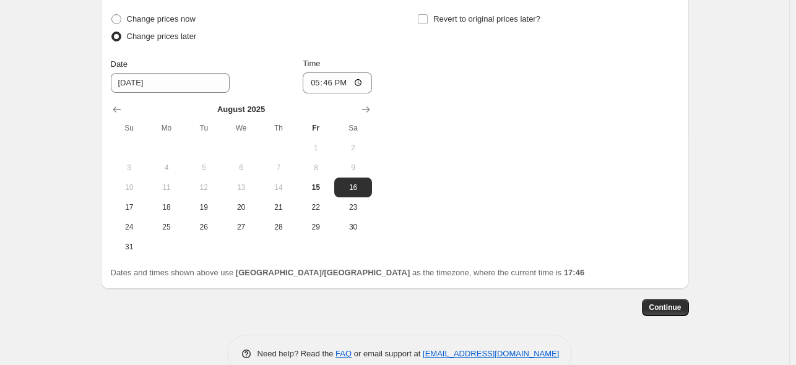
scroll to position [1156, 0]
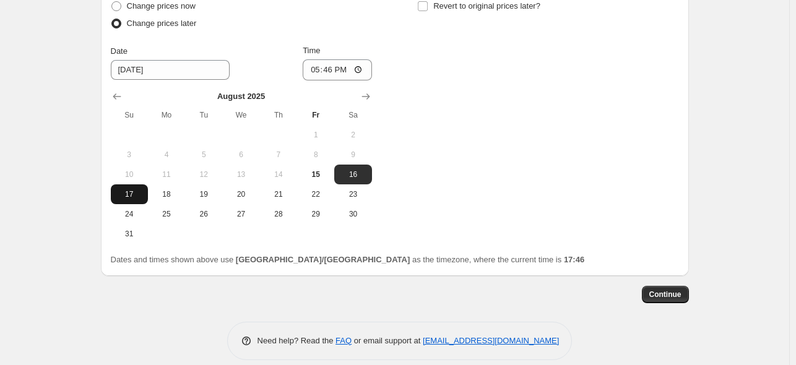
click at [134, 189] on span "17" at bounding box center [129, 194] width 27 height 10
type input "[DATE]"
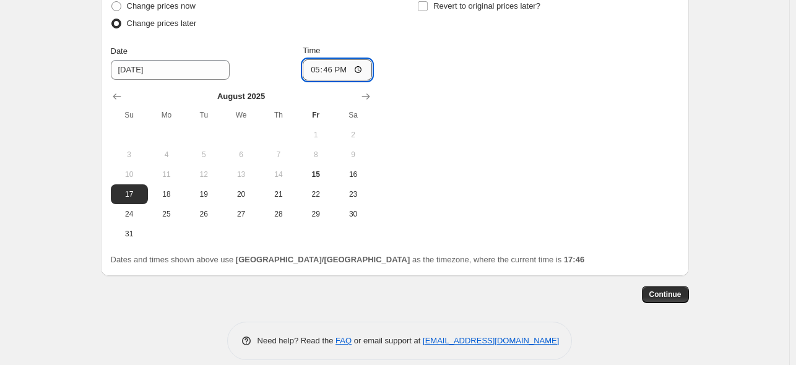
click at [324, 59] on input "17:46" at bounding box center [336, 69] width 69 height 21
click at [332, 59] on input "23:00" at bounding box center [336, 69] width 69 height 21
type input "22:50"
click at [528, 84] on div "Change prices now Change prices later Date [DATE] Time 22:50 [DATE] Su Mo Tu We…" at bounding box center [395, 121] width 568 height 246
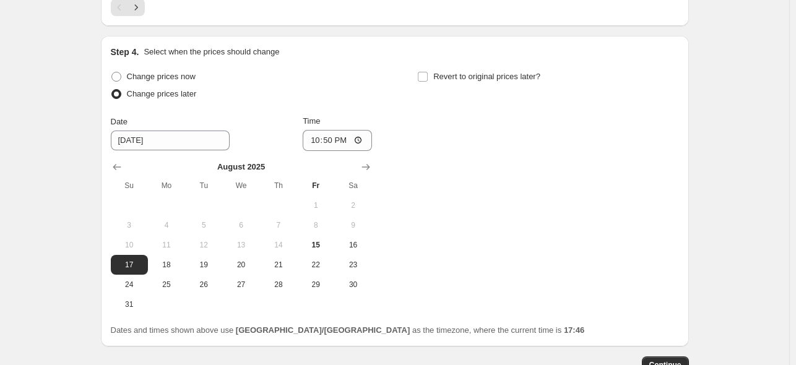
scroll to position [1032, 0]
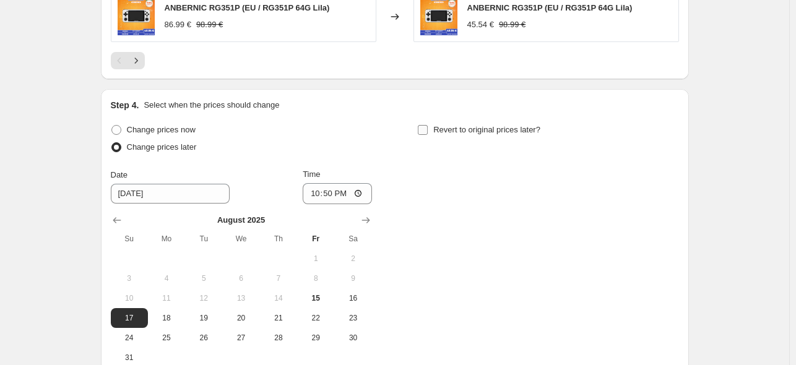
click at [461, 125] on span "Revert to original prices later?" at bounding box center [486, 129] width 107 height 9
click at [427, 125] on input "Revert to original prices later?" at bounding box center [423, 130] width 10 height 10
checkbox input "true"
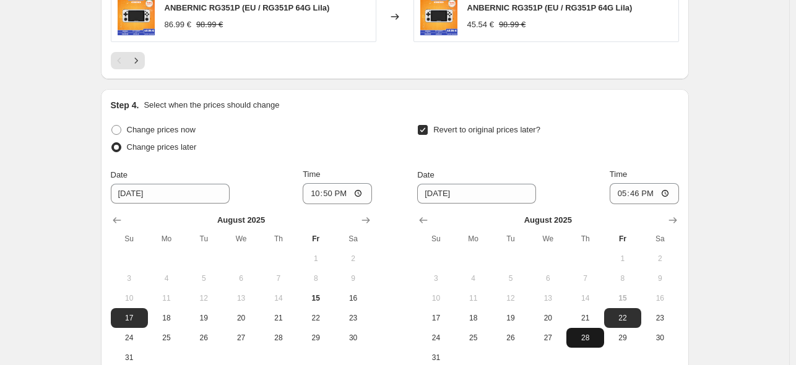
click at [576, 333] on span "28" at bounding box center [584, 338] width 27 height 10
type input "[DATE]"
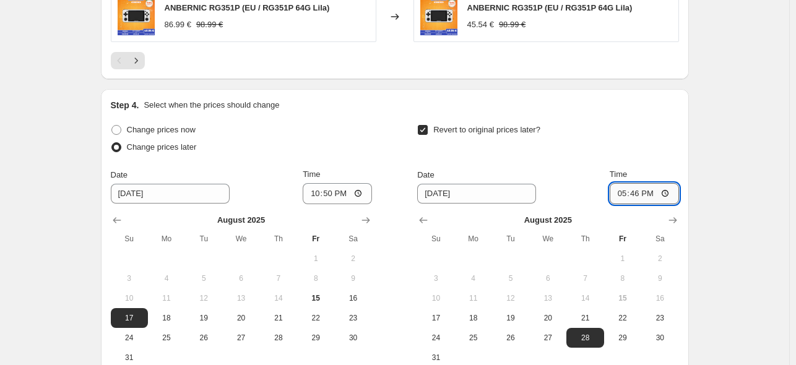
click at [638, 185] on input "17:46" at bounding box center [643, 193] width 69 height 21
type input "15:00"
click at [631, 138] on div "Revert to original prices later?" at bounding box center [547, 139] width 261 height 37
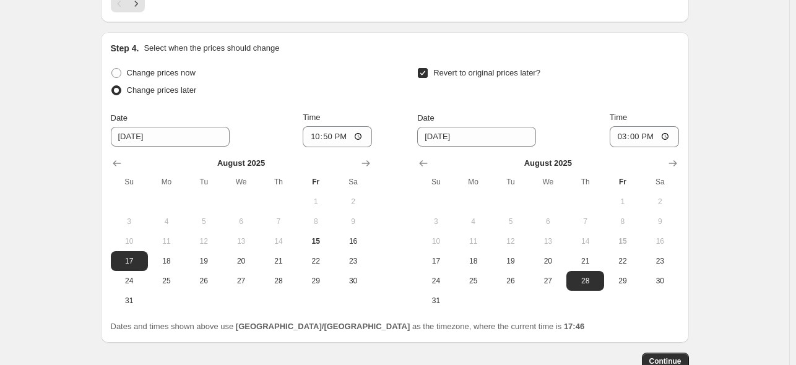
scroll to position [1156, 0]
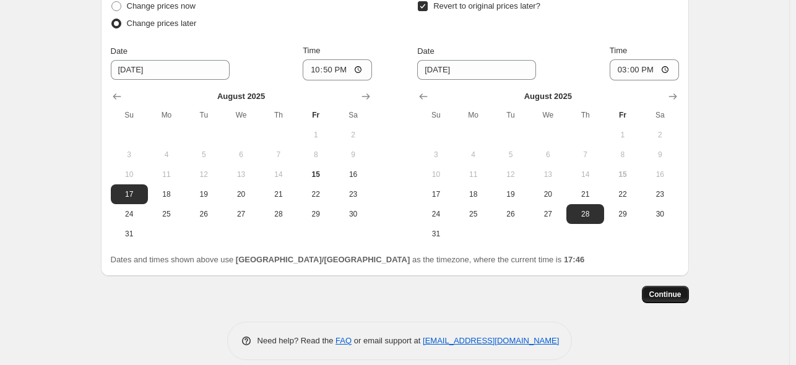
click at [680, 289] on button "Continue" at bounding box center [664, 294] width 47 height 17
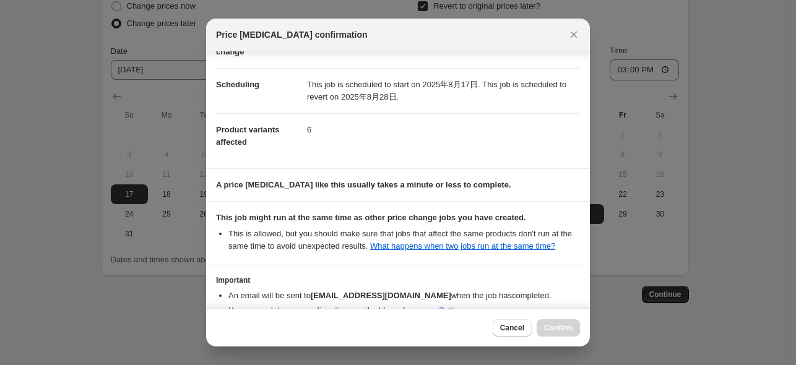
scroll to position [164, 0]
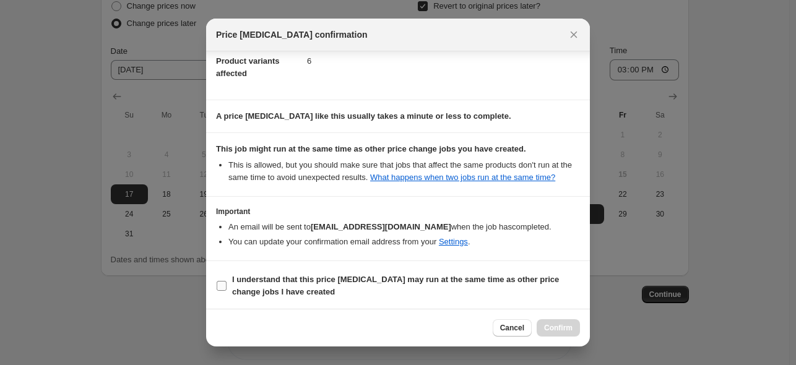
click at [351, 286] on span "I understand that this price [MEDICAL_DATA] may run at the same time as other p…" at bounding box center [406, 285] width 348 height 25
click at [226, 286] on input "I understand that this price [MEDICAL_DATA] may run at the same time as other p…" at bounding box center [222, 286] width 10 height 10
checkbox input "true"
click at [549, 325] on span "Confirm" at bounding box center [558, 328] width 28 height 10
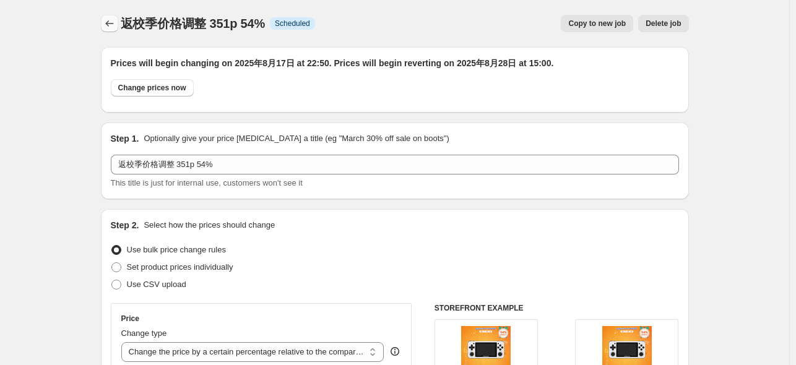
click at [110, 25] on icon "Price change jobs" at bounding box center [109, 23] width 12 height 12
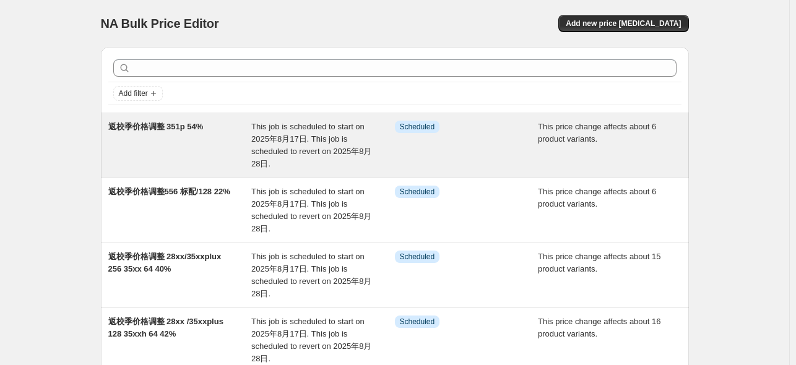
click at [199, 123] on span "返校季价格调整 351p 54%" at bounding box center [155, 126] width 95 height 9
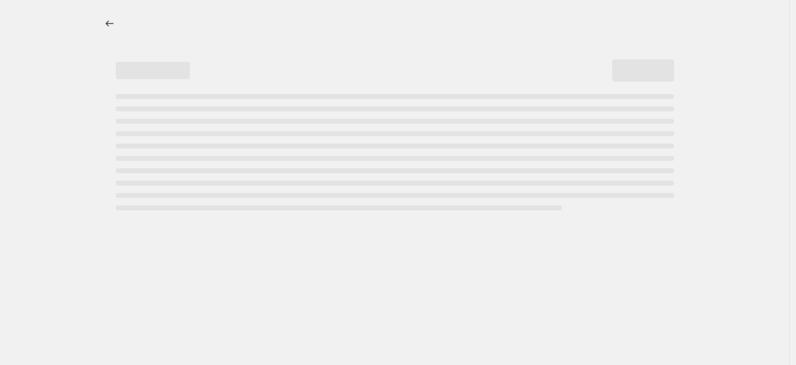
select select "pcap"
select select "no_change"
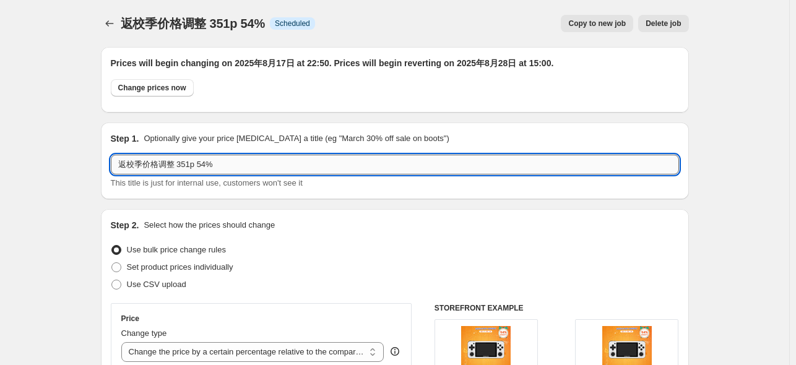
click at [197, 170] on input "返校季价格调整 351p 54%" at bounding box center [395, 165] width 568 height 20
click at [312, 165] on input "返校季价格调整 351p/552 海外仓 80 54%" at bounding box center [395, 165] width 568 height 20
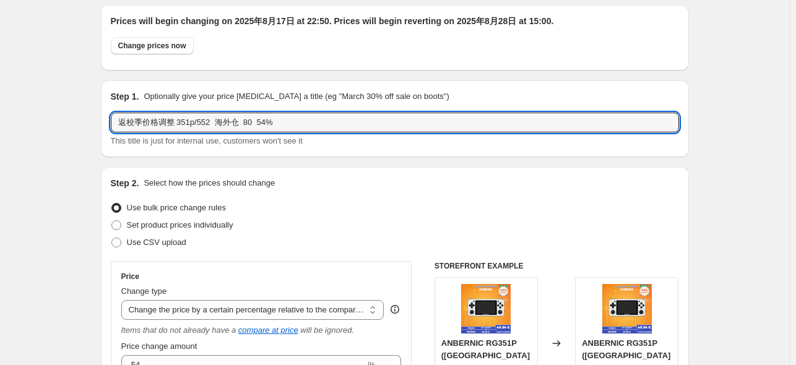
scroll to position [62, 0]
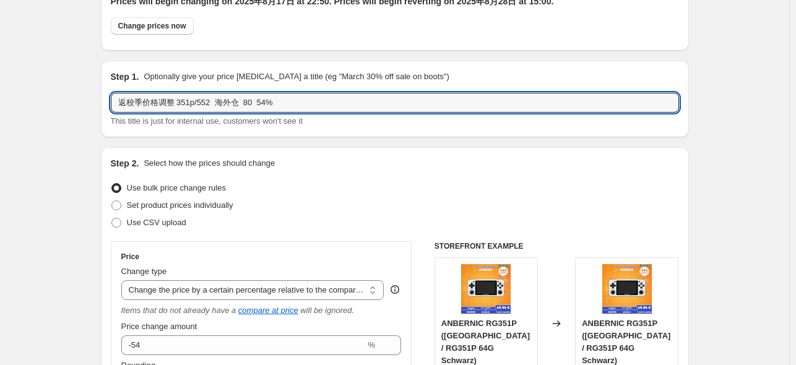
type input "返校季价格调整 351p/552 海外仓 80 54%"
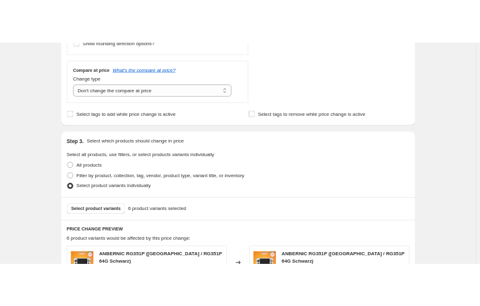
scroll to position [619, 0]
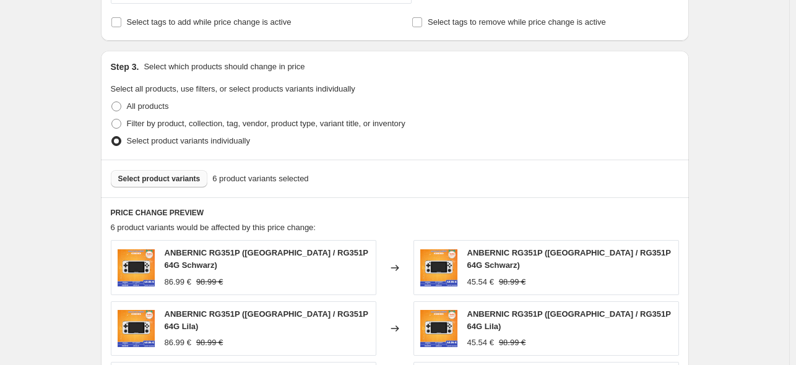
click at [178, 178] on span "Select product variants" at bounding box center [159, 179] width 82 height 10
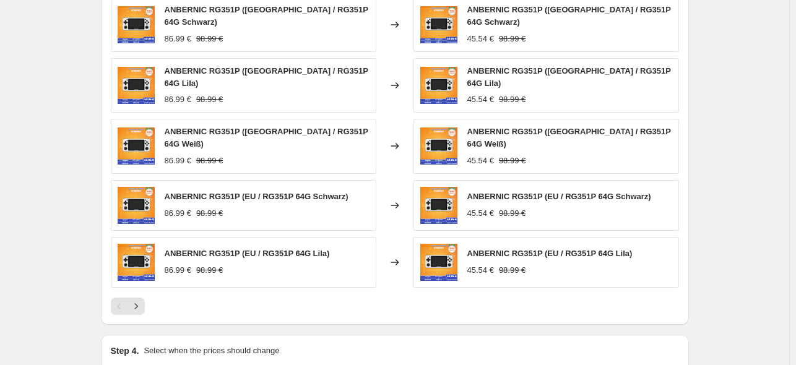
scroll to position [860, 0]
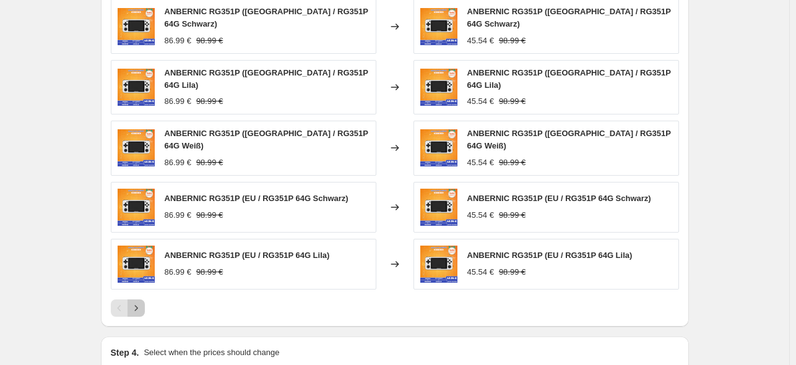
click at [142, 302] on icon "Next" at bounding box center [136, 308] width 12 height 12
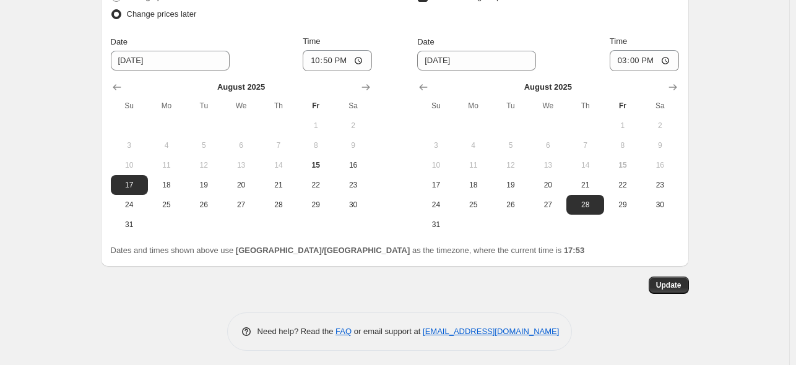
scroll to position [1122, 0]
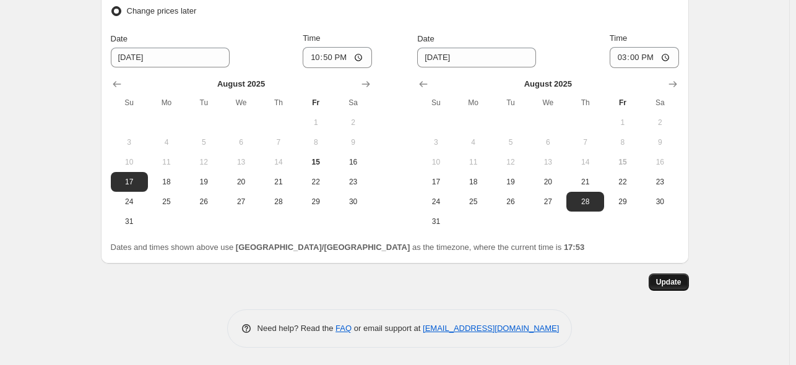
click at [671, 283] on span "Update" at bounding box center [668, 282] width 25 height 10
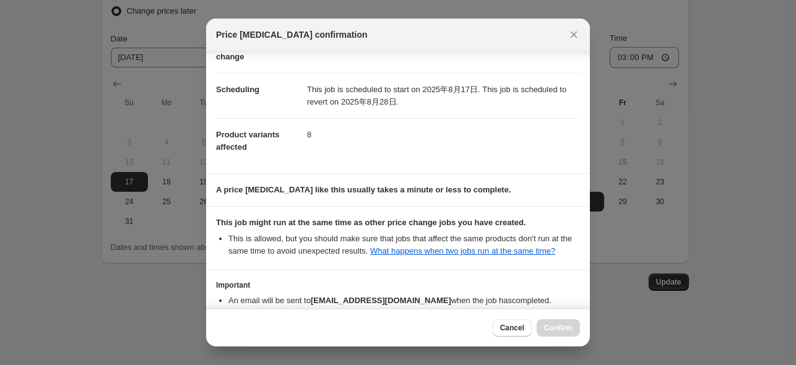
scroll to position [164, 0]
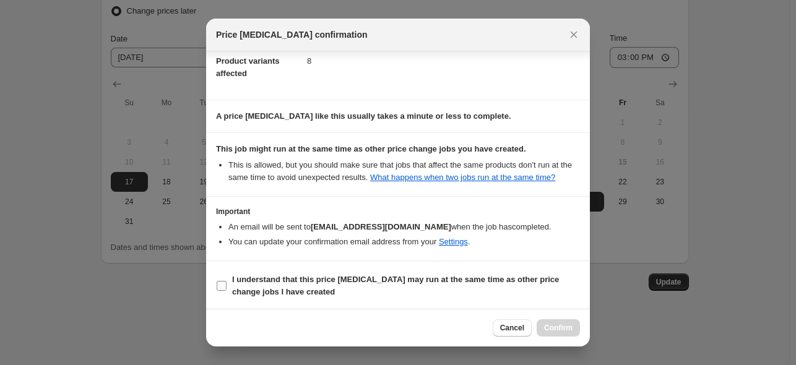
click at [369, 275] on b "I understand that this price [MEDICAL_DATA] may run at the same time as other p…" at bounding box center [395, 286] width 327 height 22
click at [226, 281] on input "I understand that this price [MEDICAL_DATA] may run at the same time as other p…" at bounding box center [222, 286] width 10 height 10
checkbox input "true"
click at [556, 327] on span "Confirm" at bounding box center [558, 328] width 28 height 10
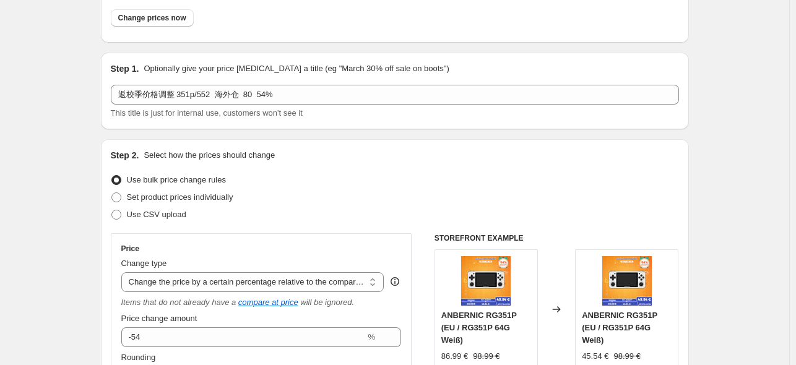
scroll to position [0, 0]
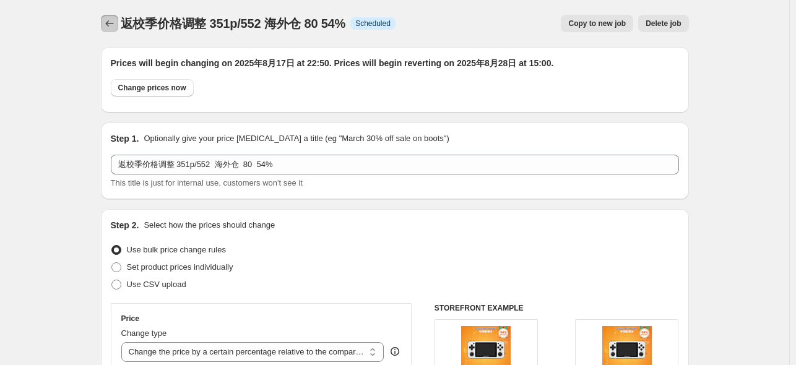
click at [111, 25] on icon "Price change jobs" at bounding box center [109, 23] width 12 height 12
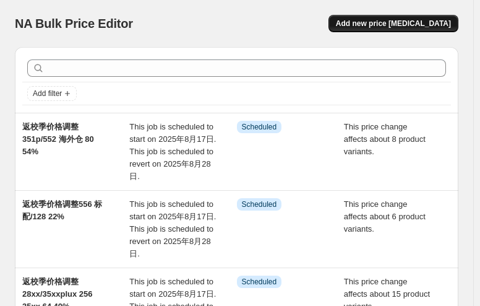
click at [402, 24] on span "Add new price [MEDICAL_DATA]" at bounding box center [393, 24] width 115 height 10
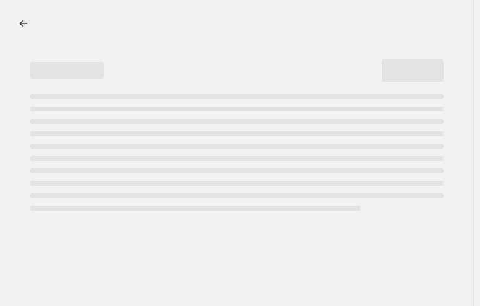
select select "percentage"
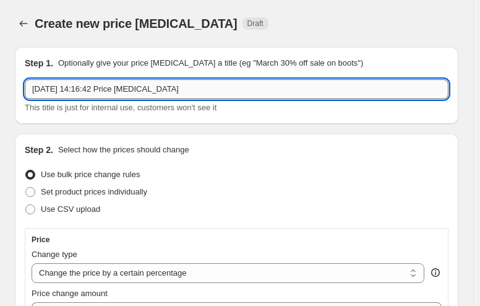
click at [134, 88] on input "[DATE] 14:16:42 Price [MEDICAL_DATA]" at bounding box center [237, 89] width 424 height 20
paste input "[URL][DOMAIN_NAME]"
type input "[URL][DOMAIN_NAME]"
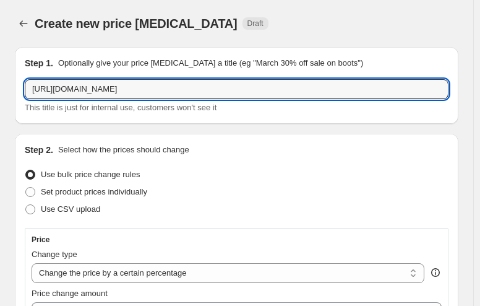
drag, startPoint x: 152, startPoint y: 89, endPoint x: 12, endPoint y: 84, distance: 139.9
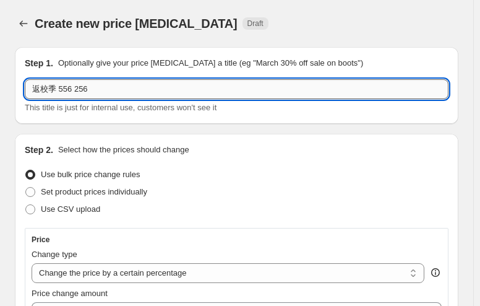
click at [134, 87] on input "返校季 556 256" at bounding box center [237, 89] width 424 height 20
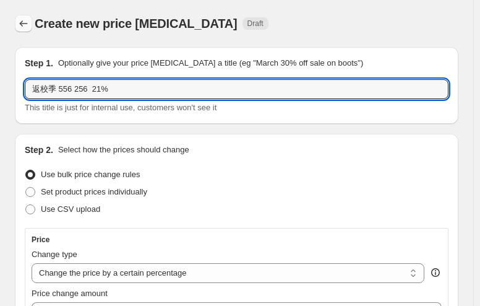
type input "返校季 556 256 21%"
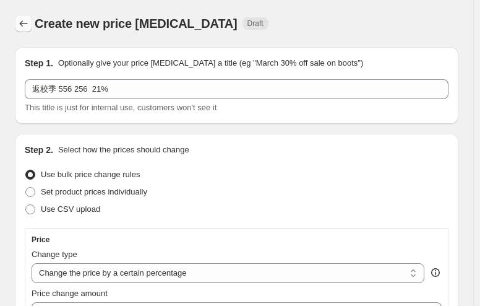
click at [22, 27] on icon "Price change jobs" at bounding box center [23, 23] width 12 height 12
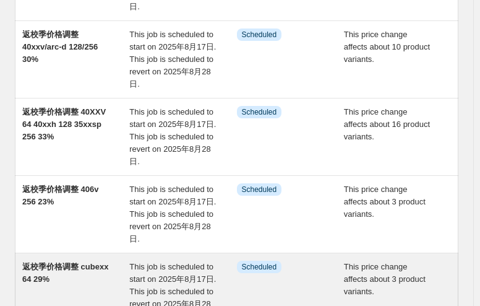
scroll to position [700, 0]
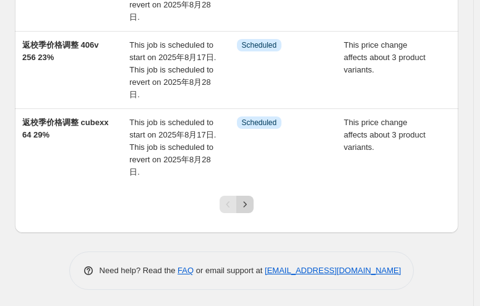
click at [242, 201] on icon "Next" at bounding box center [245, 204] width 12 height 12
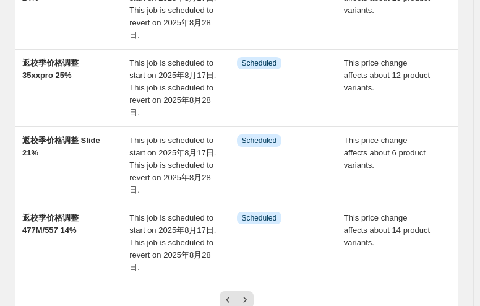
scroll to position [619, 0]
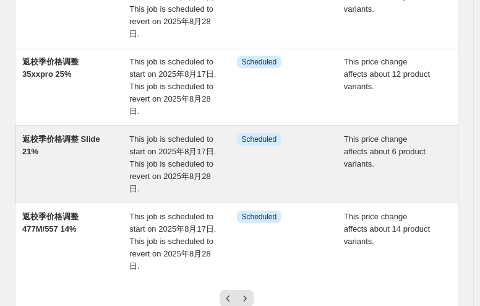
click at [92, 143] on div "返校季价格调整 Slide 21%" at bounding box center [75, 164] width 107 height 62
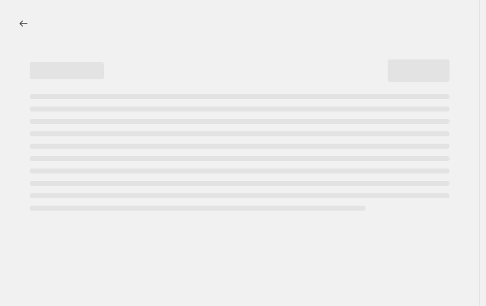
select select "pcap"
select select "no_change"
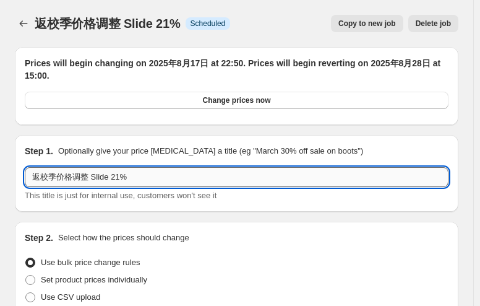
click at [163, 180] on input "返校季价格调整 Slide 21%" at bounding box center [237, 177] width 424 height 20
click at [107, 179] on input "返校季价格调整 Slide 21%" at bounding box center [237, 177] width 424 height 20
click at [135, 179] on input "返校季价格调整 Slide 21%" at bounding box center [237, 177] width 424 height 20
click at [106, 178] on input "返校季价格调整 Slide 21%" at bounding box center [237, 177] width 424 height 20
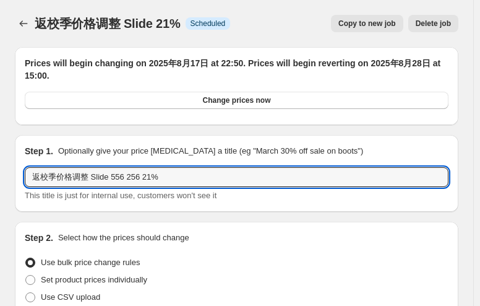
type input "返校季价格调整 Slide 556 256 21%"
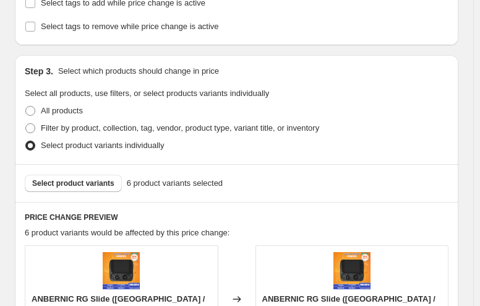
scroll to position [804, 0]
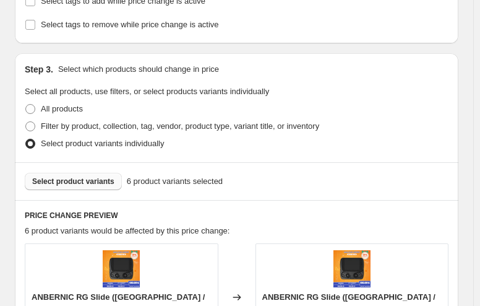
click at [77, 176] on span "Select product variants" at bounding box center [73, 181] width 82 height 10
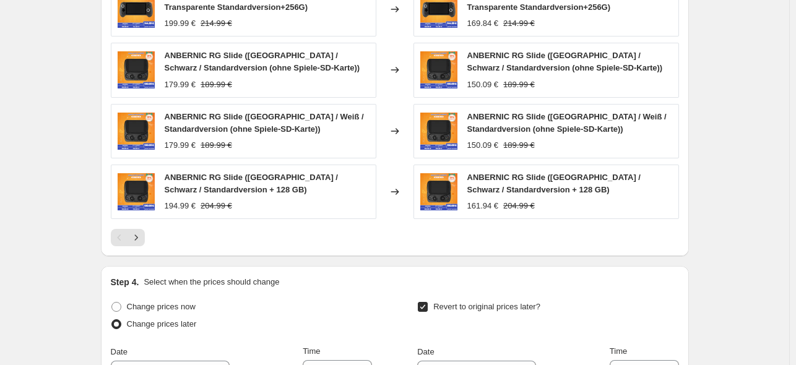
scroll to position [880, 0]
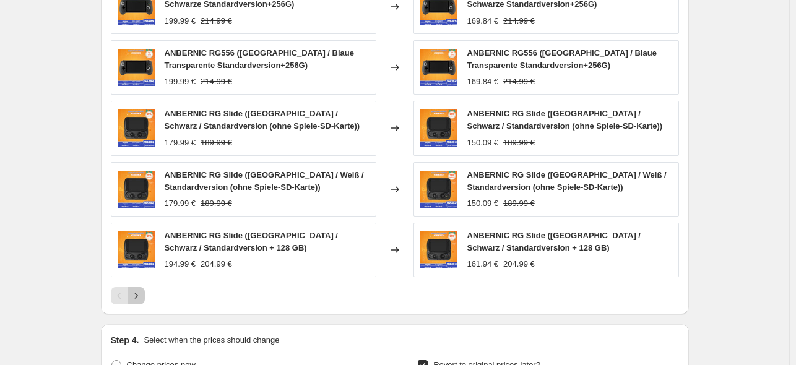
click at [141, 295] on icon "Next" at bounding box center [136, 296] width 12 height 12
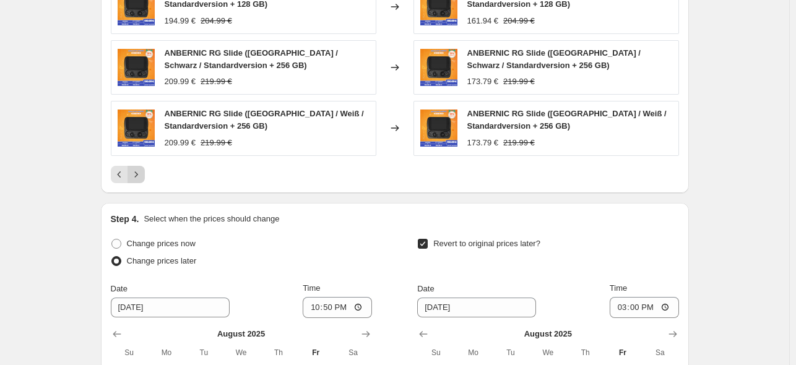
click at [141, 295] on div "Date [DATE]" at bounding box center [170, 300] width 119 height 35
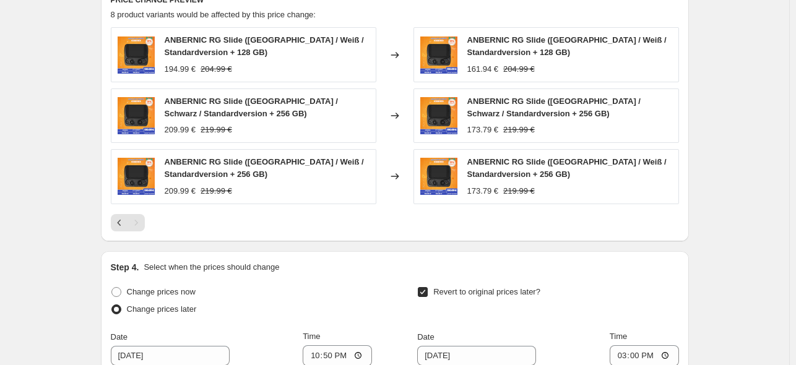
scroll to position [818, 0]
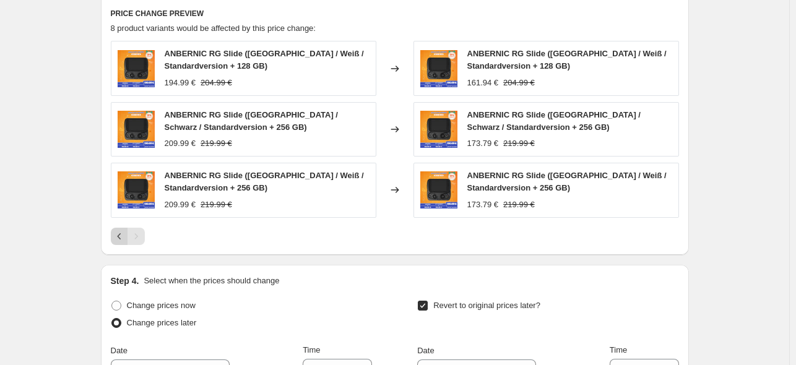
click at [122, 238] on icon "Previous" at bounding box center [119, 236] width 12 height 12
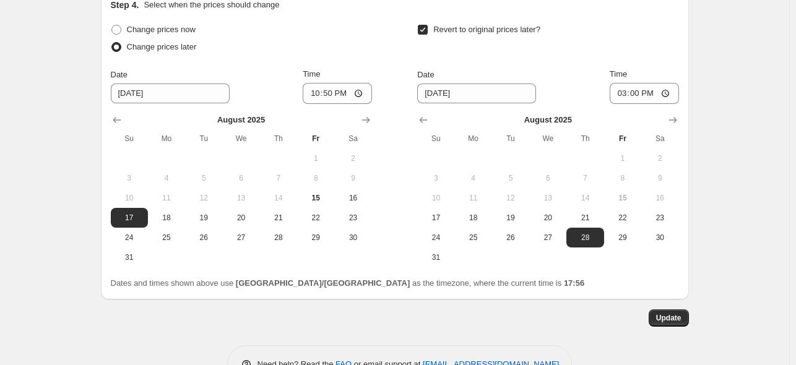
scroll to position [1251, 0]
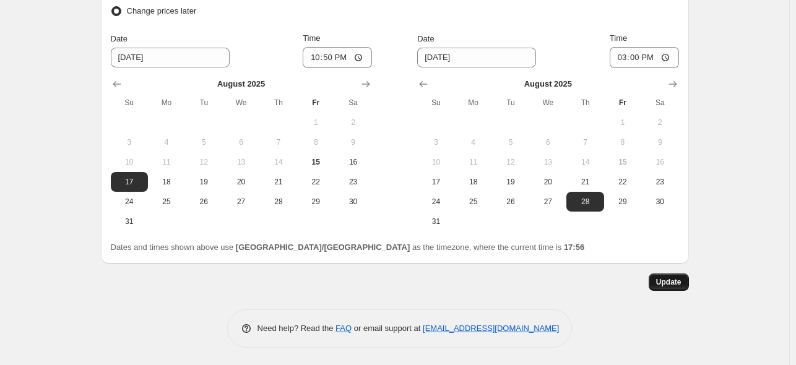
click at [679, 281] on span "Update" at bounding box center [668, 282] width 25 height 10
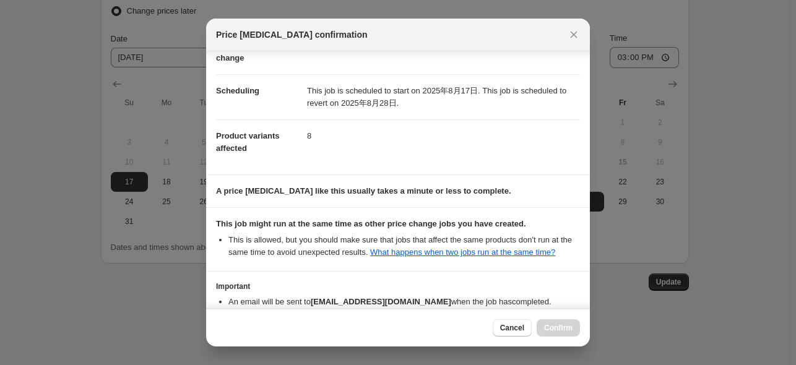
scroll to position [164, 0]
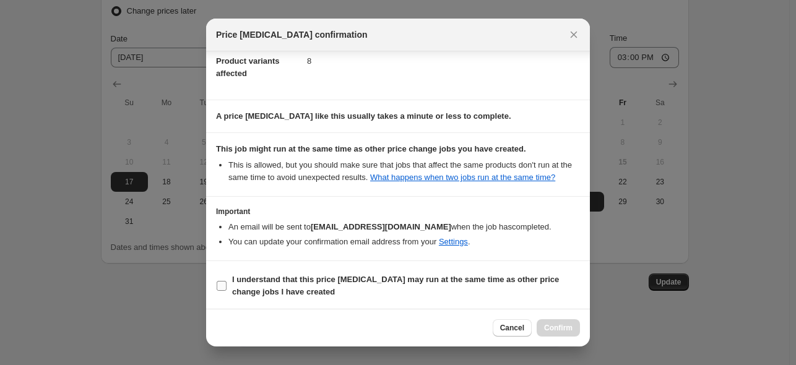
click at [419, 288] on span "I understand that this price [MEDICAL_DATA] may run at the same time as other p…" at bounding box center [406, 285] width 348 height 25
click at [226, 288] on input "I understand that this price [MEDICAL_DATA] may run at the same time as other p…" at bounding box center [222, 286] width 10 height 10
checkbox input "true"
click at [574, 328] on button "Confirm" at bounding box center [557, 327] width 43 height 17
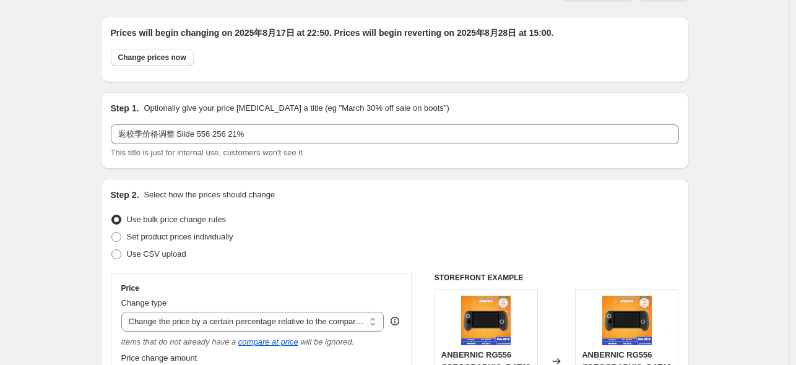
scroll to position [0, 0]
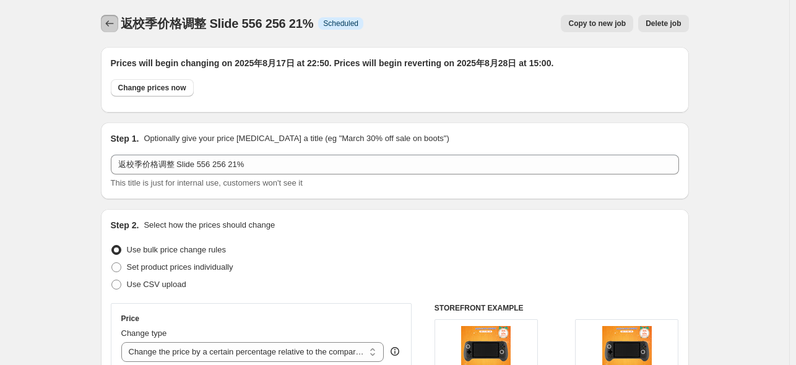
click at [113, 24] on icon "Price change jobs" at bounding box center [109, 23] width 12 height 12
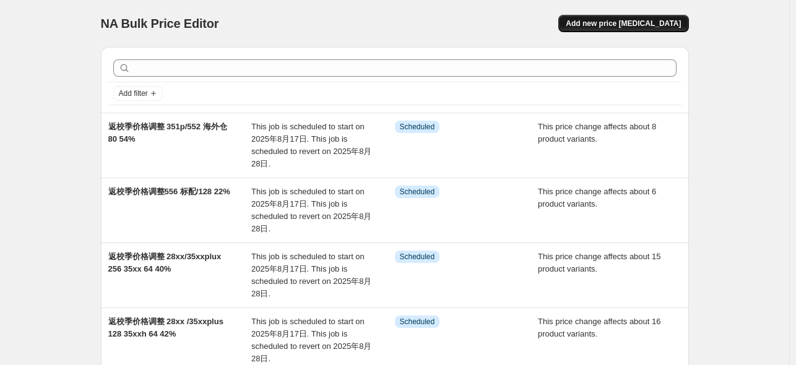
click at [658, 26] on span "Add new price [MEDICAL_DATA]" at bounding box center [622, 24] width 115 height 10
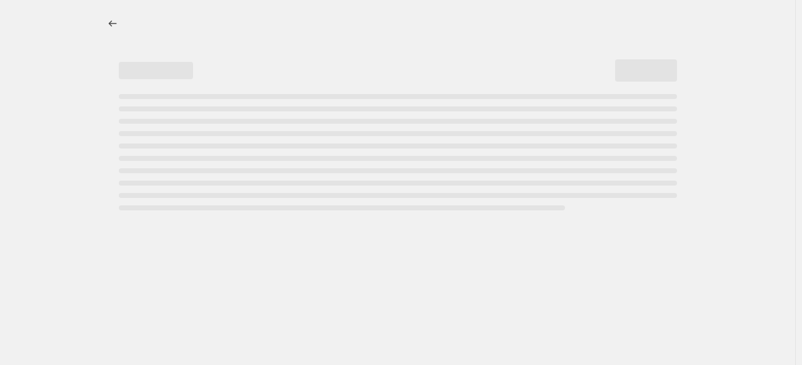
select select "percentage"
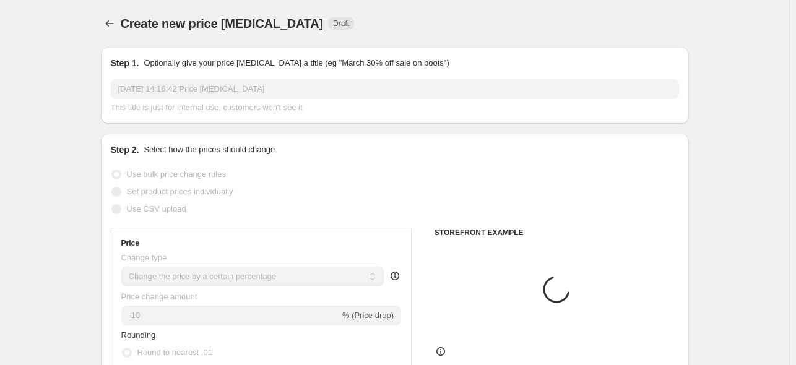
click at [246, 86] on input "[DATE] 14:16:42 Price [MEDICAL_DATA]" at bounding box center [395, 89] width 568 height 20
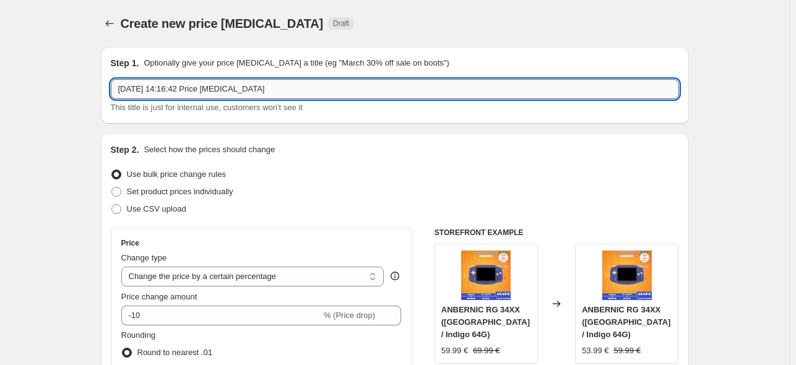
click at [262, 87] on input "[DATE] 14:16:42 Price [MEDICAL_DATA]" at bounding box center [395, 89] width 568 height 20
paste input "[URL][DOMAIN_NAME]"
drag, startPoint x: 256, startPoint y: 91, endPoint x: 53, endPoint y: 90, distance: 202.9
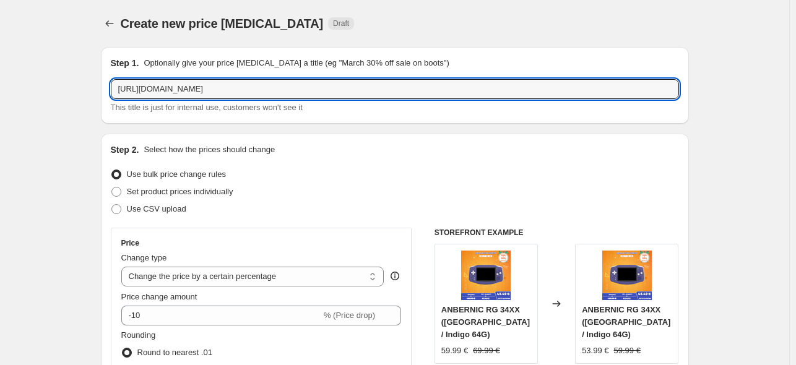
type input "[URL][DOMAIN_NAME]"
click at [111, 24] on icon "Price change jobs" at bounding box center [109, 23] width 12 height 12
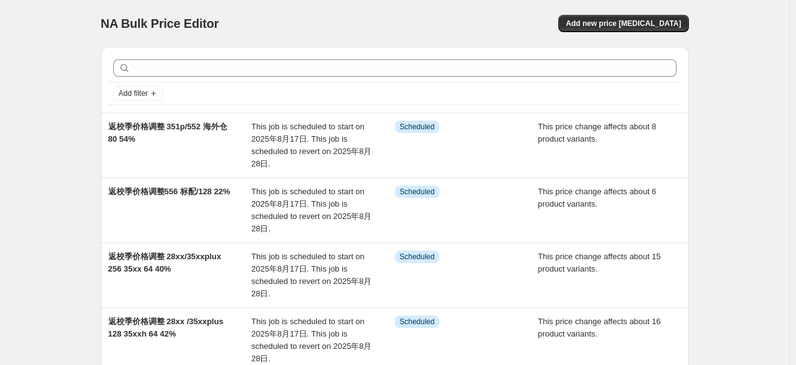
click at [641, 14] on div "NA Bulk Price Editor. This page is ready NA Bulk Price Editor Add new price [ME…" at bounding box center [395, 23] width 588 height 47
click at [625, 19] on span "Add new price [MEDICAL_DATA]" at bounding box center [622, 24] width 115 height 10
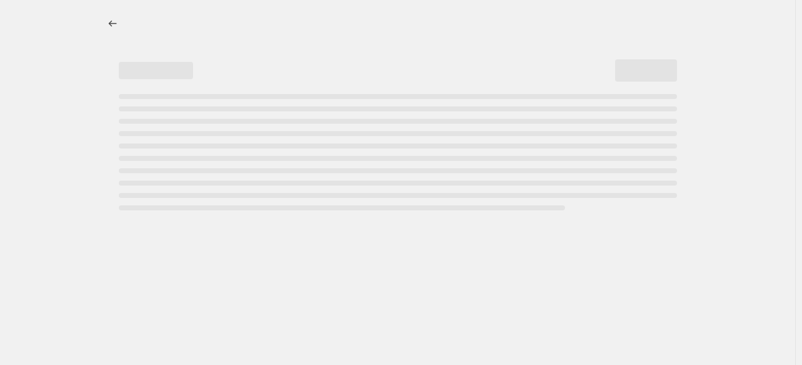
select select "percentage"
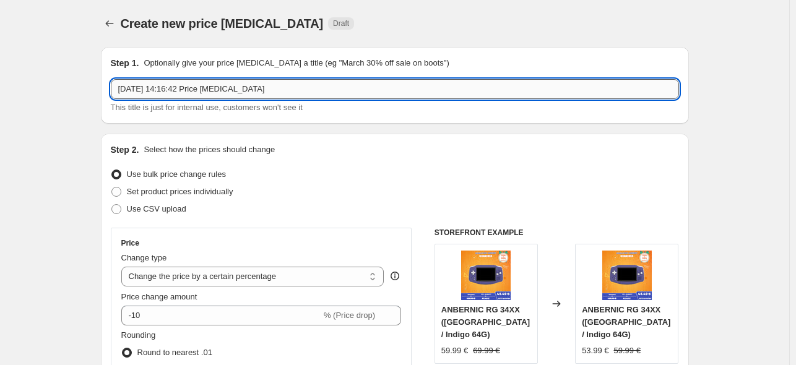
click at [286, 90] on input "[DATE] 14:16:42 Price [MEDICAL_DATA]" at bounding box center [395, 89] width 568 height 20
paste input "返校季价格调整"
type input "返校季价格调整 353P 48%"
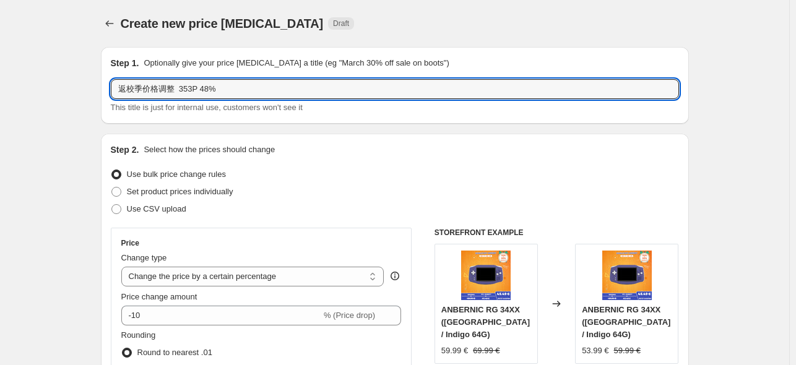
scroll to position [124, 0]
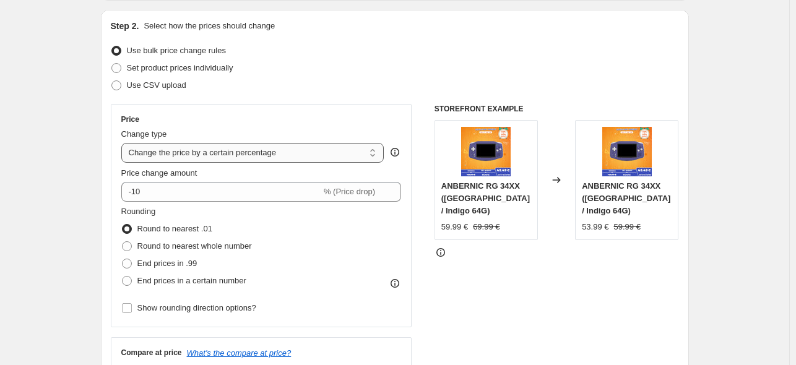
click at [235, 160] on select "Change the price to a certain amount Change the price by a certain amount Chang…" at bounding box center [252, 153] width 263 height 20
select select "pcap"
click at [124, 143] on select "Change the price to a certain amount Change the price by a certain amount Chang…" at bounding box center [252, 153] width 263 height 20
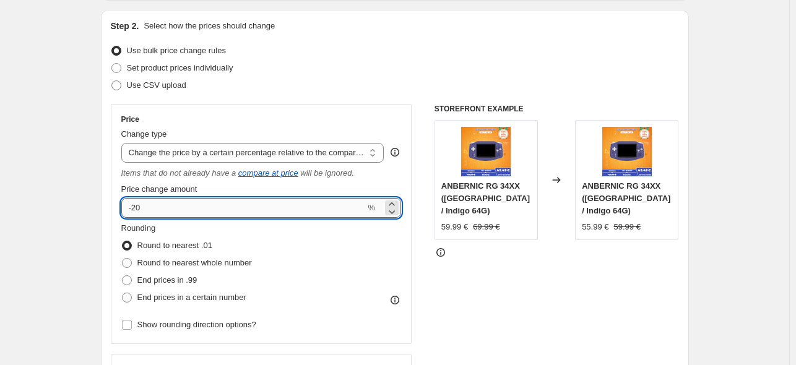
click at [260, 217] on input "-20" at bounding box center [243, 208] width 244 height 20
type input "-2"
type input "-48"
click at [460, 273] on div "STOREFRONT EXAMPLE ANBERNIC RG 34XX ([GEOGRAPHIC_DATA] / Indigo 64G) 59.99 € 69…" at bounding box center [556, 263] width 244 height 319
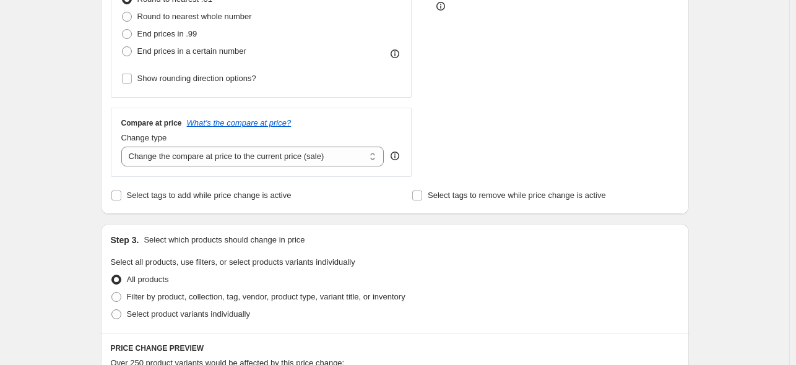
scroll to position [371, 0]
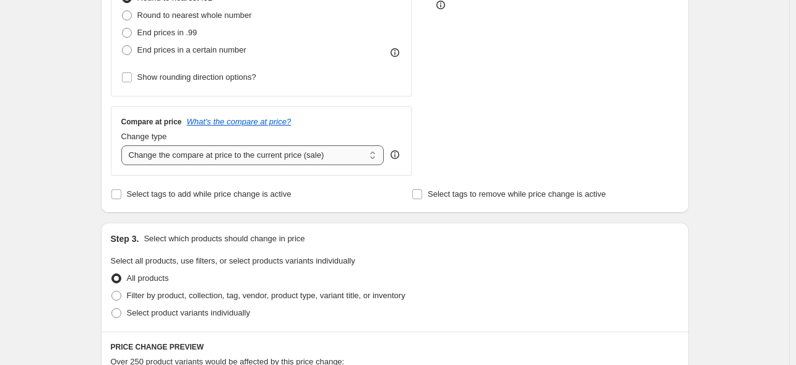
click at [209, 155] on select "Change the compare at price to the current price (sale) Change the compare at p…" at bounding box center [252, 155] width 263 height 20
select select "no_change"
click at [124, 146] on select "Change the compare at price to the current price (sale) Change the compare at p…" at bounding box center [252, 155] width 263 height 20
click at [144, 311] on span "Select product variants individually" at bounding box center [188, 312] width 123 height 9
click at [112, 309] on input "Select product variants individually" at bounding box center [111, 308] width 1 height 1
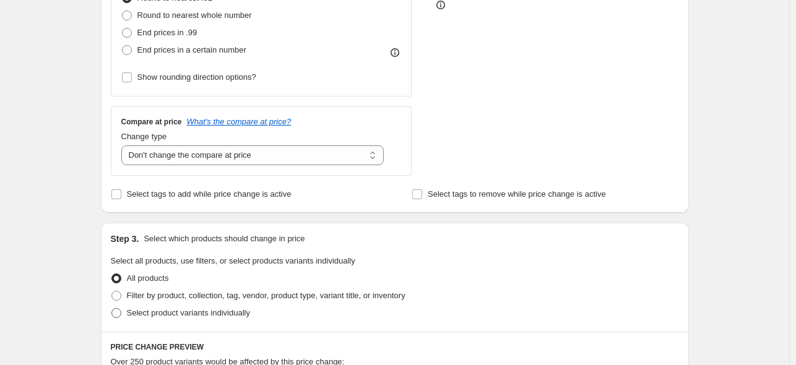
radio input "true"
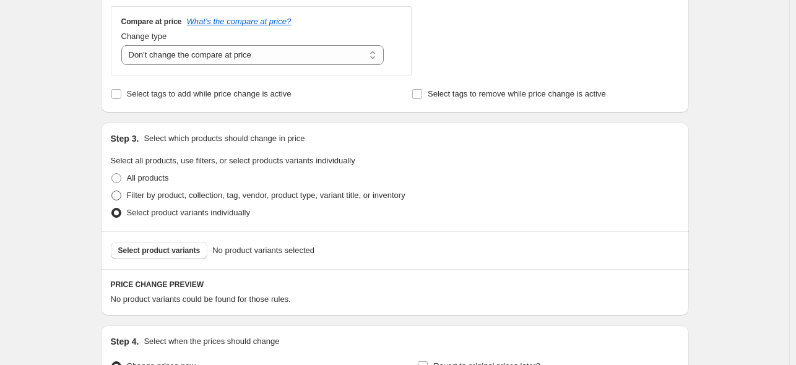
scroll to position [557, 0]
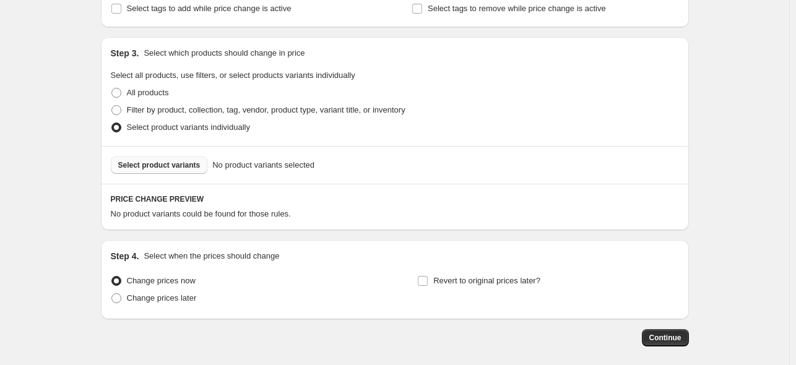
click at [178, 160] on button "Select product variants" at bounding box center [159, 165] width 97 height 17
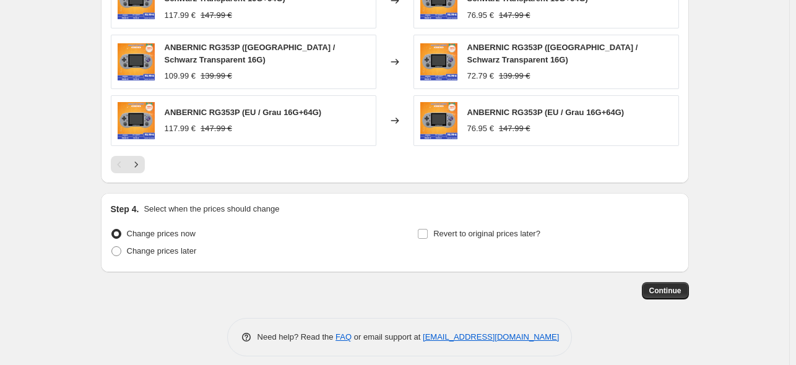
scroll to position [932, 0]
drag, startPoint x: 163, startPoint y: 244, endPoint x: 176, endPoint y: 246, distance: 12.4
click at [165, 246] on span "Change prices later" at bounding box center [162, 250] width 70 height 9
click at [112, 246] on input "Change prices later" at bounding box center [111, 246] width 1 height 1
radio input "true"
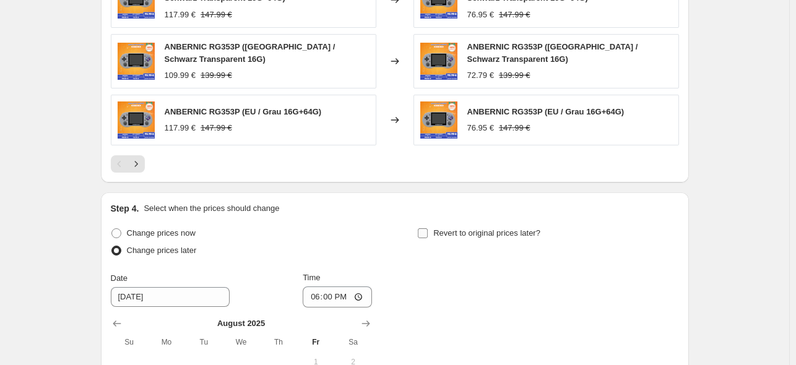
click at [446, 229] on span "Revert to original prices later?" at bounding box center [486, 232] width 107 height 9
click at [427, 229] on input "Revert to original prices later?" at bounding box center [423, 233] width 10 height 10
checkbox input "true"
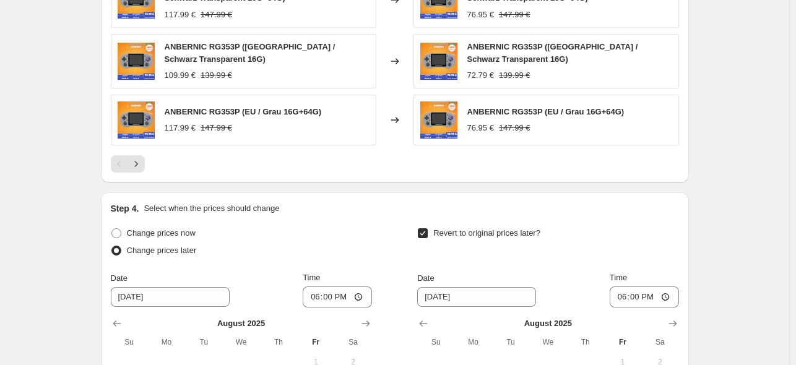
scroll to position [1118, 0]
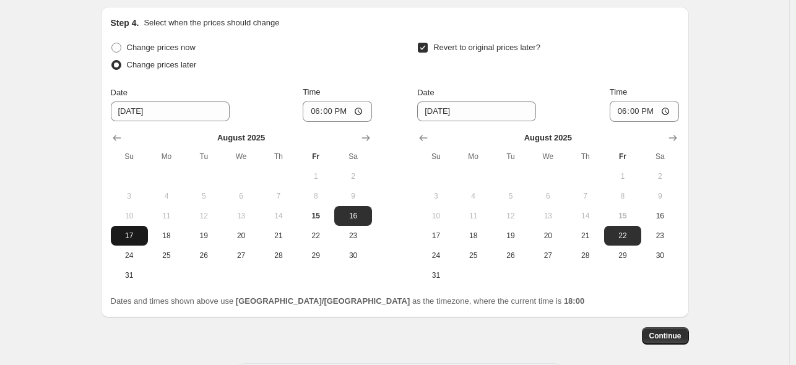
click at [137, 231] on span "17" at bounding box center [129, 236] width 27 height 10
type input "[DATE]"
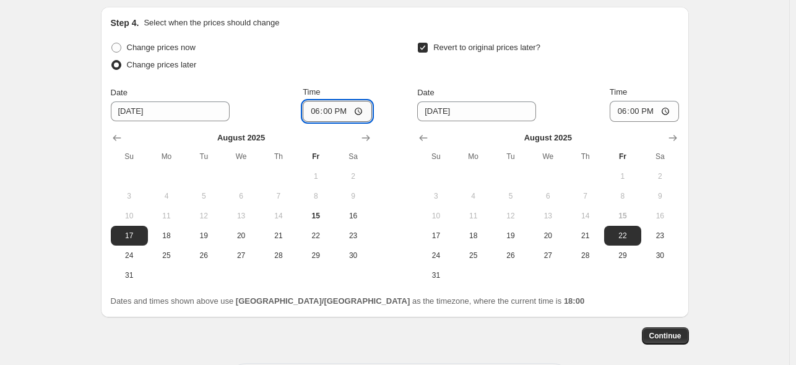
click at [341, 108] on input "18:00" at bounding box center [336, 111] width 69 height 21
click at [332, 103] on input "18:00" at bounding box center [336, 111] width 69 height 21
type input "22:50"
drag, startPoint x: 581, startPoint y: 247, endPoint x: 638, endPoint y: 149, distance: 113.6
click at [582, 251] on span "28" at bounding box center [584, 256] width 27 height 10
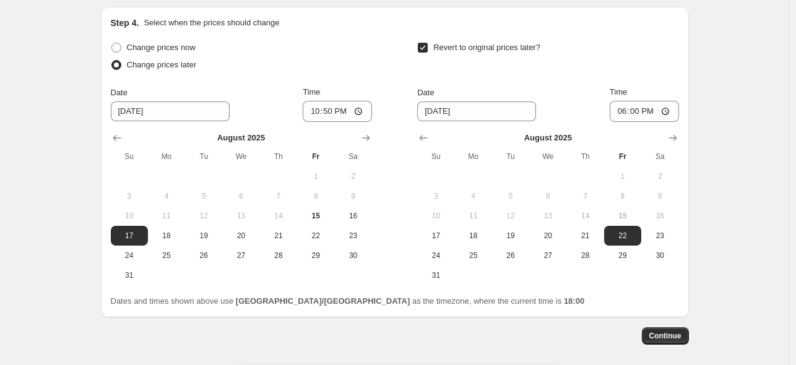
type input "[DATE]"
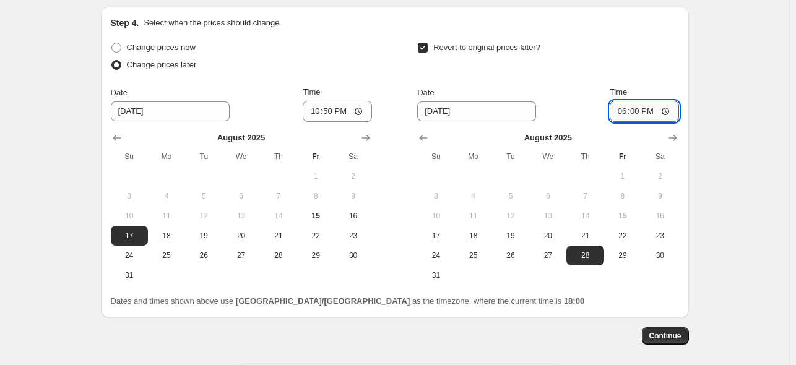
click at [638, 101] on input "18:00" at bounding box center [643, 111] width 69 height 21
type input "15:00"
click at [669, 331] on span "Continue" at bounding box center [665, 336] width 32 height 10
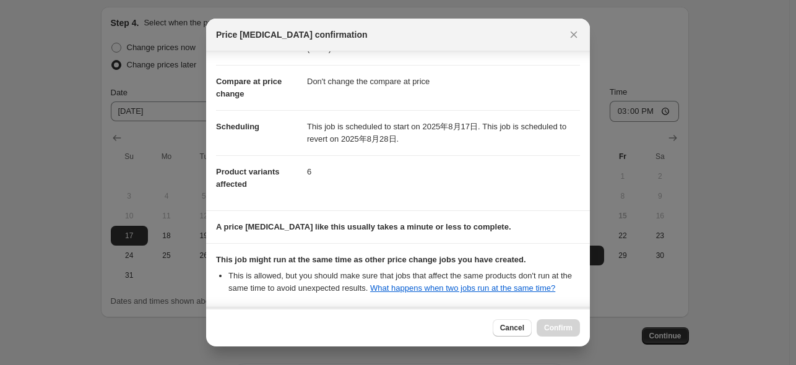
scroll to position [164, 0]
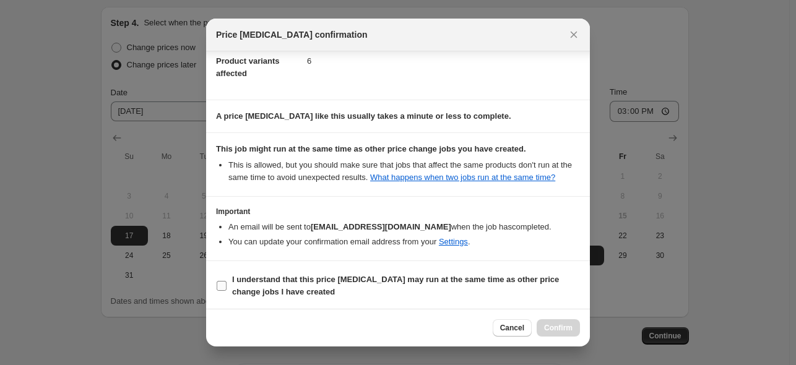
click at [403, 283] on b "I understand that this price [MEDICAL_DATA] may run at the same time as other p…" at bounding box center [395, 286] width 327 height 22
click at [226, 283] on input "I understand that this price [MEDICAL_DATA] may run at the same time as other p…" at bounding box center [222, 286] width 10 height 10
checkbox input "true"
click at [551, 324] on span "Confirm" at bounding box center [558, 328] width 28 height 10
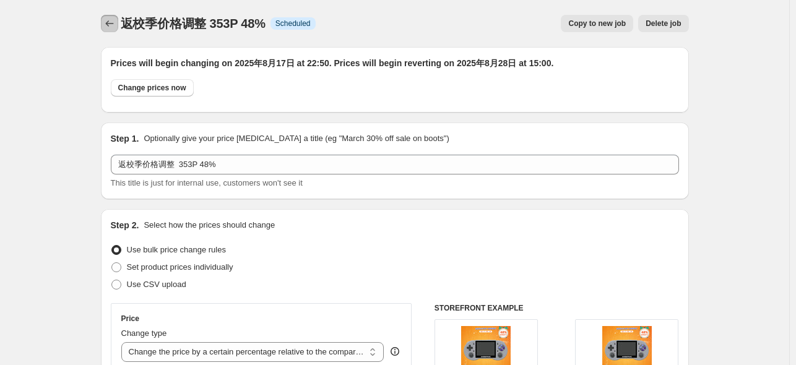
click at [115, 28] on icon "Price change jobs" at bounding box center [109, 23] width 12 height 12
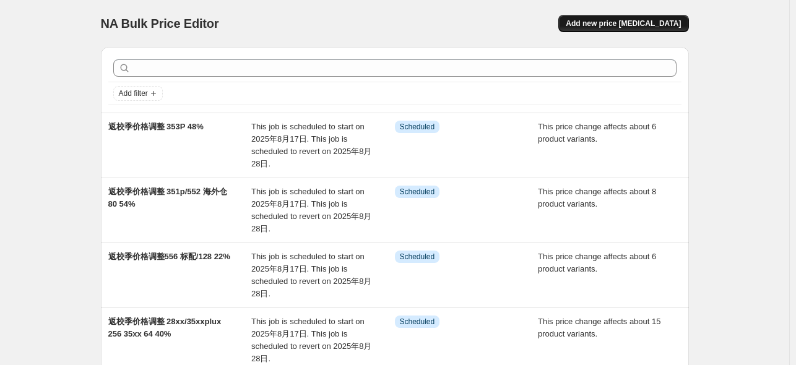
click at [655, 24] on span "Add new price [MEDICAL_DATA]" at bounding box center [622, 24] width 115 height 10
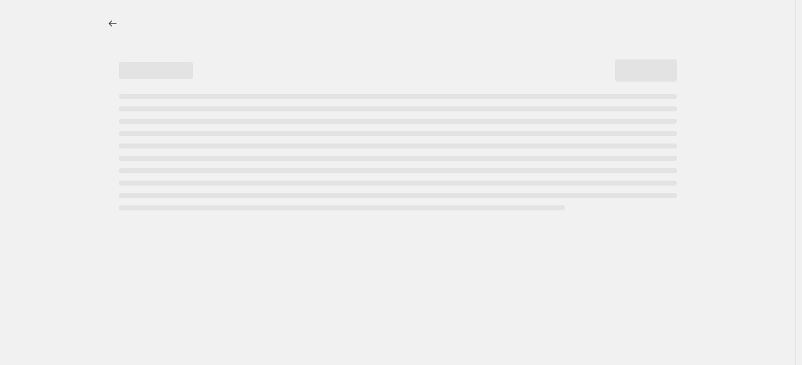
select select "percentage"
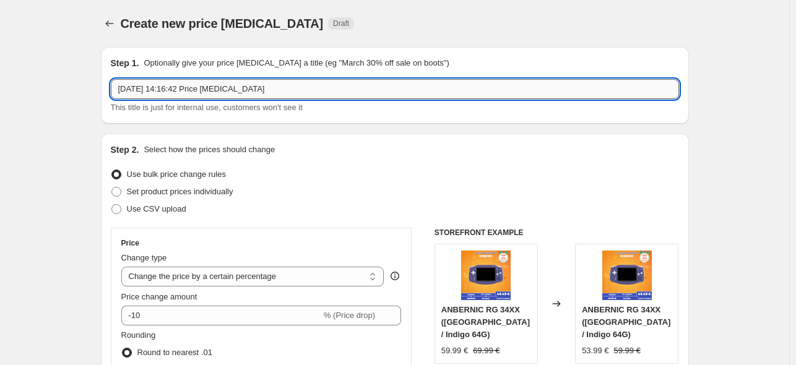
click at [245, 87] on input "[DATE] 14:16:42 Price [MEDICAL_DATA]" at bounding box center [395, 89] width 568 height 20
paste input "返校季价格调整"
click at [195, 91] on input "返校季价格调整 300X/351v" at bounding box center [395, 89] width 568 height 20
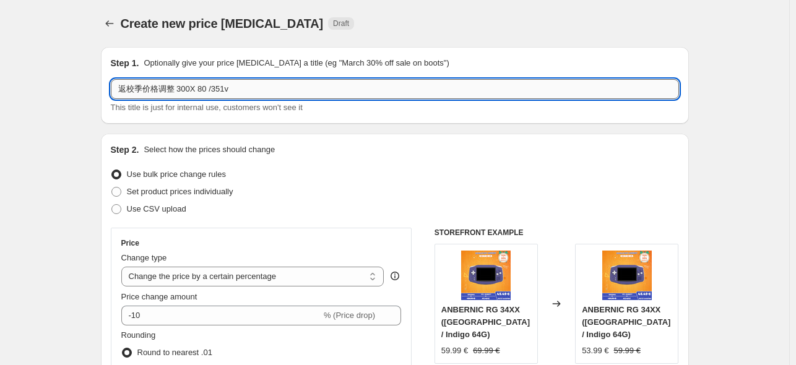
click at [250, 93] on input "返校季价格调整 300X 80 /351v" at bounding box center [395, 89] width 568 height 20
click at [324, 96] on input "返校季价格调整 300X 80 /351v 16" at bounding box center [395, 89] width 568 height 20
click at [247, 90] on input "返校季价格调整 300X 80 /351v 16 48%" at bounding box center [395, 89] width 568 height 20
type input "返校季价格调整 300X 80 /351v 16 58%"
click at [302, 173] on div "Use bulk price change rules" at bounding box center [395, 174] width 568 height 17
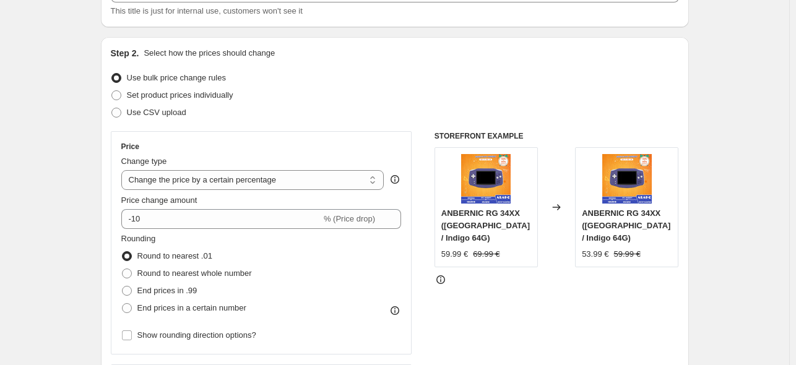
scroll to position [186, 0]
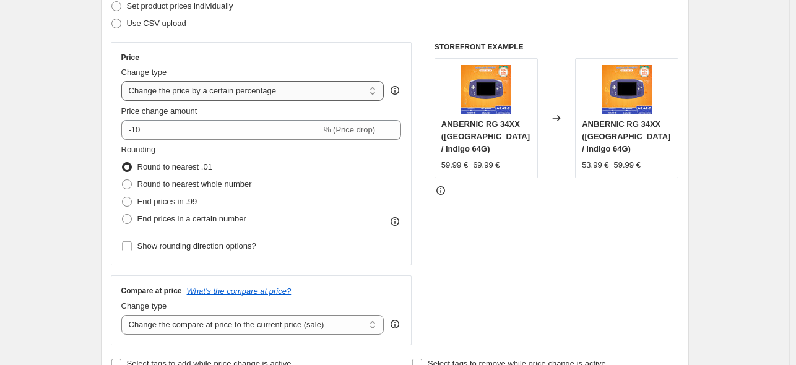
click at [329, 95] on select "Change the price to a certain amount Change the price by a certain amount Chang…" at bounding box center [252, 91] width 263 height 20
select select "pcap"
click at [124, 81] on select "Change the price to a certain amount Change the price by a certain amount Chang…" at bounding box center [252, 91] width 263 height 20
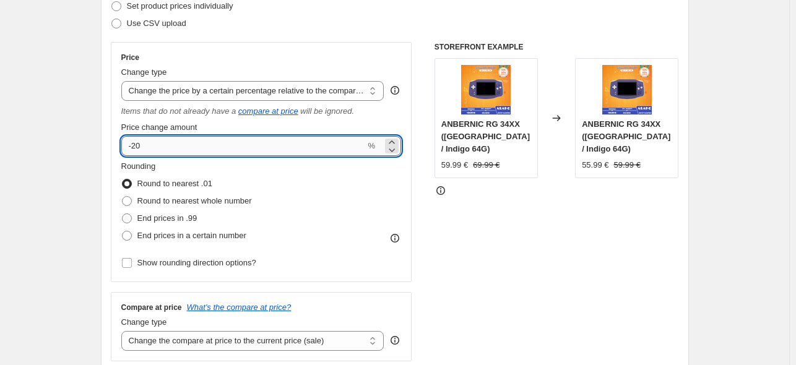
click at [260, 149] on input "-20" at bounding box center [243, 146] width 244 height 20
type input "-2"
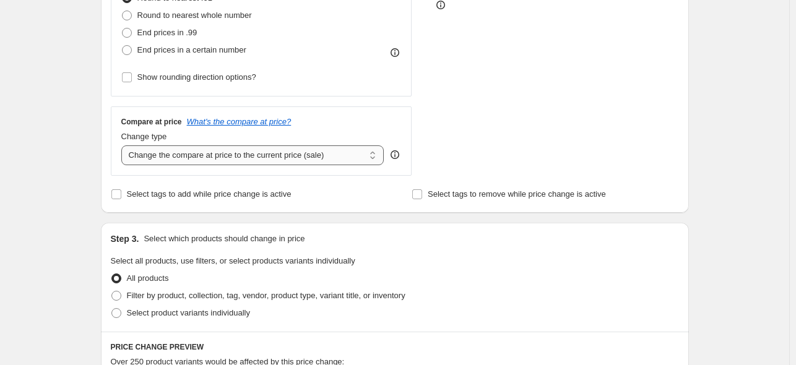
type input "-58"
click at [319, 157] on select "Change the compare at price to the current price (sale) Change the compare at p…" at bounding box center [252, 155] width 263 height 20
select select "no_change"
click at [124, 146] on select "Change the compare at price to the current price (sale) Change the compare at p…" at bounding box center [252, 155] width 263 height 20
click at [122, 311] on span at bounding box center [116, 312] width 11 height 11
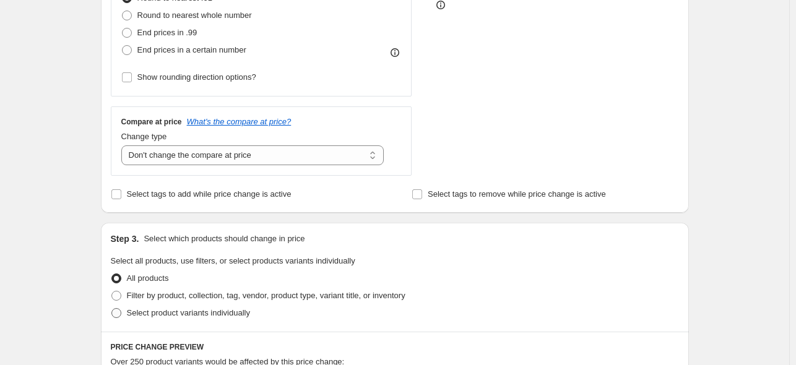
click at [112, 309] on input "Select product variants individually" at bounding box center [111, 308] width 1 height 1
radio input "true"
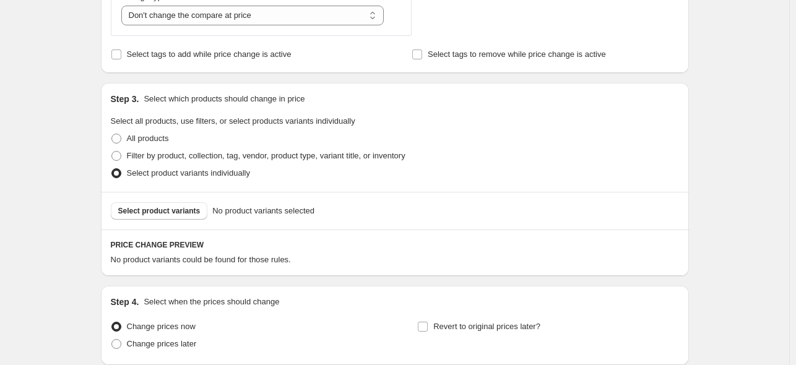
scroll to position [557, 0]
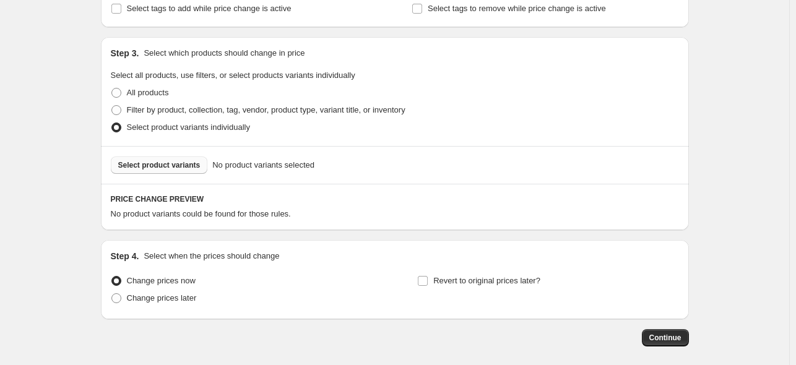
click at [177, 165] on span "Select product variants" at bounding box center [159, 165] width 82 height 10
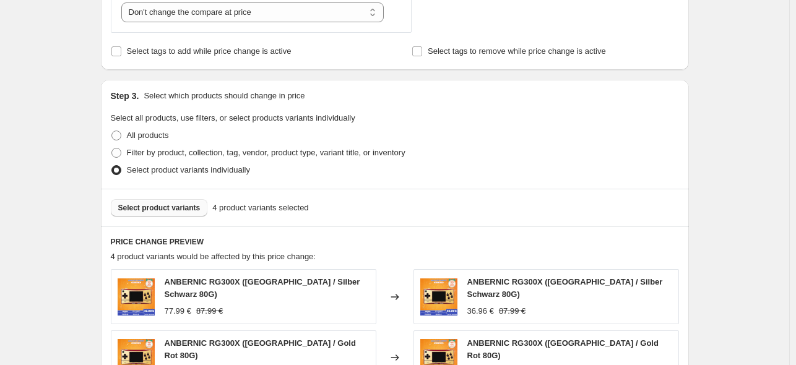
scroll to position [495, 0]
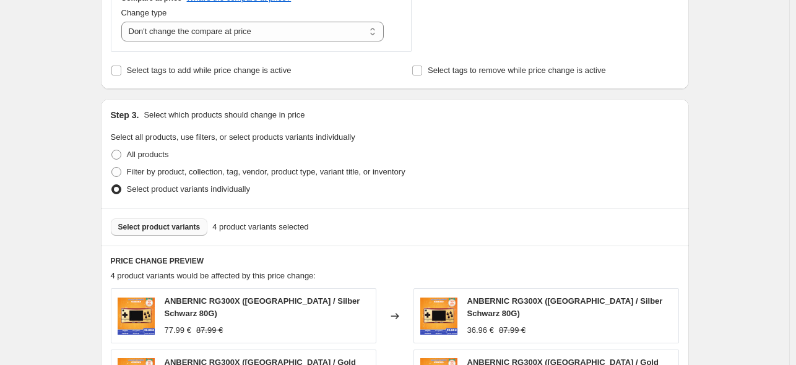
click at [179, 236] on button "Select product variants" at bounding box center [159, 226] width 97 height 17
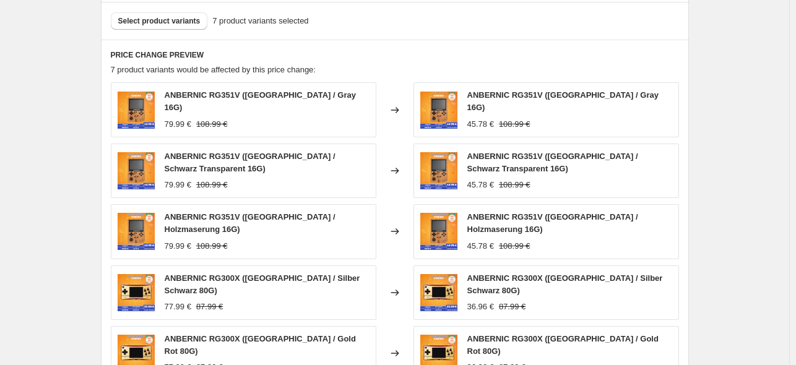
scroll to position [866, 0]
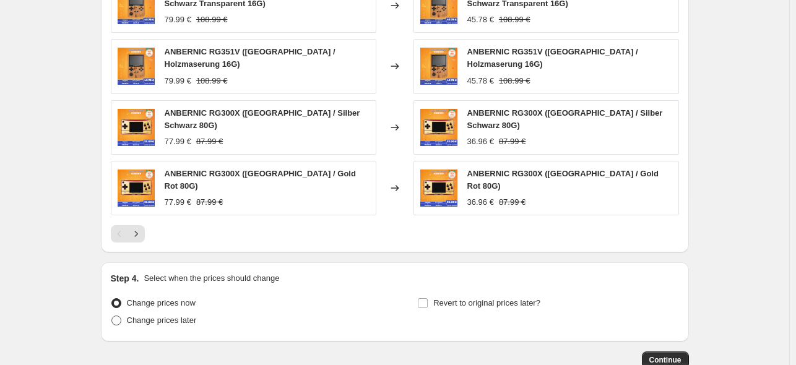
click at [164, 315] on span "Change prices later" at bounding box center [162, 319] width 70 height 9
click at [112, 315] on input "Change prices later" at bounding box center [111, 315] width 1 height 1
radio input "true"
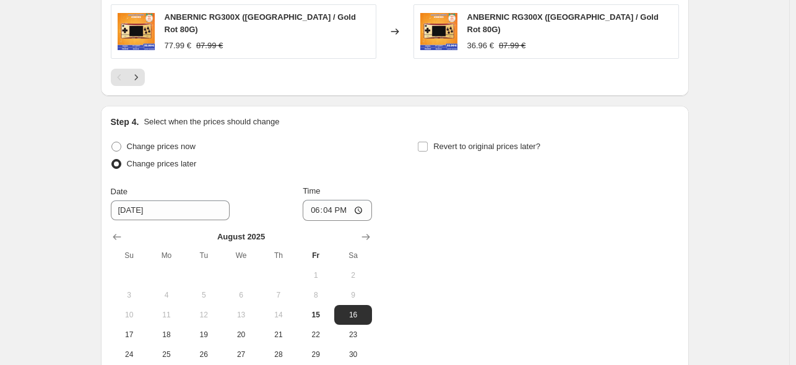
scroll to position [1159, 0]
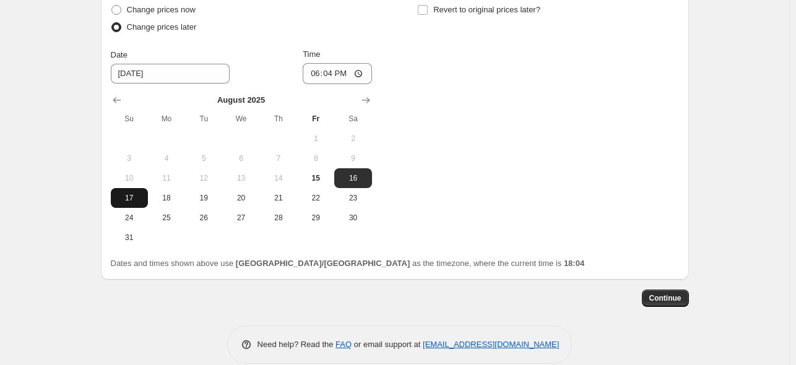
click at [147, 188] on button "17" at bounding box center [129, 198] width 37 height 20
type input "[DATE]"
click at [329, 63] on input "18:04" at bounding box center [336, 73] width 69 height 21
type input "22:50"
click at [473, 101] on div "Change prices now Change prices later Date [DATE] Time 22:50 [DATE] Su Mo Tu We…" at bounding box center [395, 124] width 568 height 246
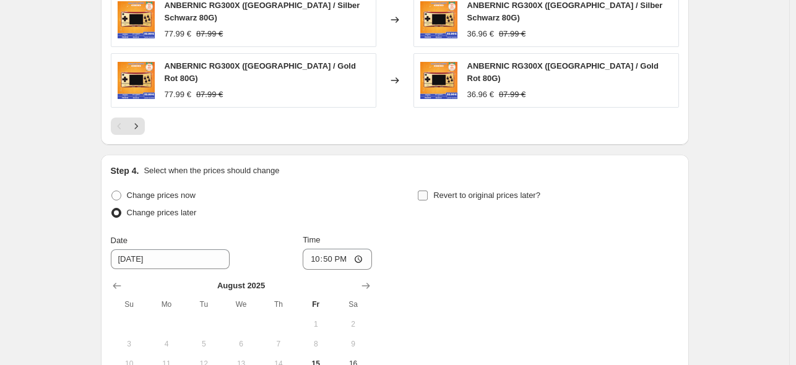
click at [427, 191] on input "Revert to original prices later?" at bounding box center [423, 196] width 10 height 10
checkbox input "true"
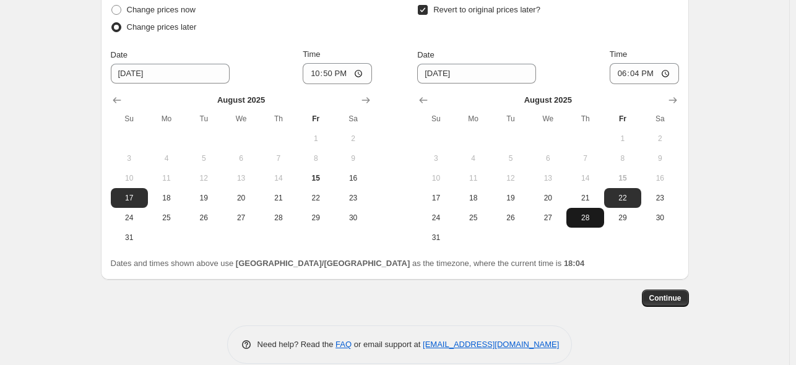
click at [590, 213] on span "28" at bounding box center [584, 218] width 27 height 10
type input "[DATE]"
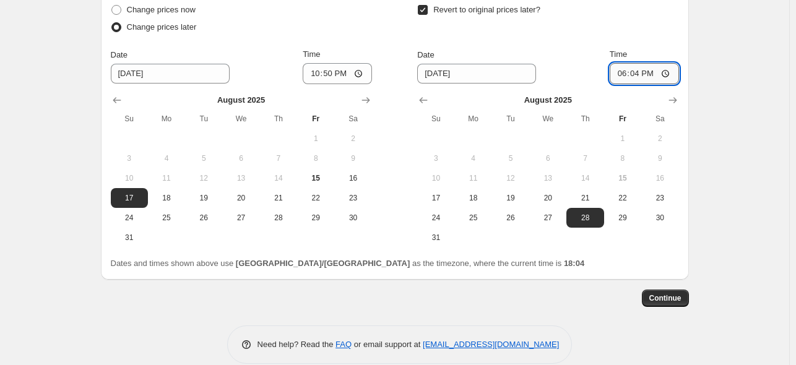
click at [658, 63] on input "18:04" at bounding box center [643, 73] width 69 height 21
type input "15:00"
click at [666, 293] on span "Continue" at bounding box center [665, 298] width 32 height 10
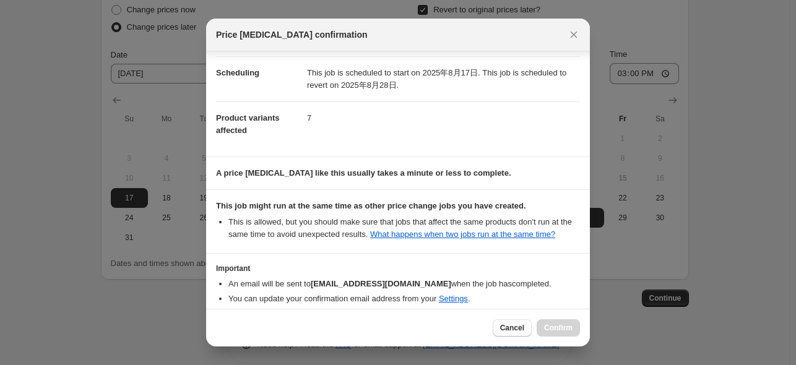
scroll to position [164, 0]
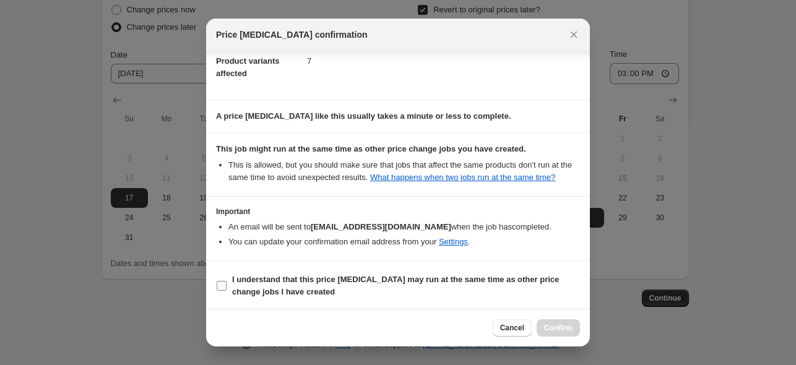
click at [485, 296] on span "I understand that this price [MEDICAL_DATA] may run at the same time as other p…" at bounding box center [406, 285] width 348 height 25
click at [226, 291] on input "I understand that this price [MEDICAL_DATA] may run at the same time as other p…" at bounding box center [222, 286] width 10 height 10
checkbox input "true"
click at [551, 326] on span "Confirm" at bounding box center [558, 328] width 28 height 10
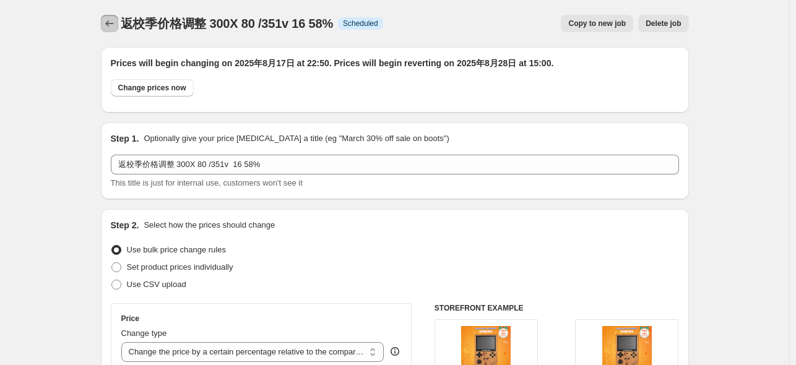
click at [113, 22] on icon "Price change jobs" at bounding box center [109, 23] width 12 height 12
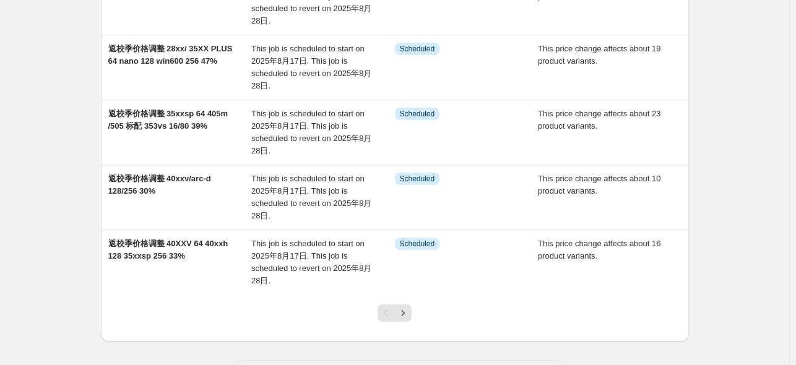
scroll to position [517, 0]
